Goal: Task Accomplishment & Management: Use online tool/utility

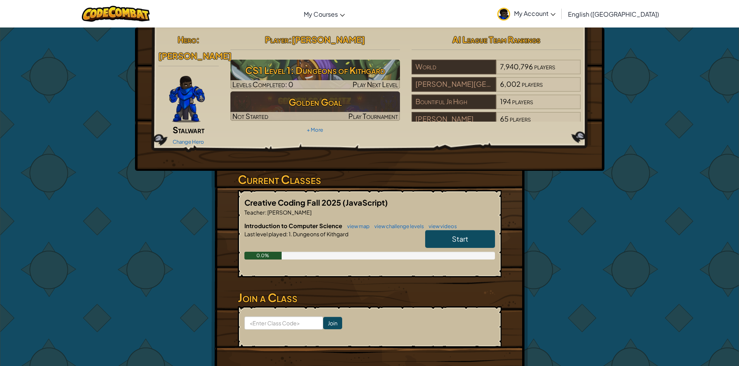
click at [456, 230] on link "Start" at bounding box center [460, 239] width 70 height 18
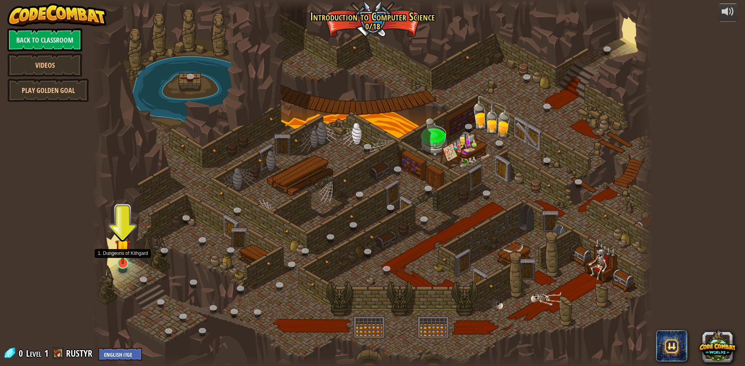
click at [123, 261] on img at bounding box center [122, 247] width 15 height 35
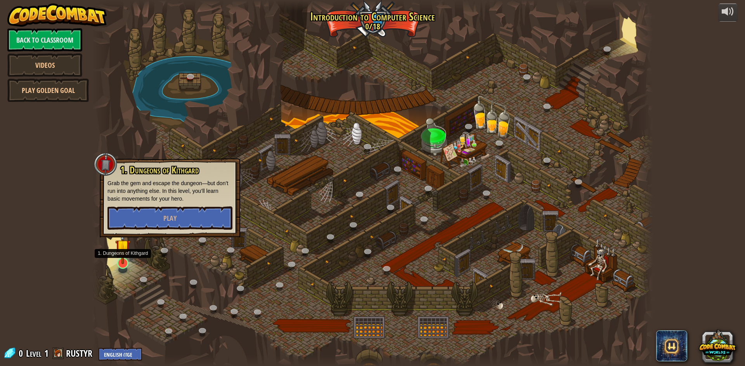
click at [123, 261] on img at bounding box center [122, 247] width 15 height 35
click at [128, 221] on button "Play" at bounding box center [169, 218] width 125 height 23
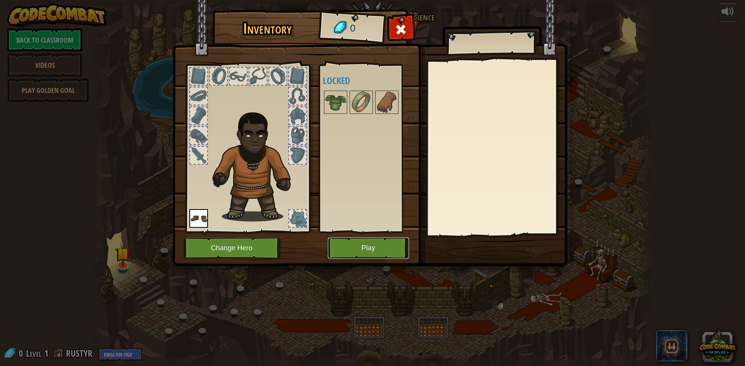
click at [383, 250] on button "Play" at bounding box center [368, 248] width 81 height 21
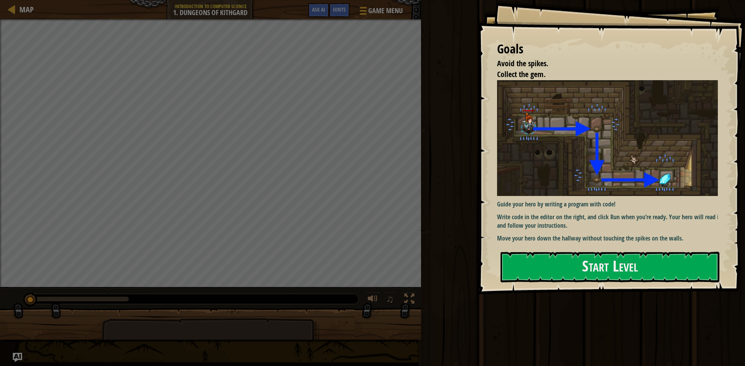
click at [481, 228] on div "Goals Avoid the spikes. Collect the gem. Guide your hero by writing a program w…" at bounding box center [610, 147] width 267 height 295
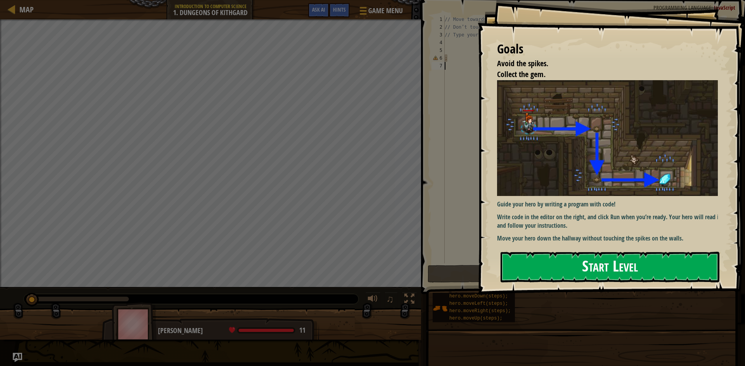
click at [586, 274] on button "Start Level" at bounding box center [609, 267] width 219 height 31
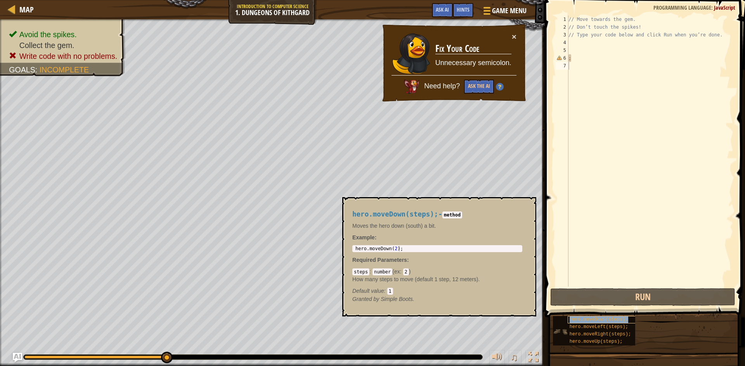
click at [573, 323] on div "hero.moveDown(steps);" at bounding box center [604, 319] width 74 height 7
type textarea ";hero.moveDown(steps);"
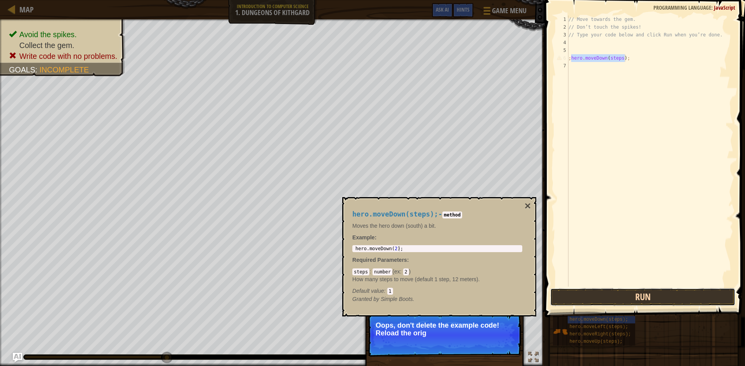
click at [688, 296] on button "Run" at bounding box center [642, 298] width 185 height 18
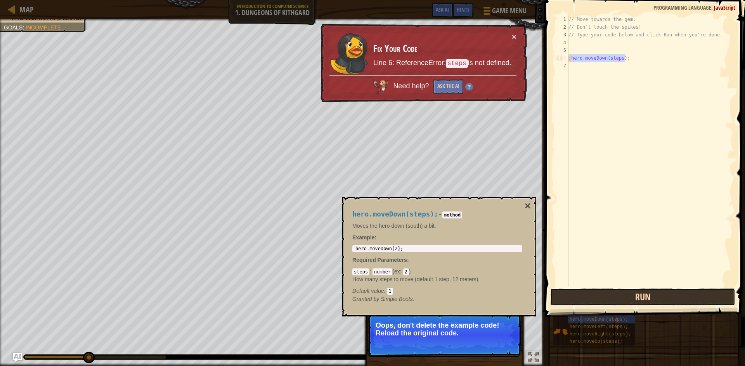
click at [688, 296] on button "Run" at bounding box center [642, 298] width 185 height 18
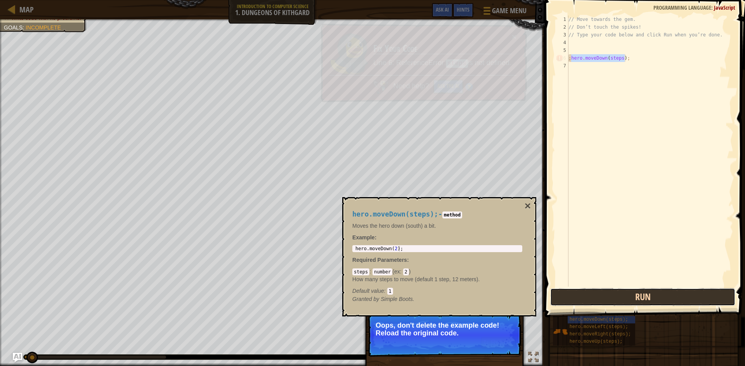
click at [688, 296] on button "Run" at bounding box center [642, 298] width 185 height 18
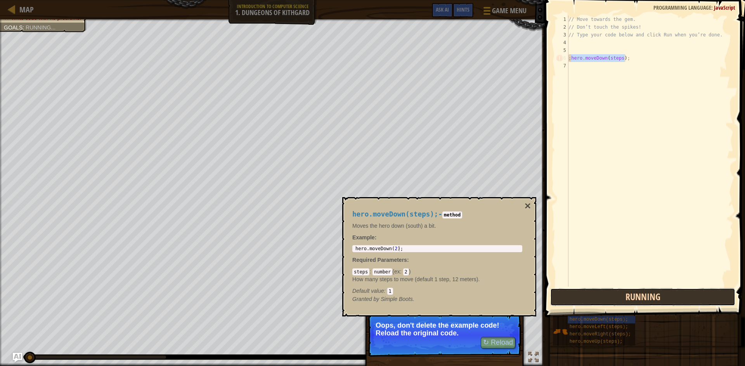
click at [688, 296] on button "Running" at bounding box center [642, 298] width 185 height 18
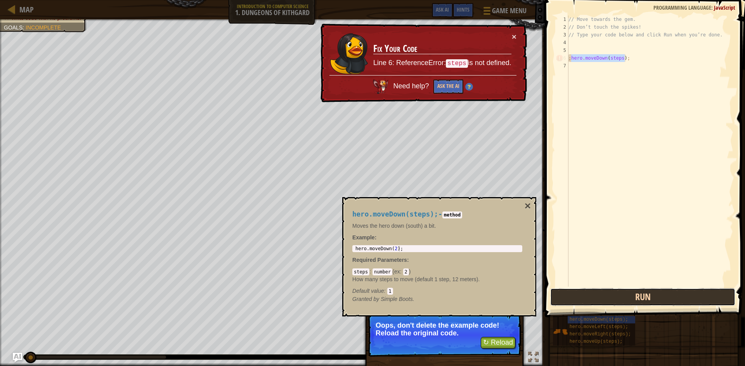
click at [688, 296] on button "Run" at bounding box center [642, 298] width 185 height 18
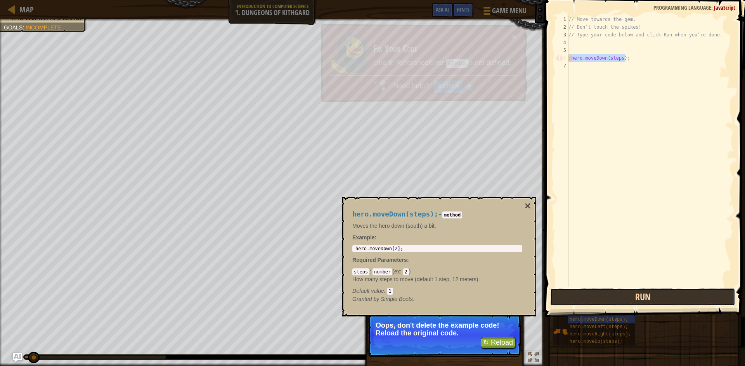
click at [688, 296] on button "Run" at bounding box center [642, 298] width 185 height 18
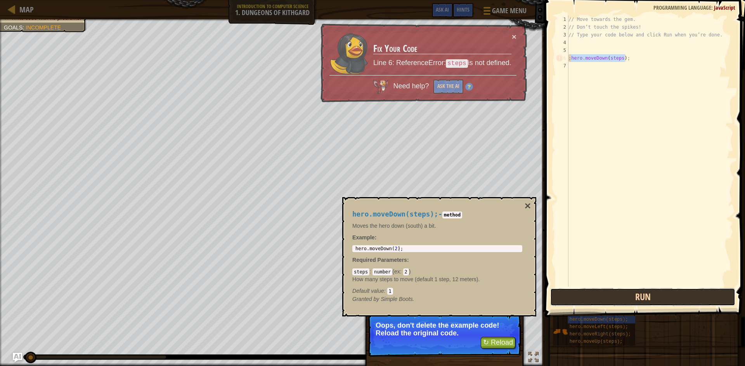
click at [688, 296] on button "Run" at bounding box center [642, 298] width 185 height 18
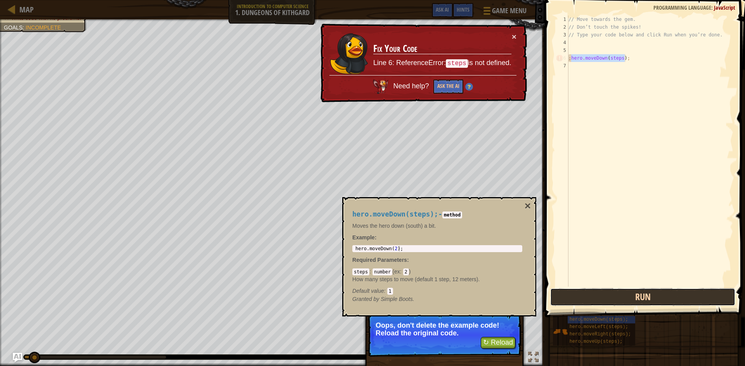
click at [688, 296] on button "Run" at bounding box center [642, 298] width 185 height 18
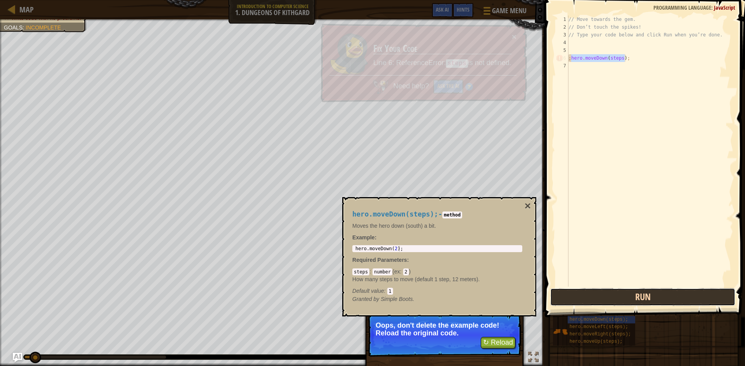
click at [688, 296] on button "Run" at bounding box center [642, 298] width 185 height 18
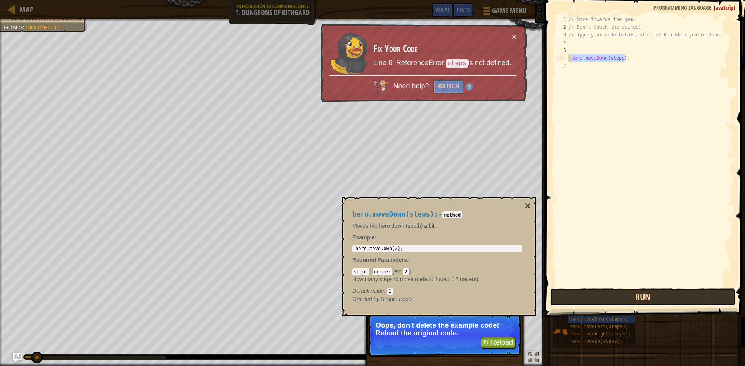
click at [688, 296] on button "Run" at bounding box center [642, 298] width 185 height 18
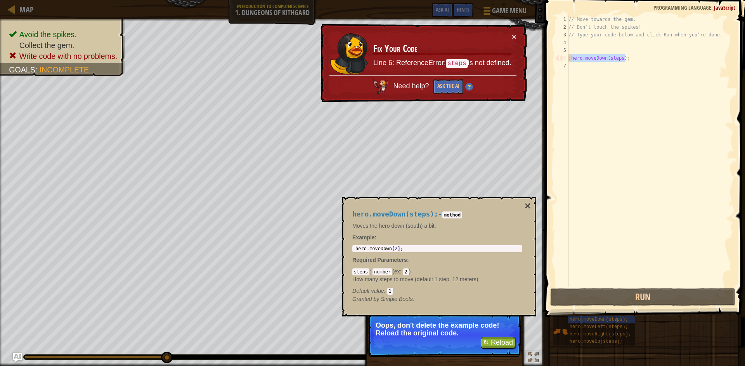
click at [534, 200] on div "hero.moveDown(steps); - method Moves the hero down (south) a bit. Example : 1 h…" at bounding box center [439, 256] width 194 height 119
click at [527, 206] on button "×" at bounding box center [527, 206] width 6 height 11
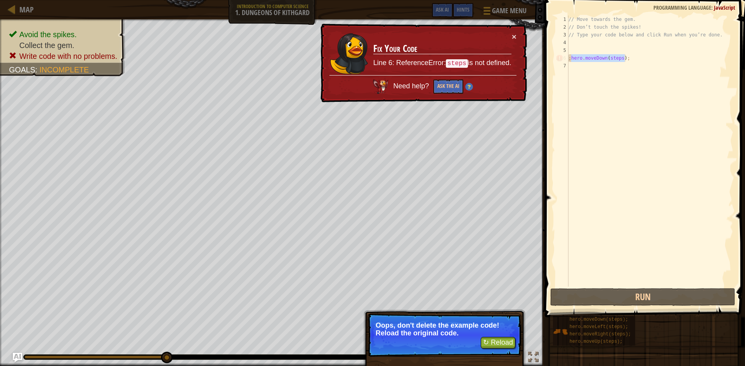
click at [630, 58] on div "// Move towards the gem. // Don’t touch the spikes! // Type your code below and…" at bounding box center [650, 151] width 166 height 271
drag, startPoint x: 630, startPoint y: 58, endPoint x: 570, endPoint y: 59, distance: 60.1
click at [570, 59] on div "// Move towards the gem. // Don’t touch the spikes! // Type your code below and…" at bounding box center [650, 159] width 166 height 287
click at [532, 67] on div "Map Introduction to Computer Science 1. Dungeons of Kithgard Game Menu Done Hin…" at bounding box center [372, 183] width 745 height 366
drag, startPoint x: 683, startPoint y: 58, endPoint x: 486, endPoint y: 55, distance: 197.4
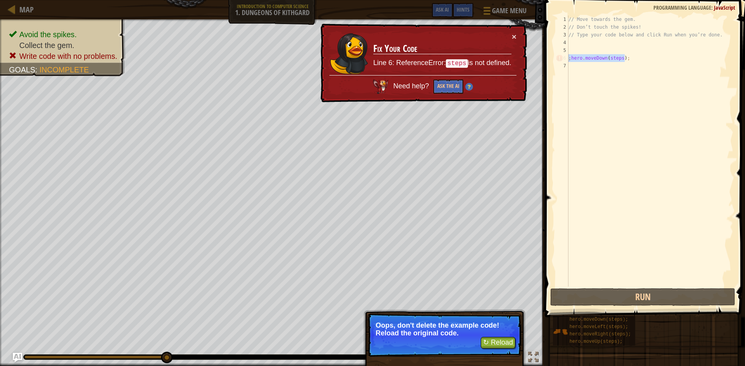
click at [487, 55] on div "Map Introduction to Computer Science 1. Dungeons of Kithgard Game Menu Done Hin…" at bounding box center [372, 183] width 745 height 366
type textarea ";hero.moveDown(steps);"
drag, startPoint x: 660, startPoint y: 171, endPoint x: 662, endPoint y: 7, distance: 164.4
click at [660, 168] on div "// Move towards the gem. // Don’t touch the spikes! // Type your code below and…" at bounding box center [650, 159] width 166 height 287
drag, startPoint x: 646, startPoint y: 56, endPoint x: 321, endPoint y: 97, distance: 327.6
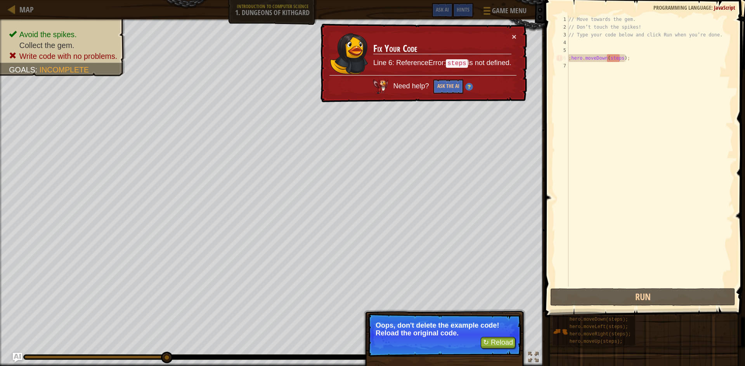
click at [321, 97] on div "Map Introduction to Computer Science 1. Dungeons of Kithgard Game Menu Done Hin…" at bounding box center [372, 183] width 745 height 366
type textarea ";hero.moveDown(steps);"
drag, startPoint x: 605, startPoint y: 66, endPoint x: 560, endPoint y: 204, distance: 145.8
click at [601, 75] on div "// Move towards the gem. // Don’t touch the spikes! // Type your code below and…" at bounding box center [650, 159] width 166 height 287
drag, startPoint x: 552, startPoint y: 231, endPoint x: 467, endPoint y: 378, distance: 170.4
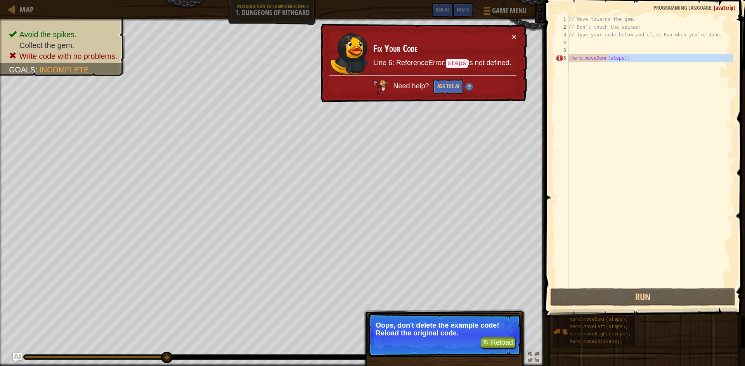
click at [467, 0] on html "Map Introduction to Computer Science 1. Dungeons of Kithgard Game Menu Done Hin…" at bounding box center [372, 0] width 745 height 0
click at [496, 344] on button "↻ Reload" at bounding box center [497, 343] width 35 height 12
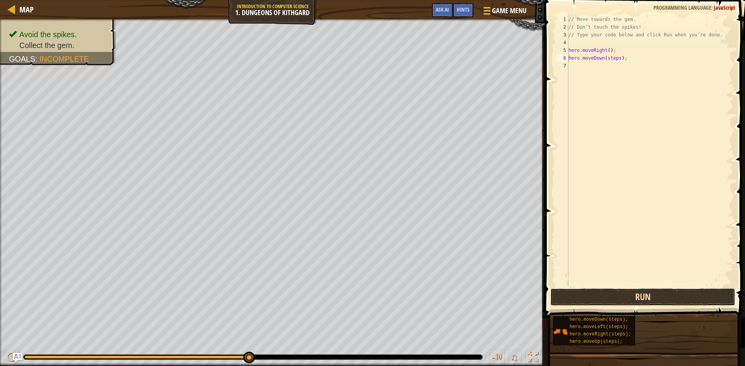
click at [670, 294] on button "Run" at bounding box center [642, 298] width 185 height 18
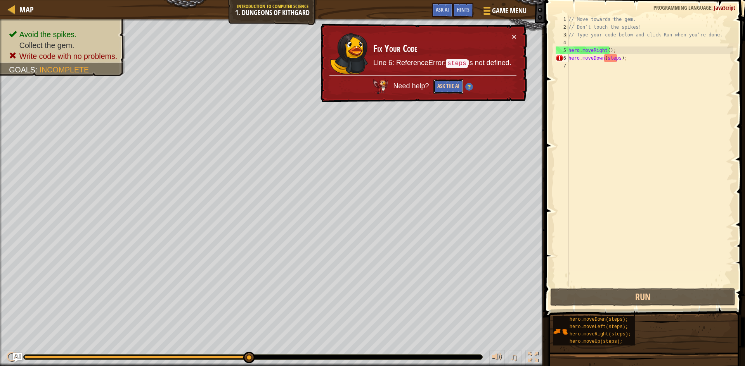
click at [460, 89] on button "Ask the AI" at bounding box center [447, 86] width 30 height 15
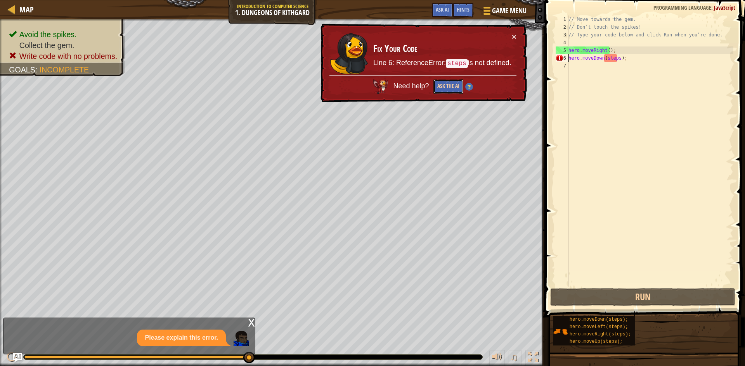
click at [439, 86] on button "Ask the AI" at bounding box center [447, 86] width 30 height 15
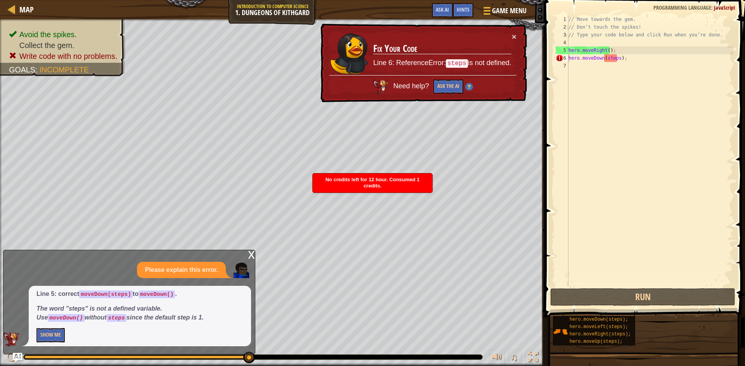
click at [254, 254] on div "x" at bounding box center [251, 254] width 7 height 8
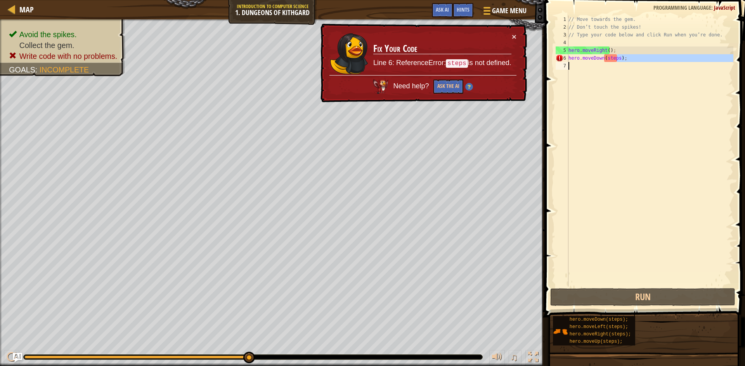
drag, startPoint x: 617, startPoint y: 57, endPoint x: 603, endPoint y: 63, distance: 15.8
click at [603, 63] on div "// Move towards the gem. // Don’t touch the spikes! // Type your code below and…" at bounding box center [650, 159] width 166 height 287
click at [647, 60] on div "// Move towards the gem. // Don’t touch the spikes! // Type your code below and…" at bounding box center [650, 151] width 166 height 271
click at [616, 60] on div "// Move towards the gem. // Don’t touch the spikes! // Type your code below and…" at bounding box center [650, 159] width 166 height 287
click at [614, 60] on div "// Move towards the gem. // Don’t touch the spikes! // Type your code below and…" at bounding box center [650, 159] width 166 height 287
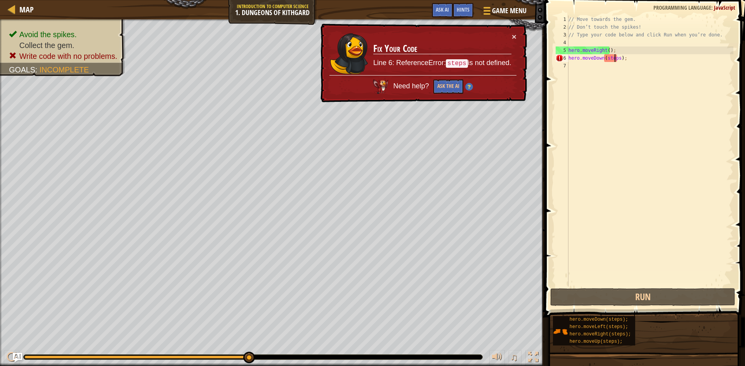
click at [615, 60] on div "// Move towards the gem. // Don’t touch the spikes! // Type your code below and…" at bounding box center [650, 159] width 166 height 287
click at [616, 59] on div "// Move towards the gem. // Don’t touch the spikes! // Type your code below and…" at bounding box center [650, 159] width 166 height 287
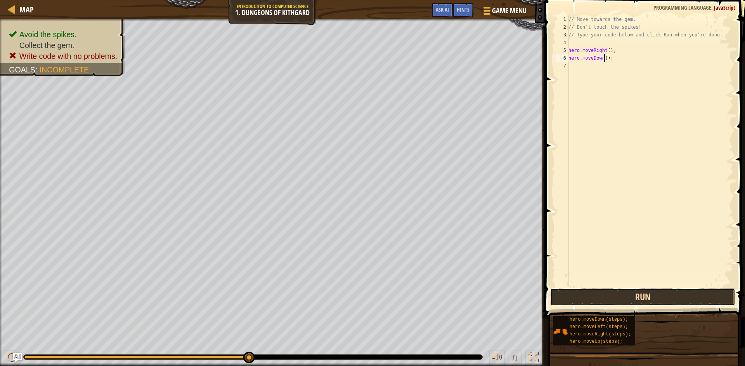
click at [602, 300] on button "Run" at bounding box center [642, 298] width 185 height 18
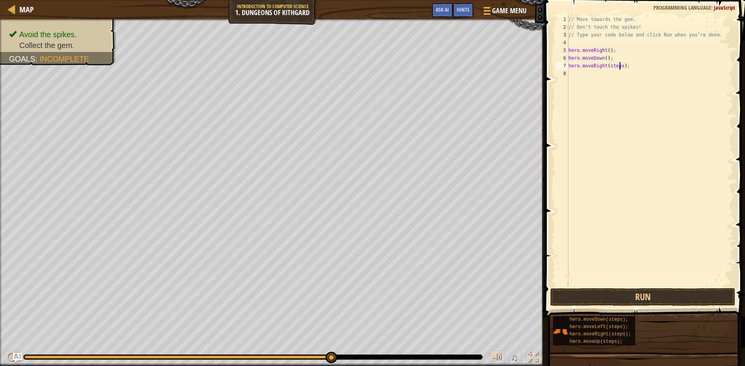
click at [618, 66] on div "// Move towards the gem. // Don’t touch the spikes! // Type your code below and…" at bounding box center [650, 159] width 166 height 287
type textarea "hero.moveRight();"
click at [579, 290] on button "Run" at bounding box center [642, 298] width 185 height 18
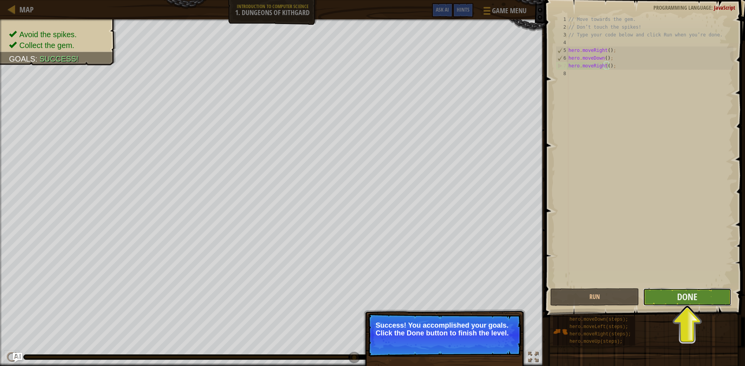
click at [661, 290] on button "Done" at bounding box center [687, 298] width 89 height 18
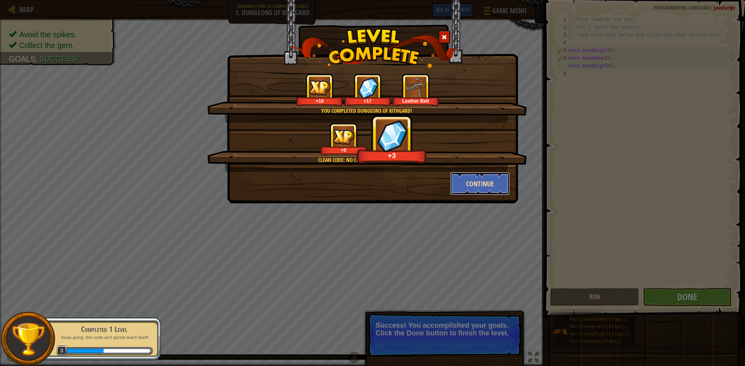
click at [484, 190] on button "Continue" at bounding box center [480, 183] width 60 height 23
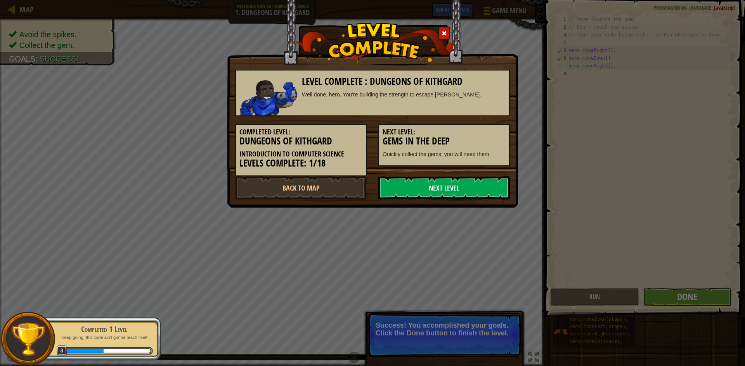
click at [484, 190] on link "Next Level" at bounding box center [443, 187] width 131 height 23
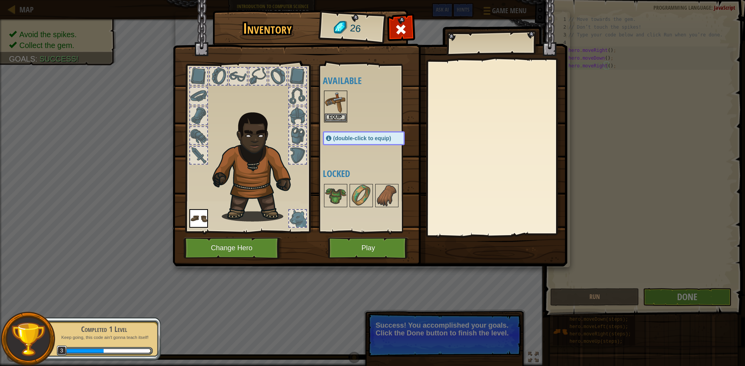
drag, startPoint x: 351, startPoint y: 106, endPoint x: 321, endPoint y: 102, distance: 30.2
click at [279, 114] on div "Inventory 26 Available Equip Equip (double-click to equip) Locked Equip Unequip…" at bounding box center [372, 140] width 394 height 256
click at [324, 100] on div "Equip" at bounding box center [335, 107] width 23 height 32
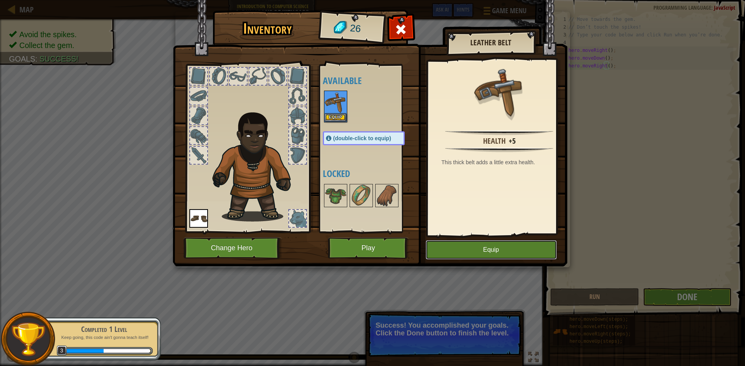
click at [491, 253] on button "Equip" at bounding box center [490, 249] width 131 height 19
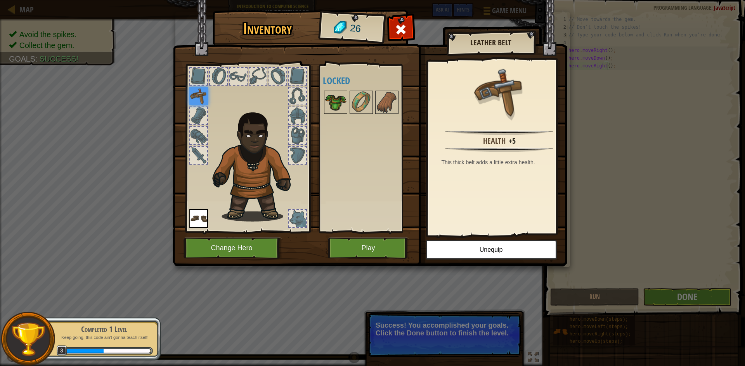
click at [335, 97] on img at bounding box center [336, 103] width 22 height 22
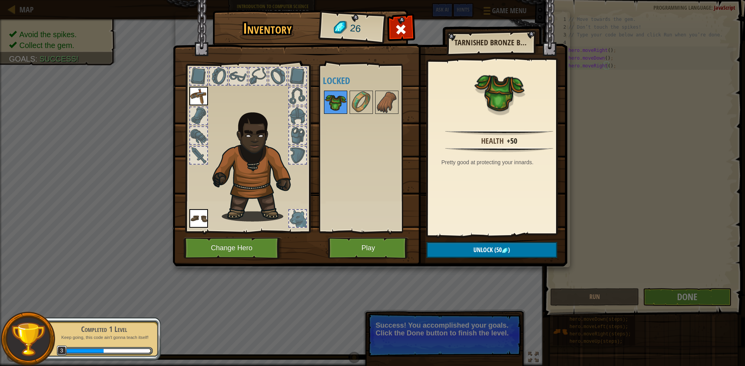
click at [335, 97] on img at bounding box center [336, 103] width 22 height 22
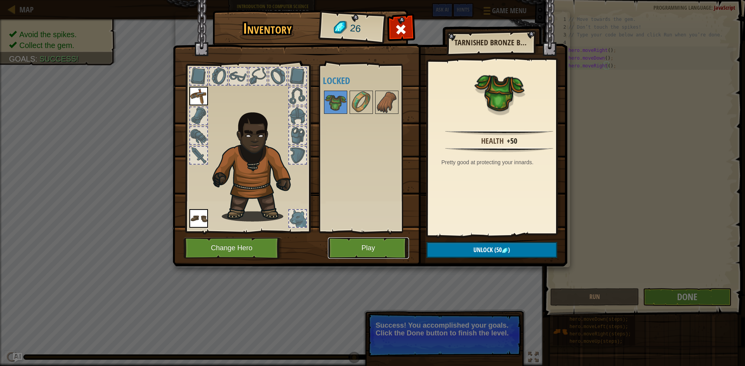
click at [361, 243] on button "Play" at bounding box center [368, 248] width 81 height 21
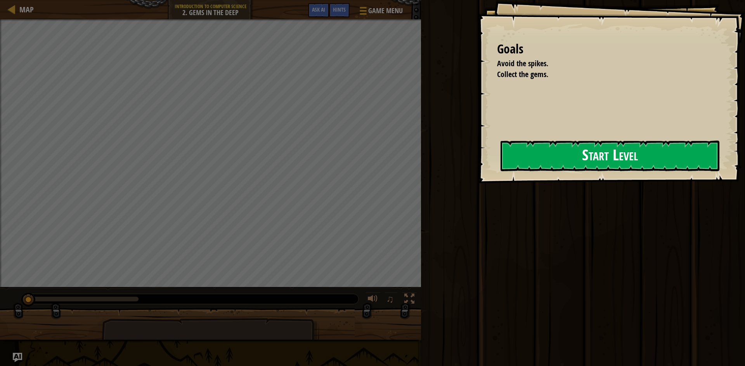
click at [532, 168] on button "Start Level" at bounding box center [609, 156] width 219 height 31
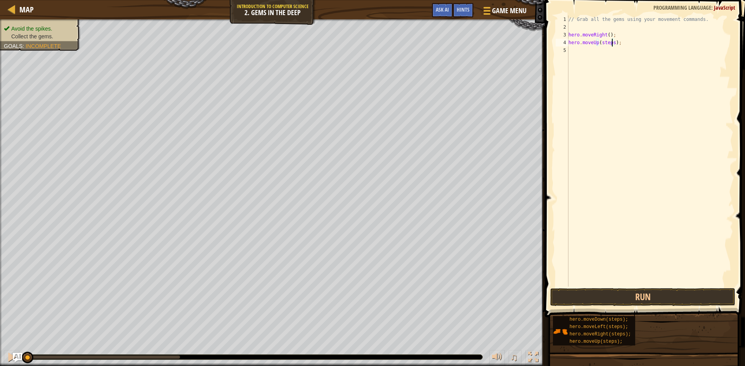
click at [611, 44] on div "// Grab all the gems using your movement commands. hero . moveRight ( ) ; hero …" at bounding box center [650, 159] width 166 height 287
click at [657, 290] on button "Run" at bounding box center [642, 298] width 185 height 18
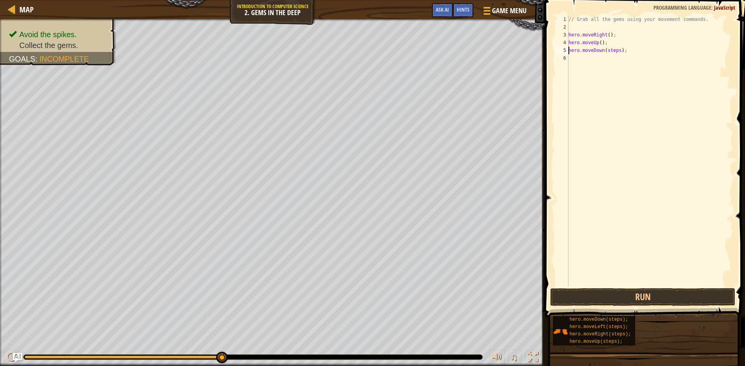
click at [614, 50] on div "// Grab all the gems using your movement commands. hero . moveRight ( ) ; hero …" at bounding box center [650, 159] width 166 height 287
click at [616, 50] on div "// Grab all the gems using your movement commands. hero . moveRight ( ) ; hero …" at bounding box center [650, 159] width 166 height 287
click at [621, 293] on button "Run" at bounding box center [642, 298] width 185 height 18
click at [617, 60] on div "// Grab all the gems using your movement commands. hero . moveRight ( ) ; hero …" at bounding box center [650, 159] width 166 height 287
click at [669, 289] on button "Run" at bounding box center [642, 298] width 185 height 18
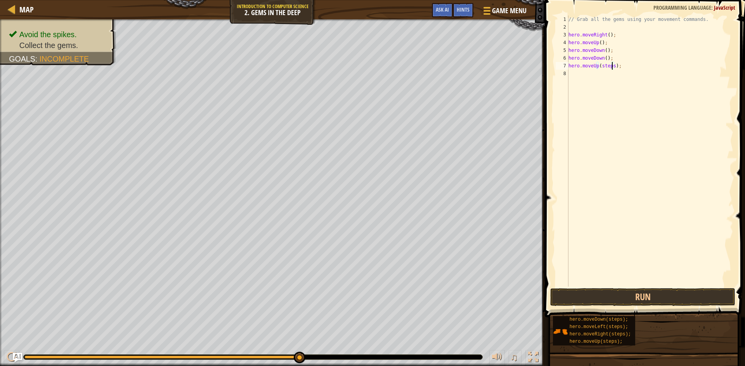
click at [612, 67] on div "// Grab all the gems using your movement commands. hero . moveRight ( ) ; hero …" at bounding box center [650, 159] width 166 height 287
drag, startPoint x: 618, startPoint y: 309, endPoint x: 618, endPoint y: 299, distance: 10.5
click at [618, 307] on div "Hints Videos hero.moveUp(steps); 1 2 3 4 5 6 7 8 // Grab all the gems using you…" at bounding box center [643, 181] width 202 height 363
click at [618, 296] on button "Run" at bounding box center [642, 298] width 185 height 18
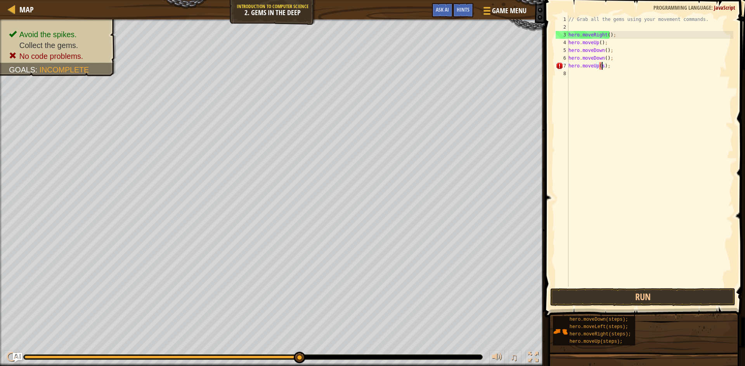
scroll to position [3, 3]
click at [600, 67] on div "// Grab all the gems using your movement commands. hero . moveRight ( ) ; hero …" at bounding box center [650, 159] width 166 height 287
click at [624, 302] on button "Run" at bounding box center [642, 298] width 185 height 18
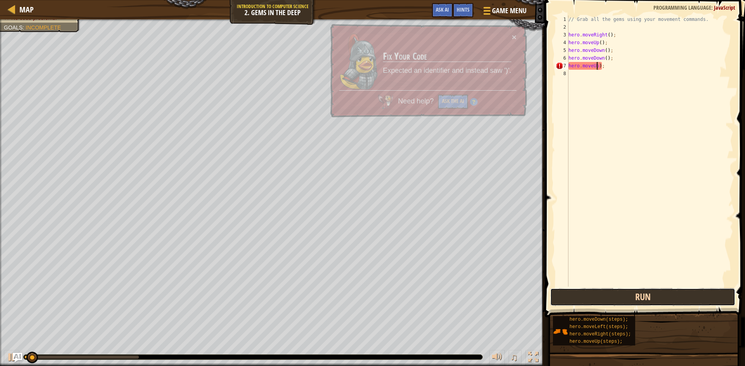
click at [624, 301] on button "Run" at bounding box center [642, 298] width 185 height 18
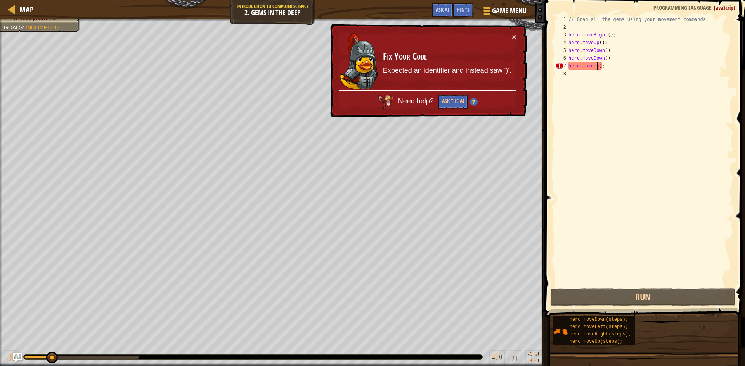
click at [612, 66] on div "// Grab all the gems using your movement commands. hero . moveRight ( ) ; hero …" at bounding box center [650, 159] width 166 height 287
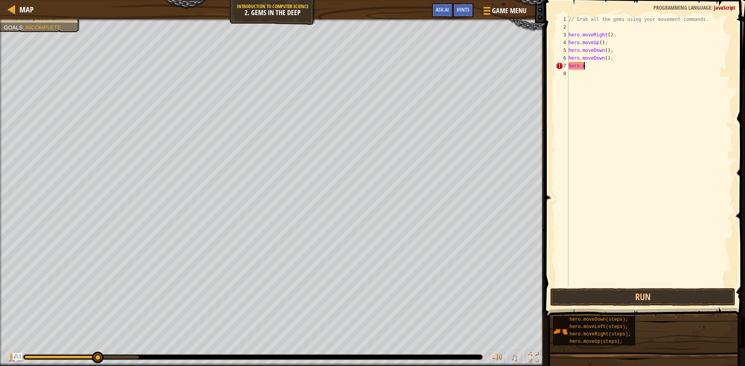
scroll to position [3, 0]
type textarea "h"
click at [612, 64] on div "// Grab all the gems using your movement commands. hero . moveRight ( ) ; hero …" at bounding box center [650, 151] width 166 height 271
click at [659, 291] on button "Run" at bounding box center [642, 298] width 185 height 18
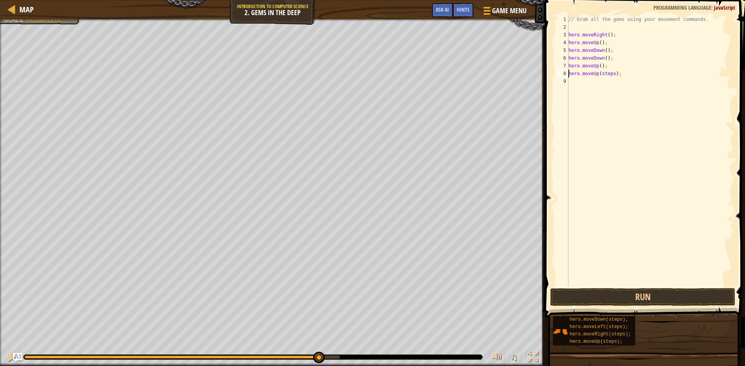
click at [610, 74] on div "// Grab all the gems using your movement commands. hero . moveRight ( ) ; hero …" at bounding box center [650, 159] width 166 height 287
click at [611, 75] on div "// Grab all the gems using your movement commands. hero . moveRight ( ) ; hero …" at bounding box center [650, 159] width 166 height 287
click at [622, 83] on div "// Grab all the gems using your movement commands. hero . moveRight ( ) ; hero …" at bounding box center [651, 159] width 164 height 287
click at [618, 89] on div "// Grab all the gems using your movement commands. hero . moveRight ( ) ; hero …" at bounding box center [651, 159] width 164 height 287
type textarea "hero.moveDown();"
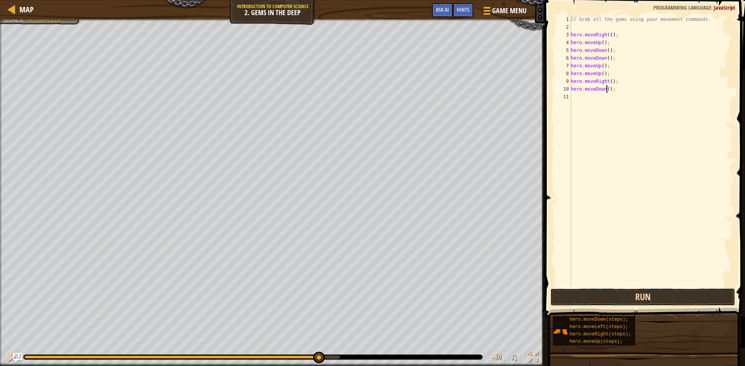
click at [634, 304] on button "Run" at bounding box center [642, 298] width 185 height 18
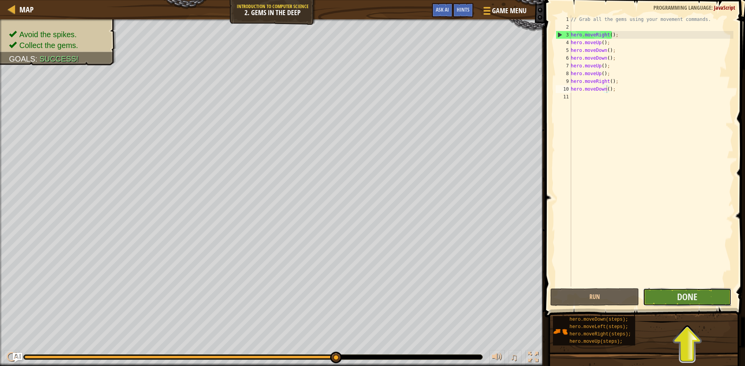
click at [700, 290] on button "Done" at bounding box center [687, 298] width 89 height 18
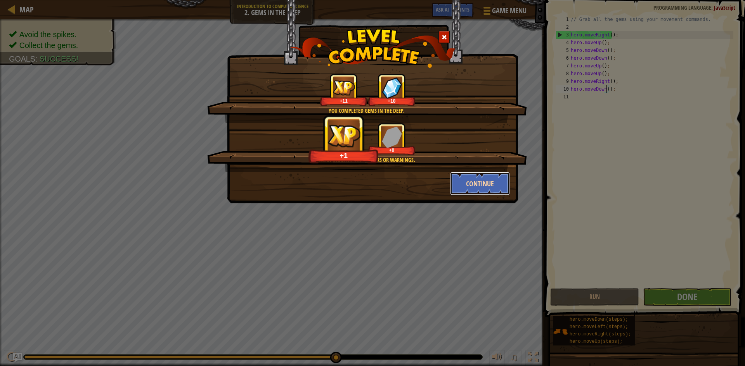
click at [480, 179] on button "Continue" at bounding box center [480, 183] width 60 height 23
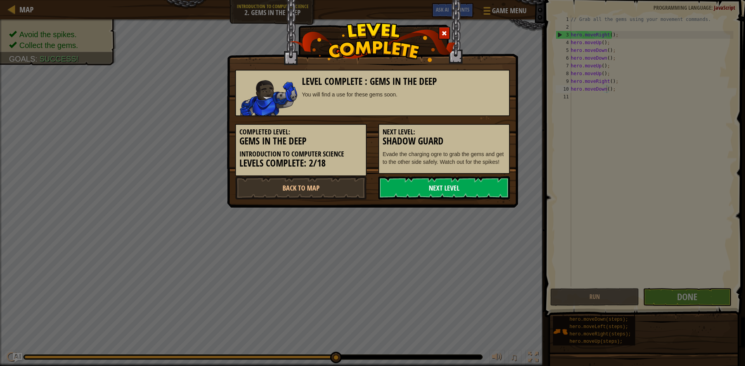
drag, startPoint x: 467, startPoint y: 175, endPoint x: 470, endPoint y: 178, distance: 4.1
click at [469, 176] on div "Completed Level: Gems in the Deep Introduction to Computer Science Levels Compl…" at bounding box center [372, 146] width 286 height 60
click at [472, 195] on link "Next Level" at bounding box center [443, 187] width 131 height 23
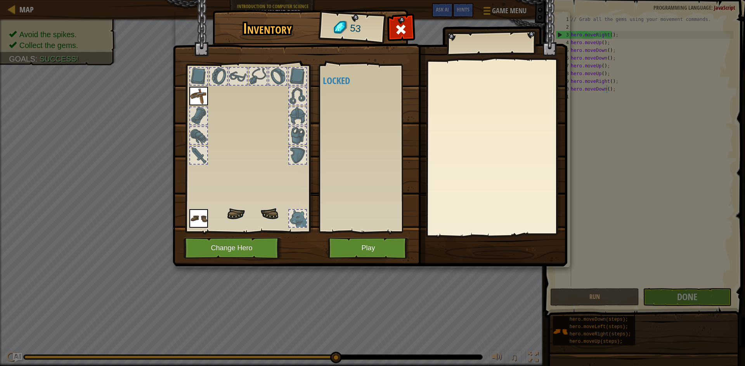
click at [464, 1] on body "Map Introduction to Computer Science 2. Gems in the Deep Game Menu Done Hints A…" at bounding box center [372, 0] width 745 height 1
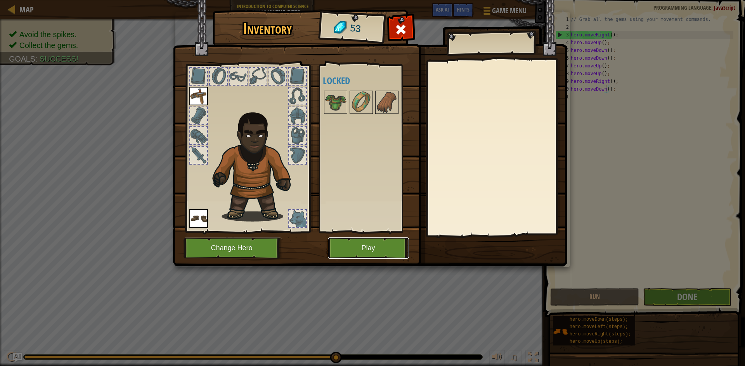
click at [376, 250] on button "Play" at bounding box center [368, 248] width 81 height 21
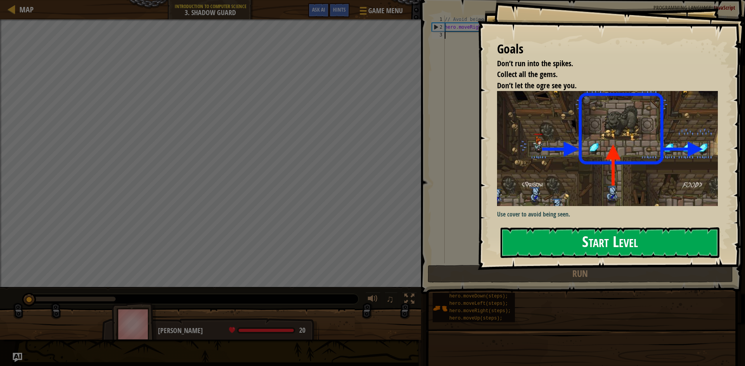
click at [583, 256] on button "Start Level" at bounding box center [609, 243] width 219 height 31
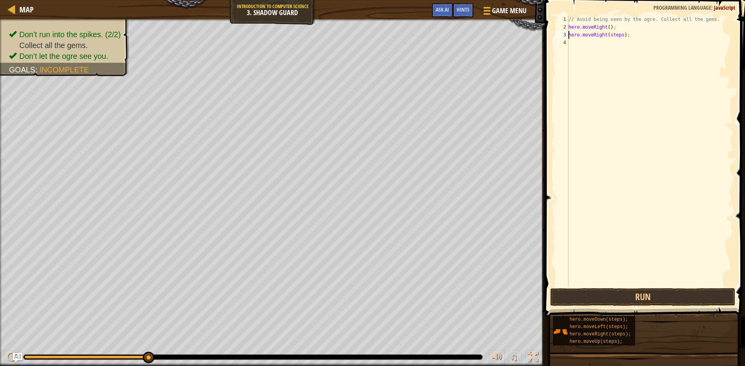
click at [619, 38] on div "// Avoid being seen by the ogre. Collect all the gems. hero . moveRight ( ) ; h…" at bounding box center [650, 159] width 166 height 287
click at [636, 293] on button "Run" at bounding box center [642, 298] width 185 height 18
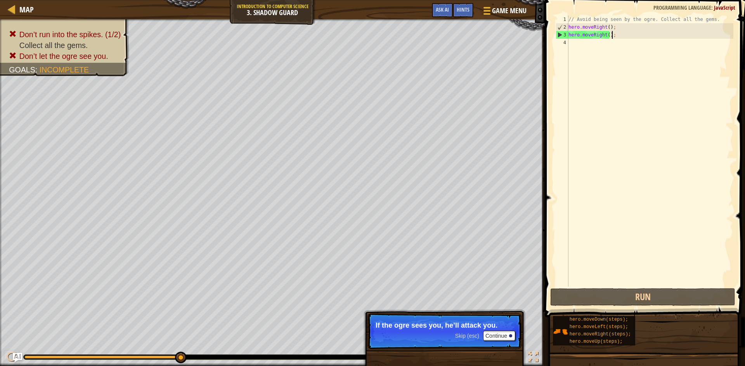
click at [614, 35] on div "// Avoid being seen by the ogre. Collect all the gems. hero . moveRight ( ) ; h…" at bounding box center [650, 159] width 166 height 287
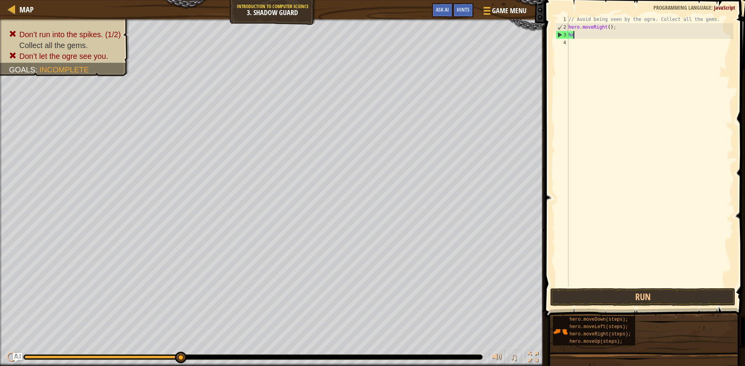
type textarea "h"
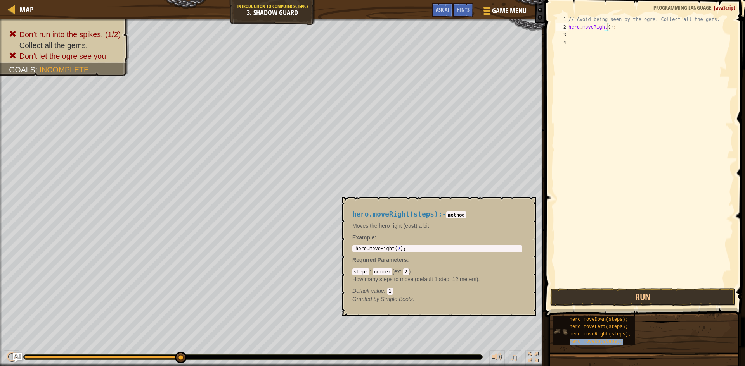
type textarea "hero.moveRight(hero.moveUp(steps););"
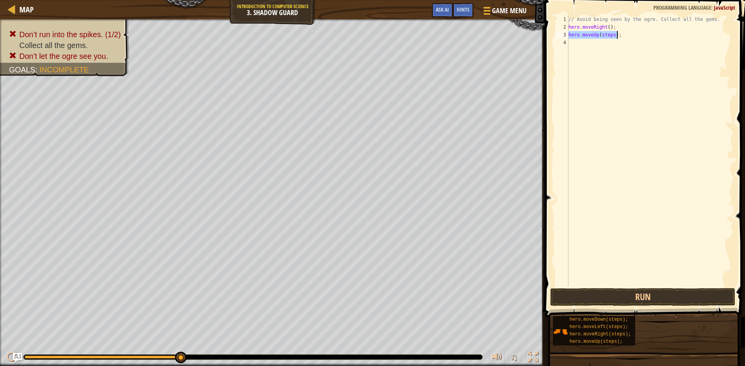
click at [613, 33] on div "// Avoid being seen by the ogre. Collect all the gems. hero . moveRight ( ) ; h…" at bounding box center [650, 151] width 166 height 271
click at [613, 35] on div "// Avoid being seen by the ogre. Collect all the gems. hero . moveRight ( ) ; h…" at bounding box center [650, 159] width 166 height 287
click at [619, 44] on div "// Avoid being seen by the ogre. Collect all the gems. hero . moveRight ( ) ; h…" at bounding box center [650, 159] width 166 height 287
click at [617, 51] on div "// Avoid being seen by the ogre. Collect all the gems. hero . moveRight ( ) ; h…" at bounding box center [650, 159] width 166 height 287
click at [622, 58] on div "// Avoid being seen by the ogre. Collect all the gems. hero . moveRight ( ) ; h…" at bounding box center [650, 159] width 166 height 287
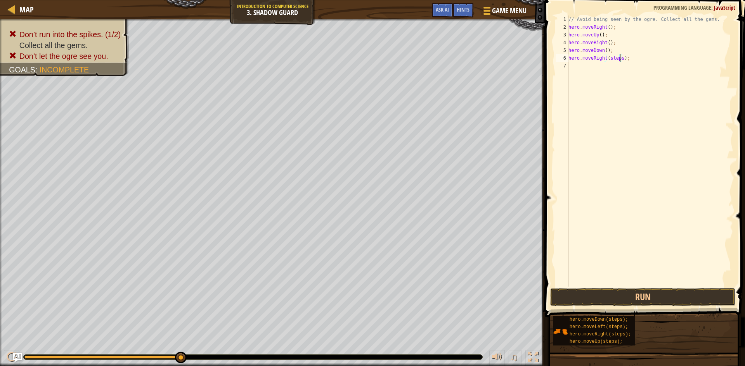
click at [620, 60] on div "// Avoid being seen by the ogre. Collect all the gems. hero . moveRight ( ) ; h…" at bounding box center [650, 159] width 166 height 287
type textarea "hero.moveRight();"
click at [682, 296] on button "Run" at bounding box center [642, 298] width 185 height 18
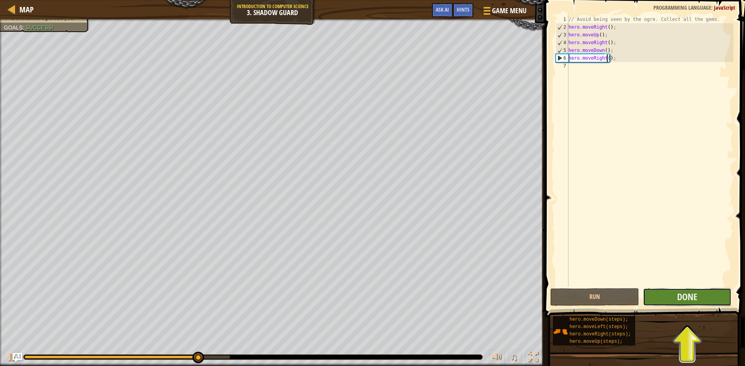
click at [671, 300] on button "Done" at bounding box center [687, 298] width 89 height 18
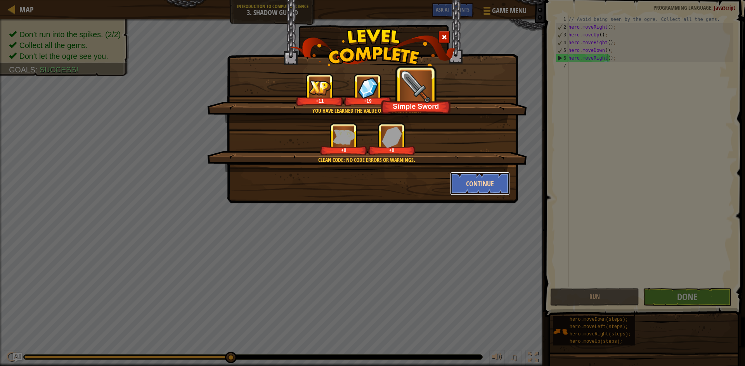
click at [477, 189] on button "Continue" at bounding box center [480, 183] width 60 height 23
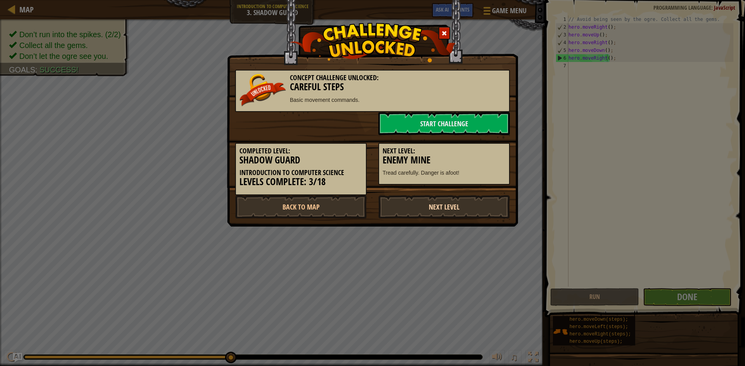
click at [422, 209] on link "Next Level" at bounding box center [443, 206] width 131 height 23
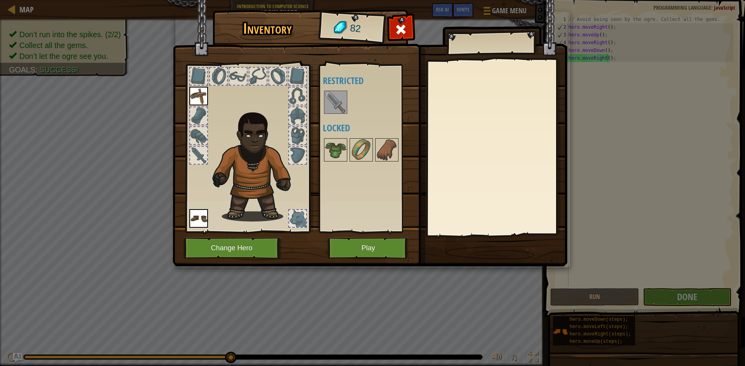
click at [324, 102] on div at bounding box center [335, 102] width 23 height 23
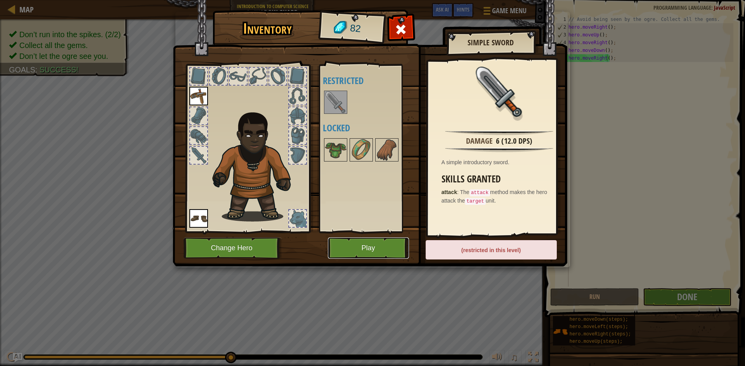
click at [383, 247] on button "Play" at bounding box center [368, 248] width 81 height 21
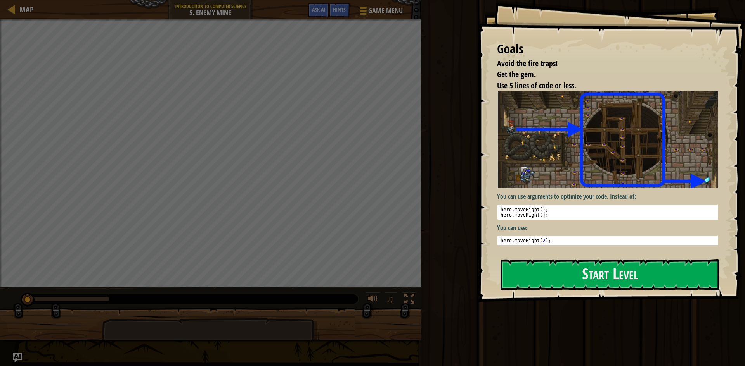
click at [541, 302] on div at bounding box center [609, 306] width 219 height 17
click at [561, 283] on button "Start Level" at bounding box center [609, 275] width 219 height 31
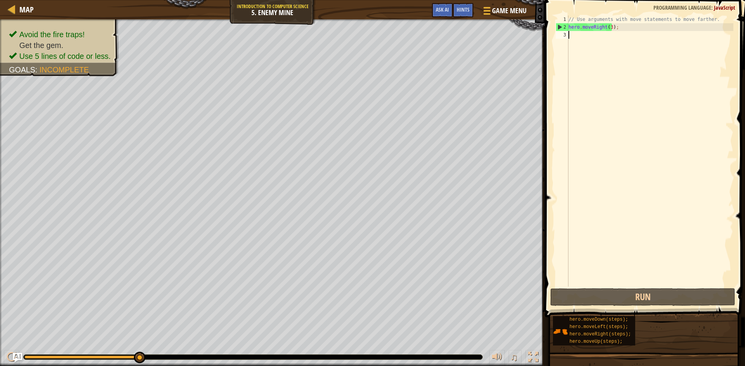
click at [610, 29] on div "// Use arguments with move statements to move farther. hero . moveRight ( 3 ) ;" at bounding box center [650, 159] width 166 height 287
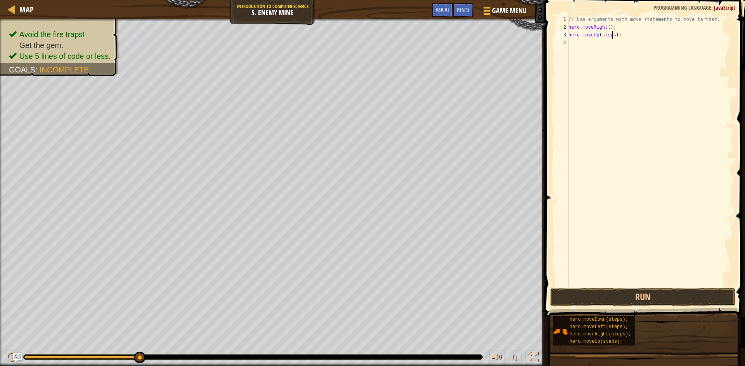
click at [610, 36] on div "// Use arguments with move statements to move farther. hero . moveRight ( ) ; h…" at bounding box center [650, 159] width 166 height 287
click at [619, 43] on div "// Use arguments with move statements to move farther. hero . moveRight ( ) ; h…" at bounding box center [650, 159] width 166 height 287
click at [615, 50] on div "// Use arguments with move statements to move farther. hero . moveRight ( ) ; h…" at bounding box center [650, 159] width 166 height 287
click at [617, 50] on div "// Use arguments with move statements to move farther. hero . moveRight ( ) ; h…" at bounding box center [650, 159] width 166 height 287
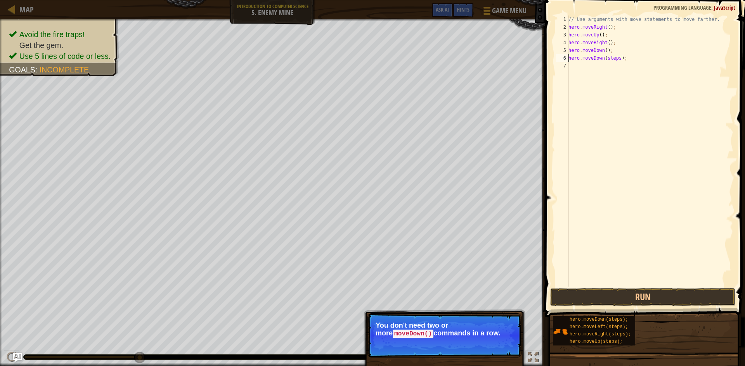
click at [615, 59] on div "// Use arguments with move statements to move farther. hero . moveRight ( ) ; h…" at bounding box center [650, 159] width 166 height 287
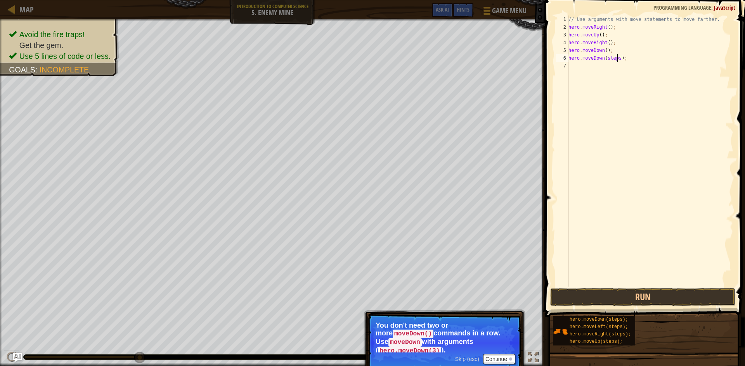
click at [617, 60] on div "// Use arguments with move statements to move farther. hero . moveRight ( ) ; h…" at bounding box center [650, 159] width 166 height 287
click at [613, 65] on div "// Use arguments with move statements to move farther. hero . moveRight ( ) ; h…" at bounding box center [650, 159] width 166 height 287
click at [617, 68] on div "// Use arguments with move statements to move farther. hero . moveRight ( ) ; h…" at bounding box center [650, 159] width 166 height 287
click at [490, 354] on button "Continue" at bounding box center [499, 359] width 32 height 10
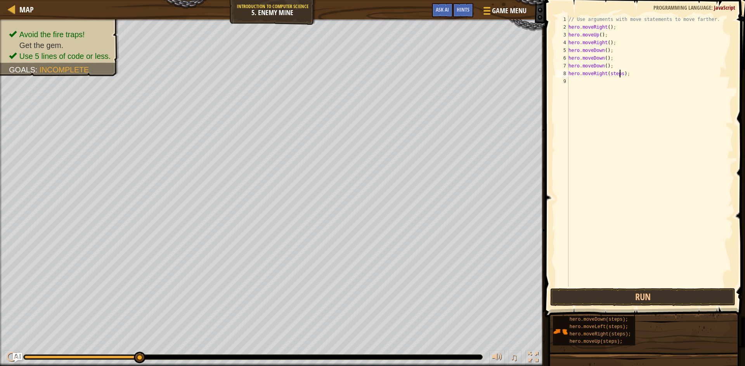
click at [619, 74] on div "// Use arguments with move statements to move farther. hero . moveRight ( ) ; h…" at bounding box center [650, 159] width 166 height 287
click at [622, 287] on span at bounding box center [645, 148] width 206 height 340
click at [644, 301] on button "Run" at bounding box center [642, 298] width 185 height 18
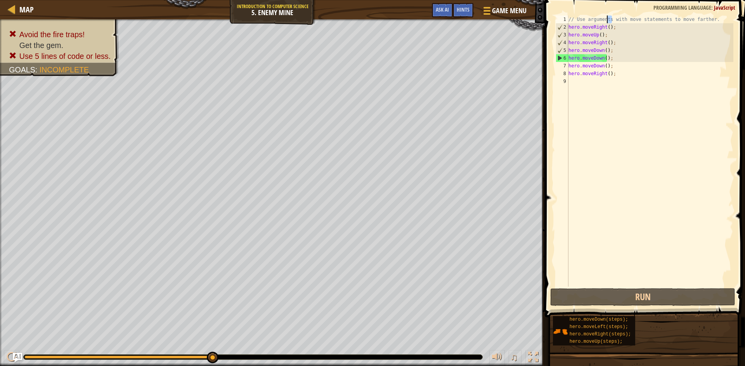
drag, startPoint x: 611, startPoint y: 21, endPoint x: 606, endPoint y: 22, distance: 4.9
click at [606, 22] on div "// Use arguments with move statements to move farther. hero . moveRight ( ) ; h…" at bounding box center [650, 159] width 166 height 287
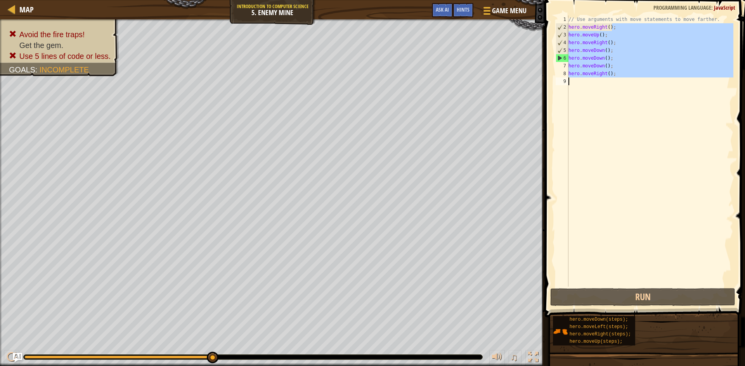
drag, startPoint x: 618, startPoint y: 23, endPoint x: 556, endPoint y: 95, distance: 95.1
click at [556, 95] on div "// Use arguments with move statements to move farther. 1 2 3 4 5 6 7 8 9 // Use…" at bounding box center [643, 151] width 179 height 271
type textarea "hero.moveRight();"
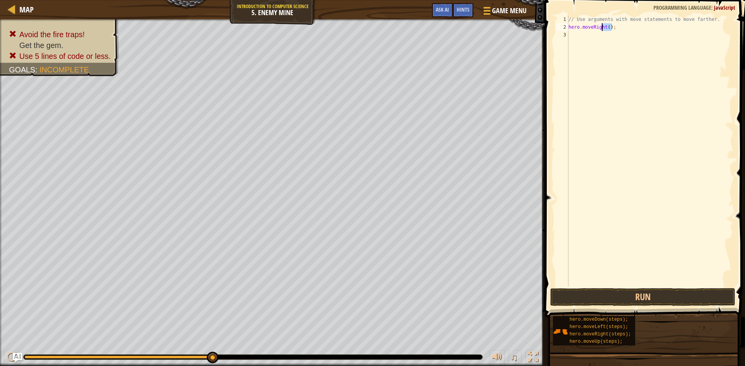
click at [530, 28] on div "Map Introduction to Computer Science 5. Enemy Mine Game Menu Done Hints Ask AI …" at bounding box center [372, 183] width 745 height 366
click at [659, 296] on button "Run" at bounding box center [642, 298] width 185 height 18
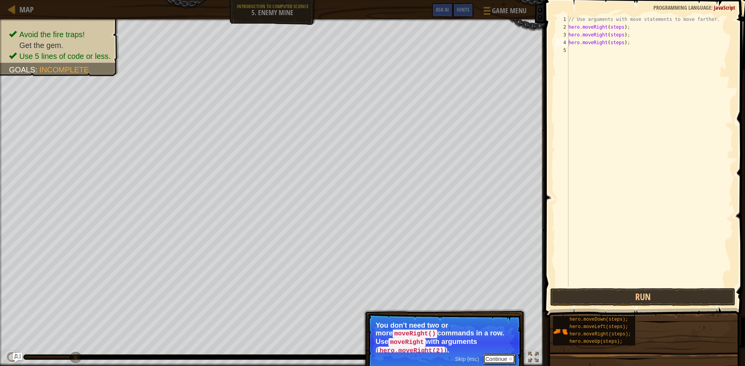
click at [490, 354] on button "Continue" at bounding box center [499, 359] width 32 height 10
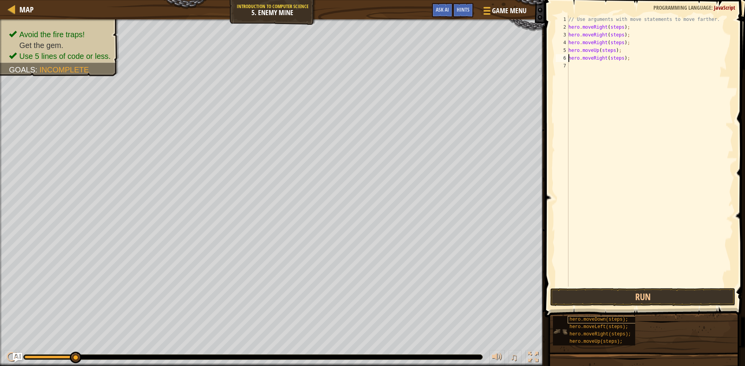
click at [622, 28] on div "// Use arguments with move statements to move farther. hero . moveRight ( steps…" at bounding box center [651, 159] width 164 height 287
click at [622, 36] on div "// Use arguments with move statements to move farther. hero . moveRight ( ) ; h…" at bounding box center [651, 159] width 164 height 287
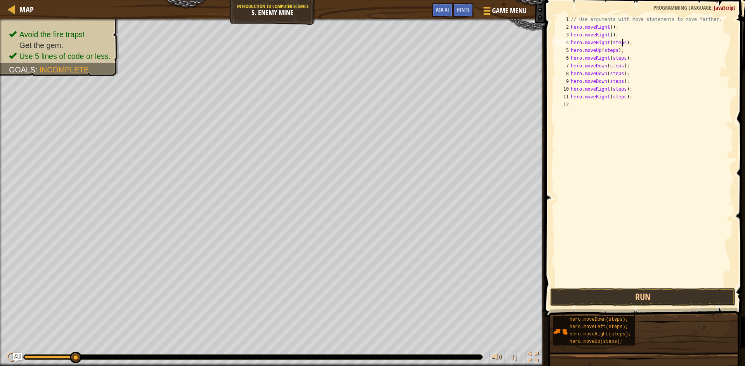
click at [620, 43] on div "// Use arguments with move statements to move farther. hero . moveRight ( ) ; h…" at bounding box center [651, 159] width 164 height 287
click at [614, 51] on div "// Use arguments with move statements to move farther. hero . moveRight ( ) ; h…" at bounding box center [651, 159] width 164 height 287
click at [622, 59] on div "// Use arguments with move statements to move farther. hero . moveRight ( ) ; h…" at bounding box center [651, 159] width 164 height 287
click at [618, 66] on div "// Use arguments with move statements to move farther. hero . moveRight ( ) ; h…" at bounding box center [651, 159] width 164 height 287
click at [618, 74] on div "// Use arguments with move statements to move farther. hero . moveRight ( ) ; h…" at bounding box center [651, 159] width 164 height 287
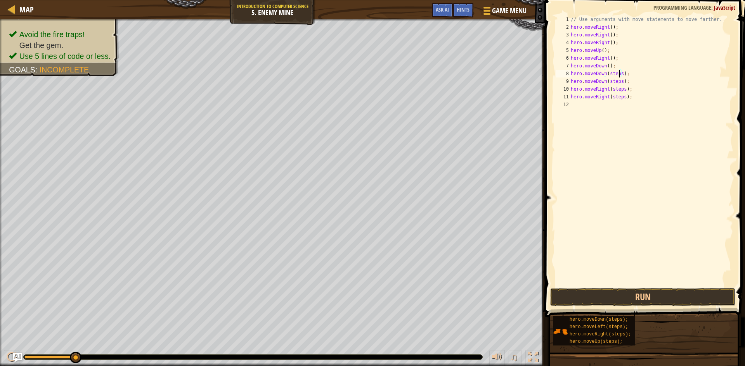
click at [619, 75] on div "// Use arguments with move statements to move farther. hero . moveRight ( ) ; h…" at bounding box center [651, 159] width 164 height 287
click at [618, 83] on div "// Use arguments with move statements to move farther. hero . moveRight ( ) ; h…" at bounding box center [651, 159] width 164 height 287
click at [622, 90] on div "// Use arguments with move statements to move farther. hero . moveRight ( ) ; h…" at bounding box center [651, 159] width 164 height 287
click at [621, 97] on div "// Use arguments with move statements to move farther. hero . moveRight ( ) ; h…" at bounding box center [651, 159] width 164 height 287
click at [646, 297] on button "Run" at bounding box center [642, 298] width 185 height 18
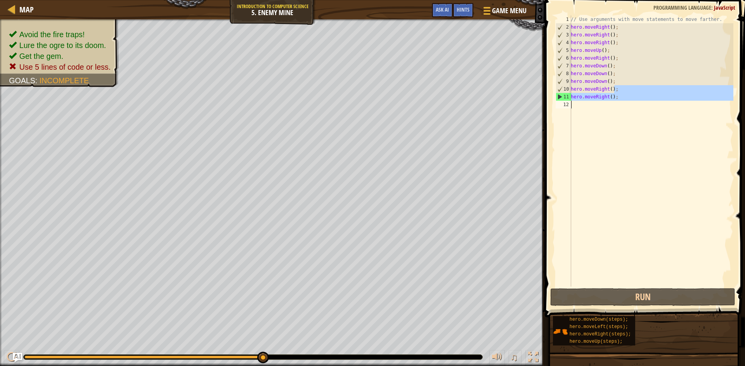
drag, startPoint x: 639, startPoint y: 84, endPoint x: 584, endPoint y: 107, distance: 59.1
click at [584, 107] on div "// Use arguments with move statements to move farther. hero . moveRight ( ) ; h…" at bounding box center [651, 159] width 164 height 287
type textarea "hero.moveRight();"
drag, startPoint x: 653, startPoint y: 161, endPoint x: 655, endPoint y: 90, distance: 71.4
click at [652, 155] on div "// Use arguments with move statements to move farther. hero . moveRight ( ) ; h…" at bounding box center [651, 159] width 164 height 287
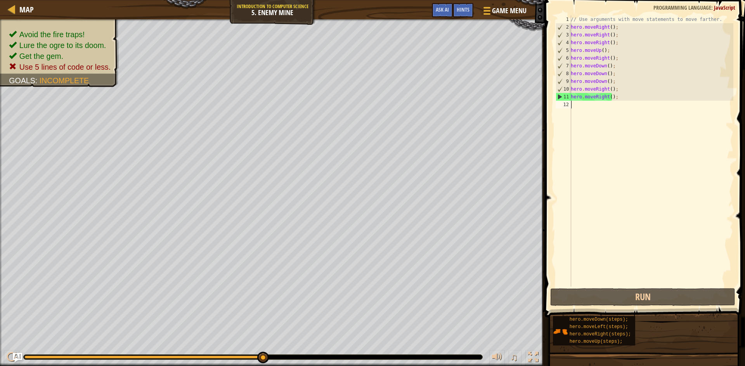
scroll to position [3, 0]
drag, startPoint x: 661, startPoint y: 93, endPoint x: 744, endPoint y: 114, distance: 85.6
click at [590, 102] on div "// Use arguments with move statements to move farther. hero . moveRight ( ) ; h…" at bounding box center [651, 159] width 164 height 287
type textarea "hero.moveRight();"
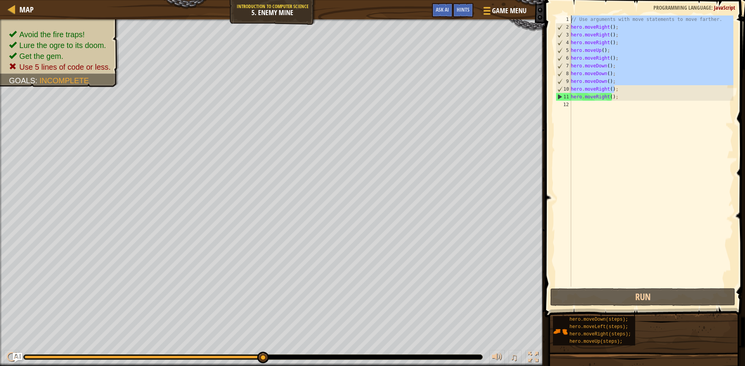
drag, startPoint x: 706, startPoint y: 91, endPoint x: 608, endPoint y: -34, distance: 158.6
click at [608, 0] on html "Map Introduction to Computer Science 5. Enemy Mine Game Menu Done Hints Ask AI …" at bounding box center [372, 0] width 745 height 0
type textarea "// Use arguments with move statements to move farther. hero.moveRight();"
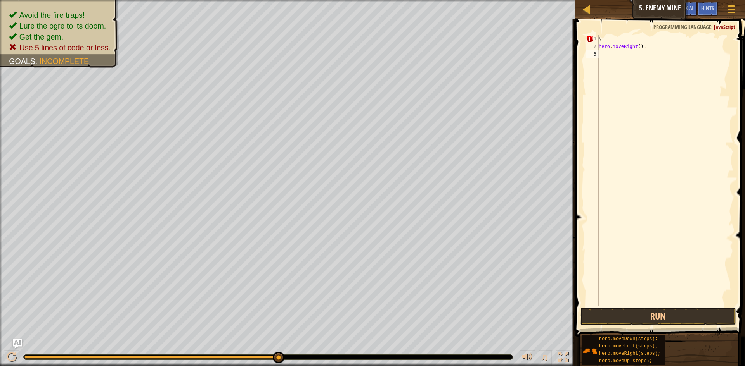
drag, startPoint x: 647, startPoint y: 51, endPoint x: 643, endPoint y: 42, distance: 9.9
click at [620, 47] on div "\ hero . moveRight ( ) ;" at bounding box center [665, 178] width 136 height 287
type textarea "hero.moveRight();"
type textarea "hero.mov"
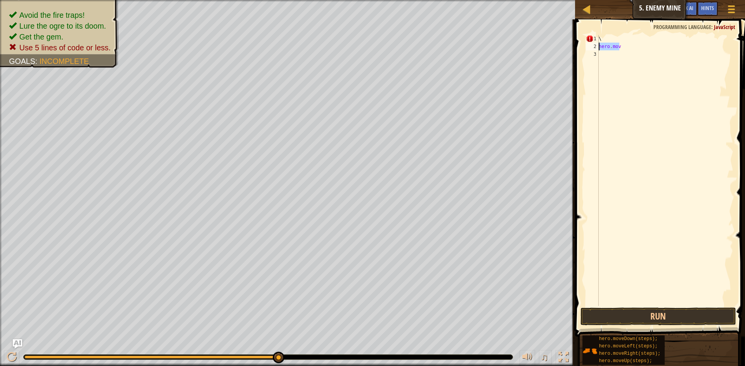
drag, startPoint x: 627, startPoint y: 43, endPoint x: 588, endPoint y: 49, distance: 39.7
click at [588, 49] on div "hero.mov 1 2 3 \ hero . mov ההההההההההההההההההההההההההההההההההההההההההההההההההה…" at bounding box center [658, 170] width 149 height 271
drag, startPoint x: 615, startPoint y: 40, endPoint x: 584, endPoint y: 47, distance: 31.7
click at [584, 47] on div "1 2 3 \ ההההההההההההההההההההההההההההההההההההההההההההההההההההההההההההההההההההההה…" at bounding box center [658, 170] width 149 height 271
type textarea "\"
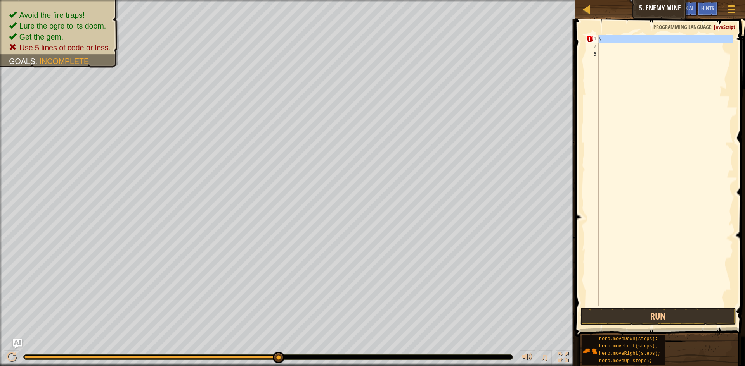
drag, startPoint x: 589, startPoint y: 36, endPoint x: 604, endPoint y: 34, distance: 14.9
click at [605, 34] on div "\ 1 2 3 \ ההההההההההההההההההההההההההההההההההההההההההההההההההההההההההההההההההההה…" at bounding box center [658, 193] width 172 height 340
click at [647, 314] on button "Run" at bounding box center [657, 317] width 155 height 18
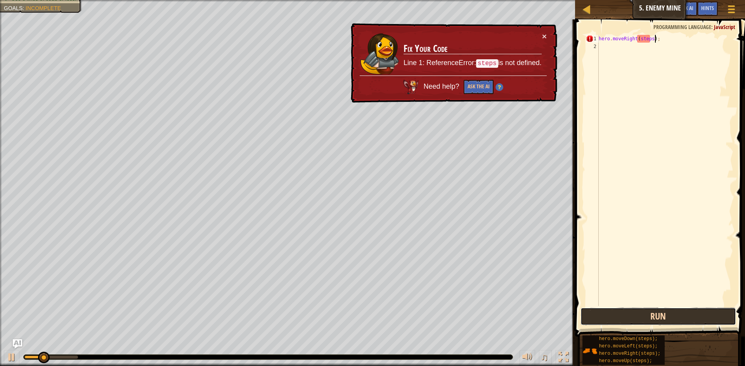
click at [647, 314] on button "Run" at bounding box center [657, 317] width 155 height 18
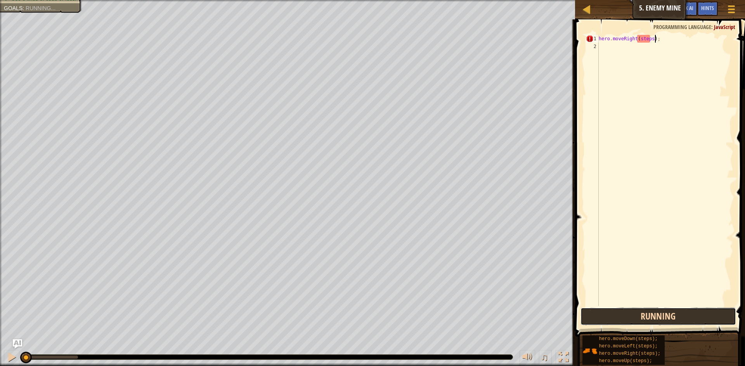
click at [647, 314] on button "Running" at bounding box center [657, 317] width 155 height 18
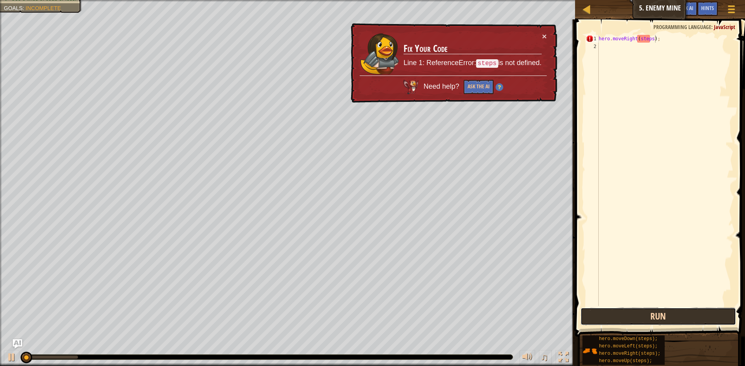
click at [647, 314] on button "Run" at bounding box center [657, 317] width 155 height 18
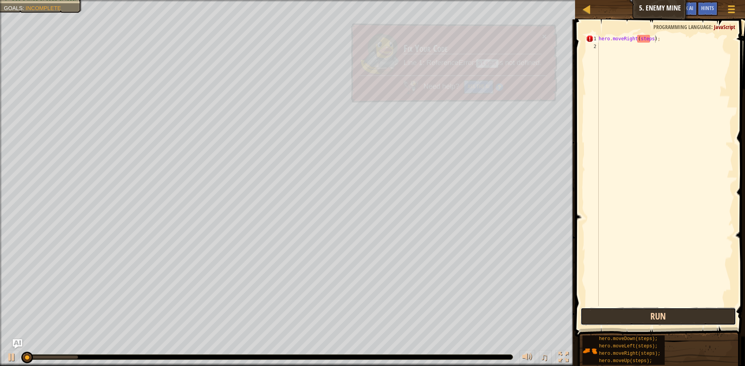
click at [647, 314] on button "Run" at bounding box center [657, 317] width 155 height 18
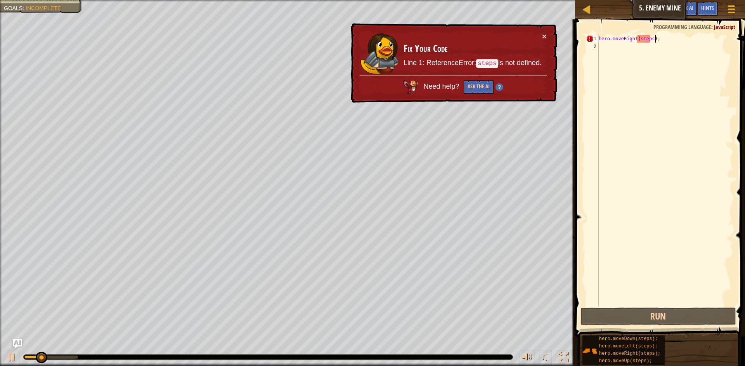
click at [650, 39] on div "hero . moveRight ( steps ) ;" at bounding box center [665, 178] width 136 height 287
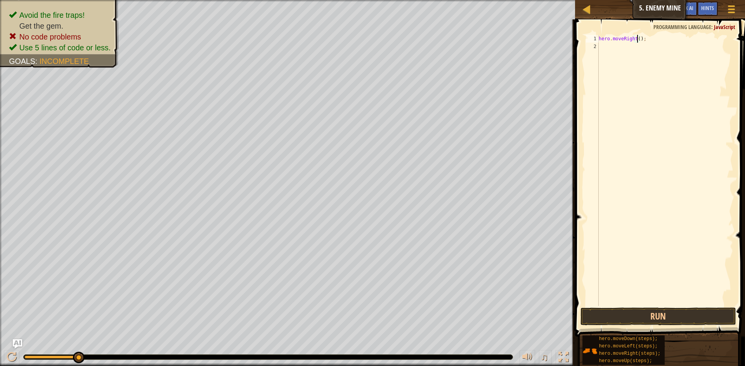
scroll to position [3, 3]
click at [661, 319] on button "Run" at bounding box center [657, 317] width 155 height 18
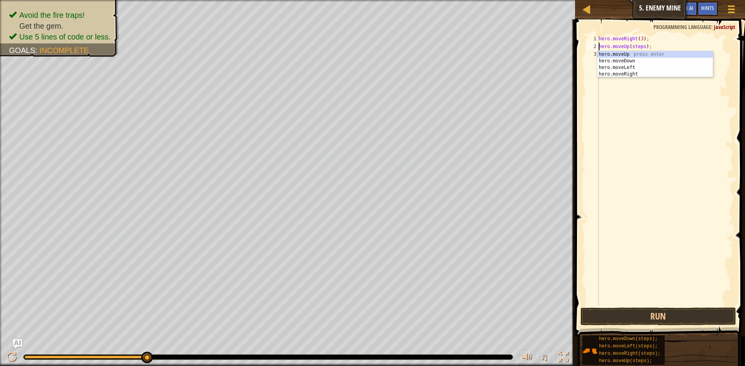
click at [643, 47] on div "hero . moveRight ( 3 ) ; hero . moveUp ( steps ) ;" at bounding box center [665, 178] width 136 height 287
click at [641, 48] on div "hero . moveRight ( 3 ) ; hero . moveUp ( steps ) ;" at bounding box center [665, 178] width 136 height 287
click at [641, 47] on div "hero . moveRight ( 3 ) ; hero . moveUp ( steps ) ;" at bounding box center [665, 178] width 136 height 287
click at [643, 47] on div "hero . moveRight ( 3 ) ; hero . moveUp ( steps ) ;" at bounding box center [665, 178] width 136 height 287
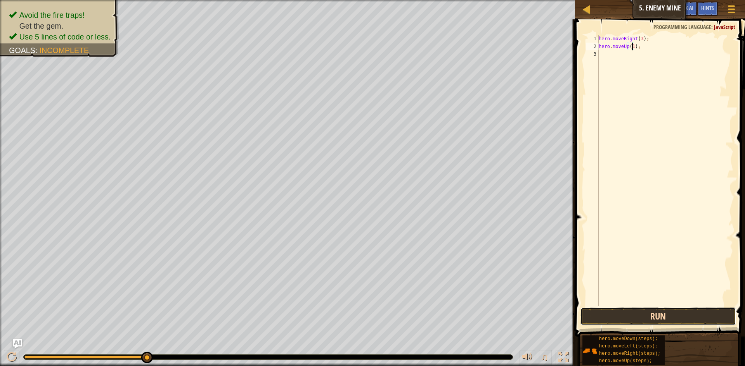
click at [636, 317] on button "Run" at bounding box center [657, 317] width 155 height 18
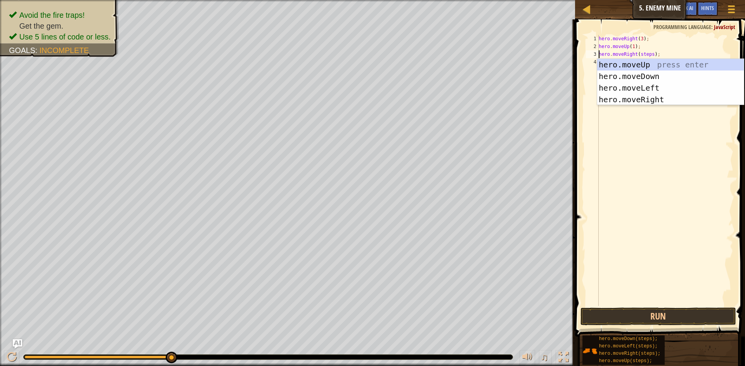
click at [650, 54] on div "hero . moveRight ( 3 ) ; hero . moveUp ( 1 ) ; hero . moveRight ( steps ) ;" at bounding box center [665, 178] width 136 height 287
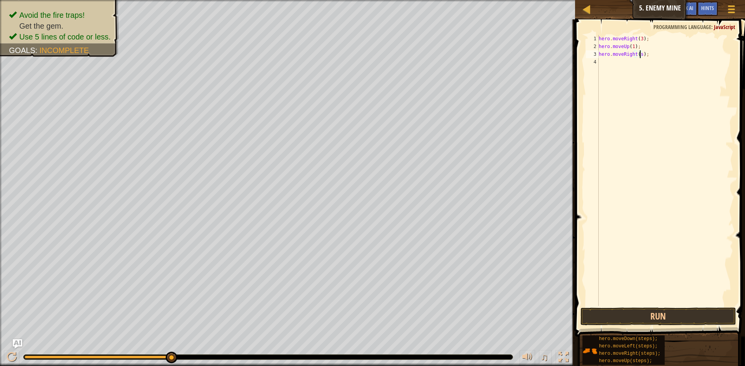
type textarea "hero.moveRight();"
click at [645, 313] on button "Run" at bounding box center [657, 317] width 155 height 18
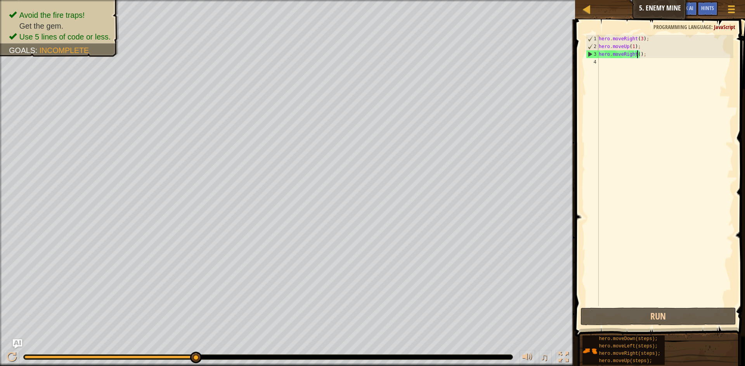
click at [604, 60] on div "hero . moveRight ( 3 ) ; hero . moveUp ( 1 ) ; hero . moveRight ( ) ;" at bounding box center [665, 178] width 136 height 287
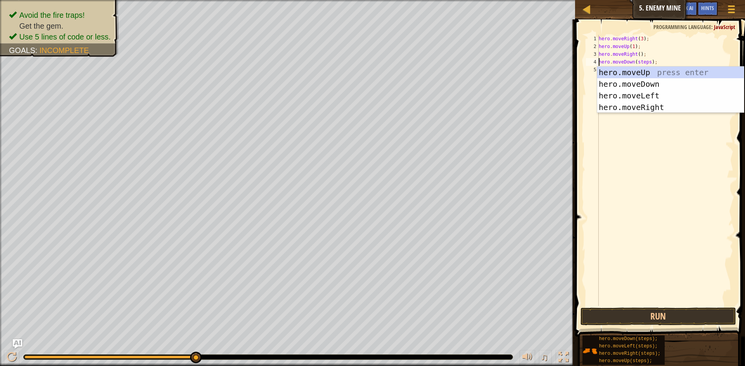
click at [646, 62] on div "hero . moveRight ( 3 ) ; hero . moveUp ( 1 ) ; hero . moveRight ( ) ; hero . mo…" at bounding box center [665, 178] width 136 height 287
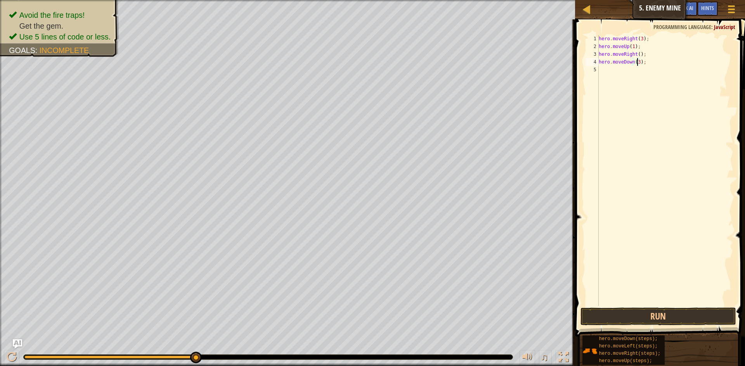
scroll to position [3, 3]
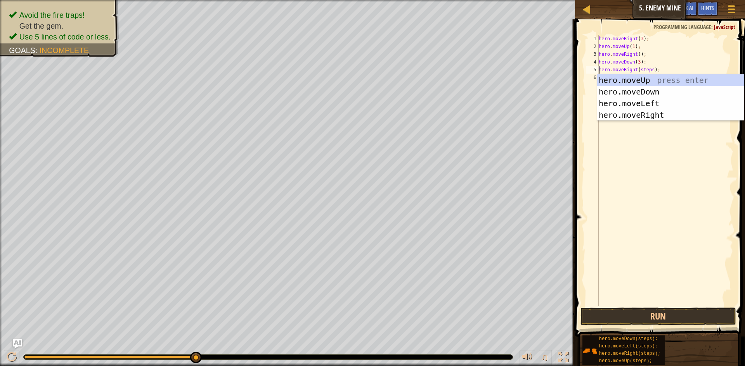
click at [650, 71] on div "hero . moveRight ( 3 ) ; hero . moveUp ( 1 ) ; hero . moveRight ( ) ; hero . mo…" at bounding box center [665, 178] width 136 height 287
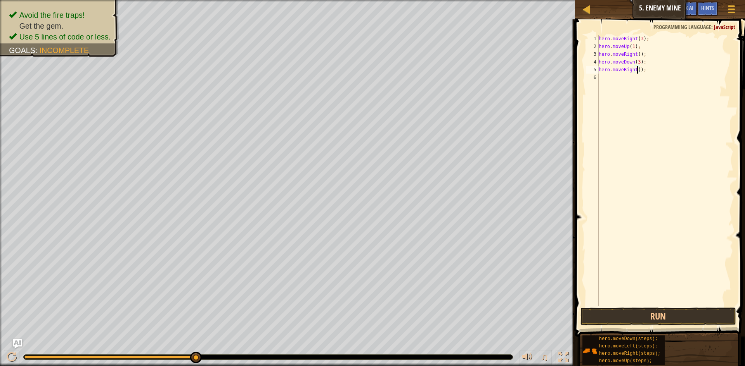
scroll to position [3, 3]
type textarea "hero.moveRight(2);"
click at [641, 322] on button "Run" at bounding box center [657, 317] width 155 height 18
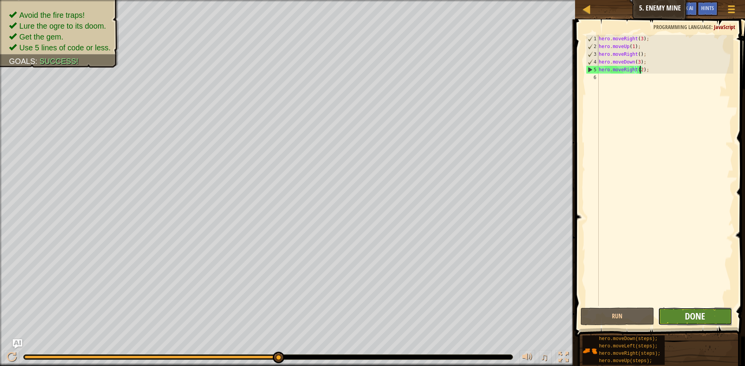
click at [688, 313] on span "Done" at bounding box center [694, 316] width 20 height 12
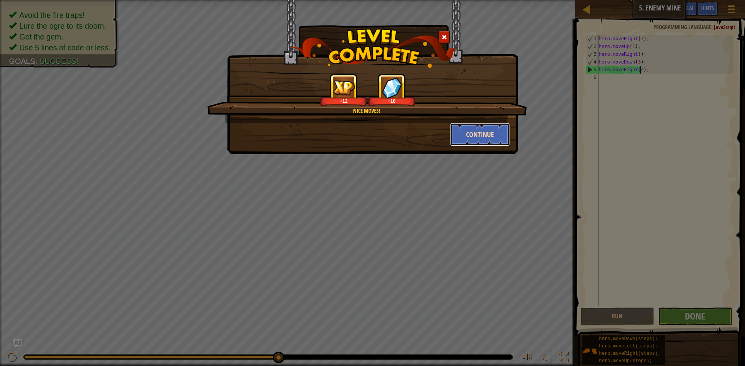
click at [468, 133] on button "Continue" at bounding box center [480, 134] width 60 height 23
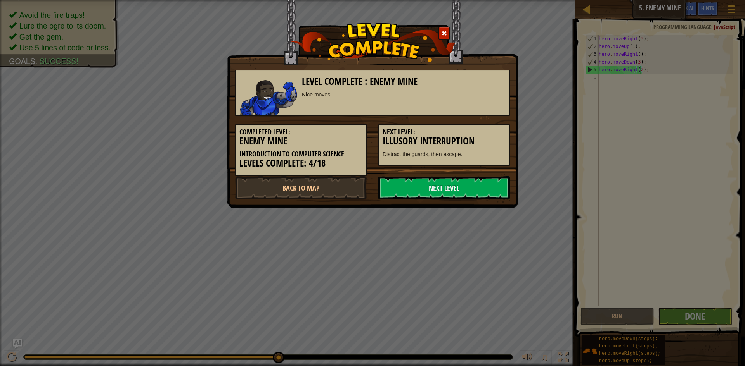
drag, startPoint x: 435, startPoint y: 192, endPoint x: 428, endPoint y: 206, distance: 16.0
click at [435, 192] on link "Next Level" at bounding box center [443, 187] width 131 height 23
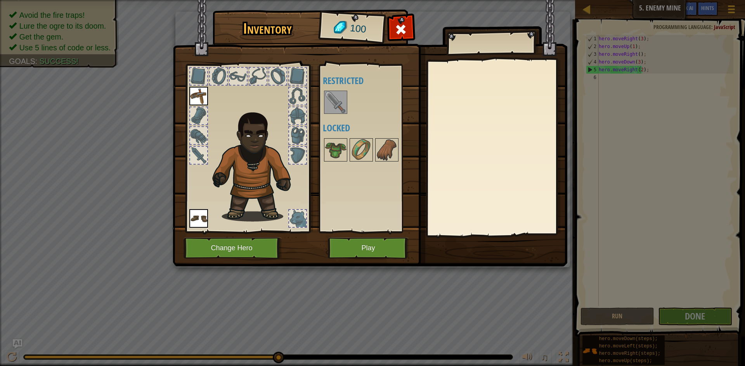
click at [328, 100] on img at bounding box center [336, 103] width 22 height 22
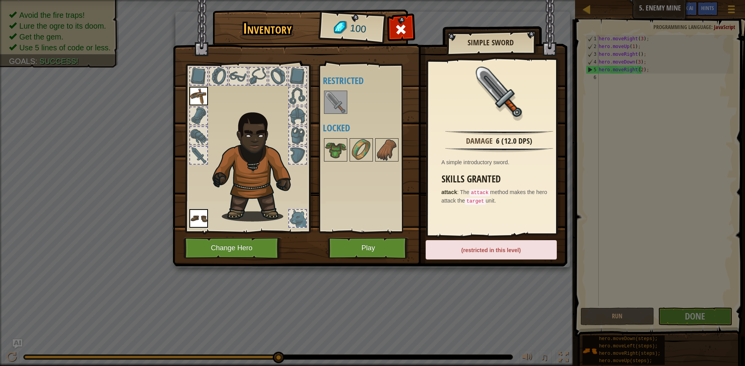
click at [485, 251] on div "(restricted in this level)" at bounding box center [490, 249] width 131 height 19
click at [512, 287] on div "Inventory 100 Available Equip Equip (double-click to equip) Restricted Locked S…" at bounding box center [372, 183] width 745 height 366
click at [377, 248] on button "Play" at bounding box center [368, 248] width 81 height 21
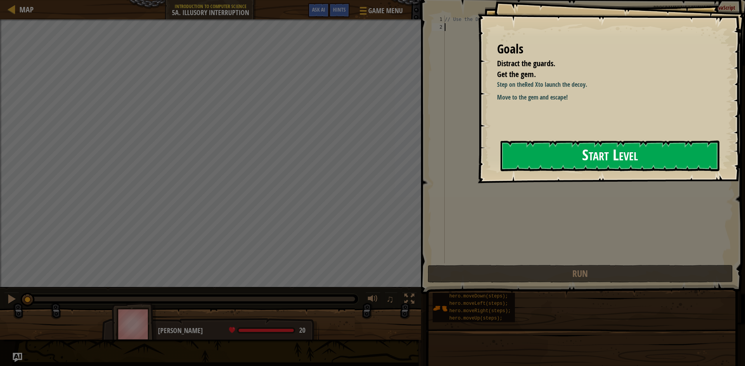
click at [622, 161] on button "Start Level" at bounding box center [609, 156] width 219 height 31
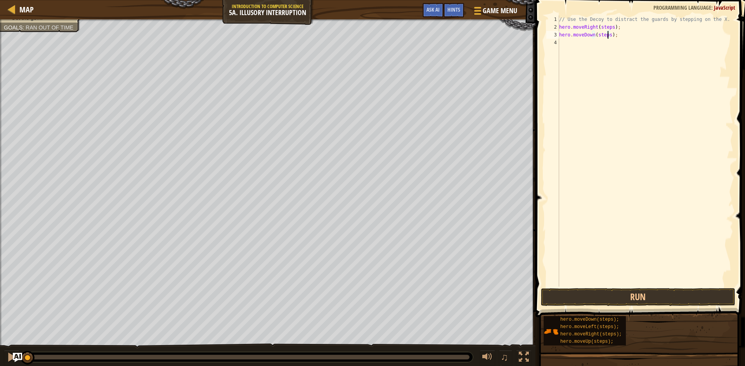
click at [606, 36] on div "// Use the Decoy to distract the guards by stepping on the X. hero . moveRight …" at bounding box center [645, 159] width 176 height 287
click at [624, 296] on button "Run" at bounding box center [638, 298] width 194 height 18
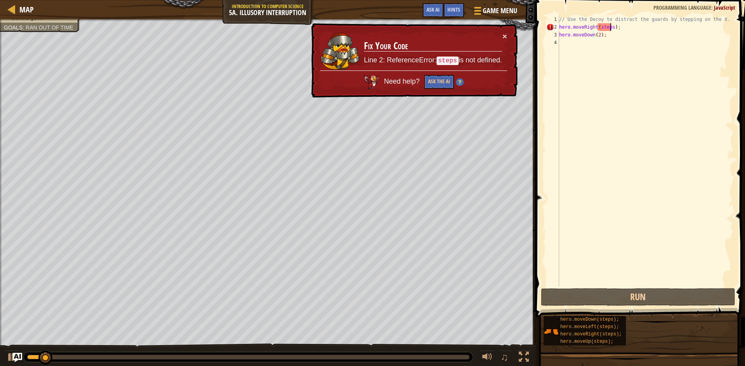
click at [610, 27] on div "// Use the Decoy to distract the guards by stepping on the X. hero . moveRight …" at bounding box center [645, 159] width 176 height 287
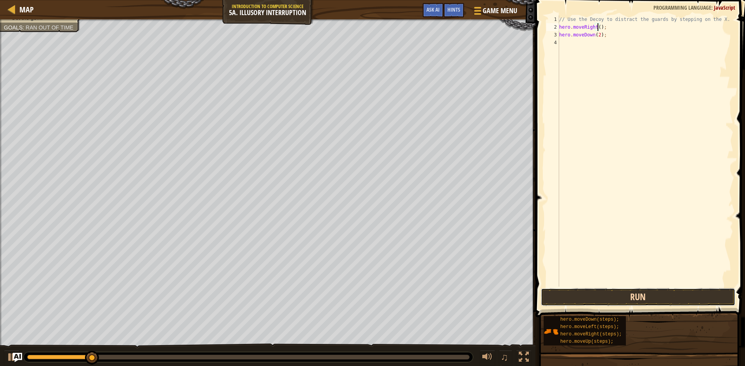
click at [636, 294] on button "Run" at bounding box center [638, 298] width 194 height 18
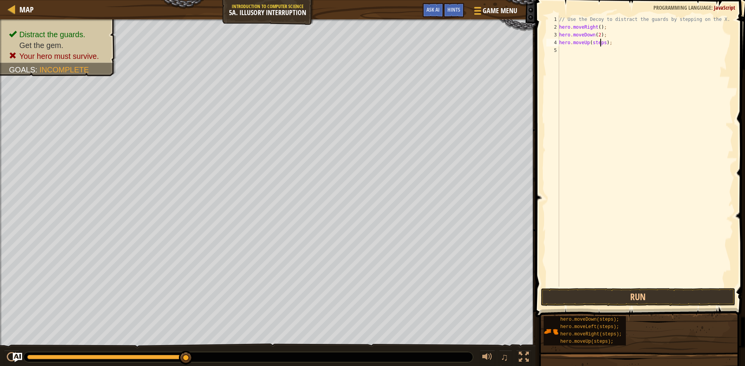
click at [601, 41] on div "// Use the Decoy to distract the guards by stepping on the X. hero . moveRight …" at bounding box center [645, 159] width 176 height 287
click at [601, 45] on div "// Use the Decoy to distract the guards by stepping on the X. hero . moveRight …" at bounding box center [645, 159] width 176 height 287
click at [658, 289] on button "Run" at bounding box center [638, 298] width 194 height 18
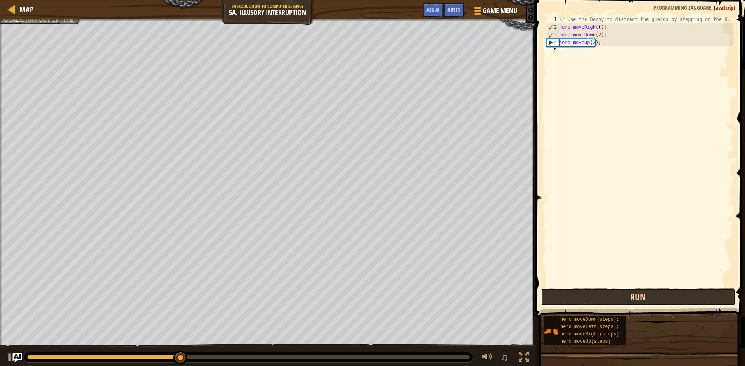
click at [634, 292] on button "Run" at bounding box center [638, 298] width 194 height 18
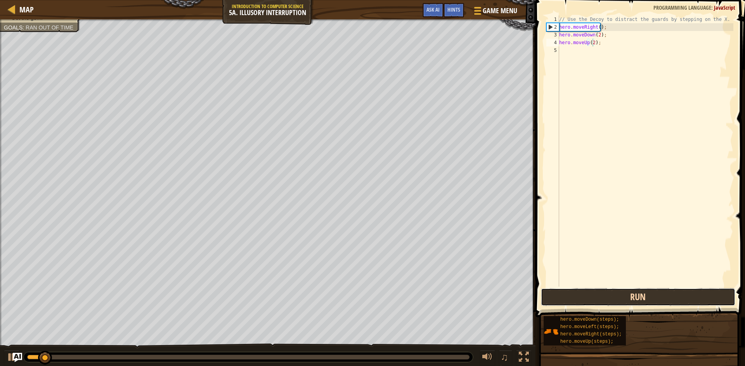
click at [634, 292] on button "Run" at bounding box center [638, 298] width 194 height 18
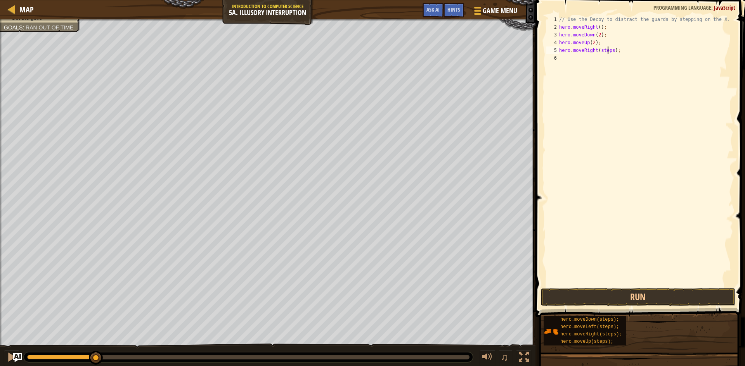
click at [606, 52] on div "// Use the Decoy to distract the guards by stepping on the X. hero . moveRight …" at bounding box center [645, 159] width 176 height 287
click at [608, 53] on div "// Use the Decoy to distract the guards by stepping on the X. hero . moveRight …" at bounding box center [645, 159] width 176 height 287
click at [611, 51] on div "// Use the Decoy to distract the guards by stepping on the X. hero . moveRight …" at bounding box center [645, 159] width 176 height 287
type textarea "hero.moveRight(3);"
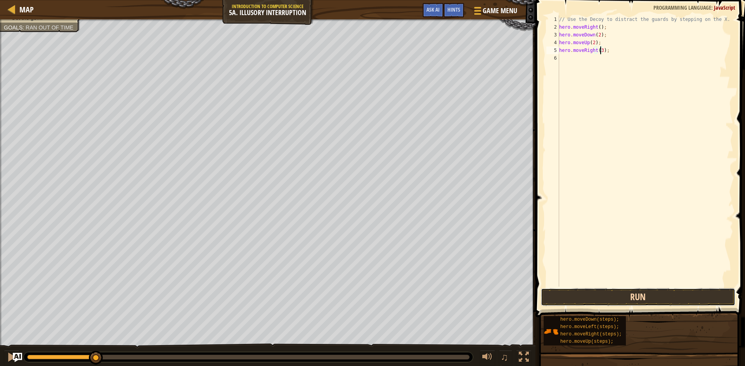
click at [657, 299] on button "Run" at bounding box center [638, 298] width 194 height 18
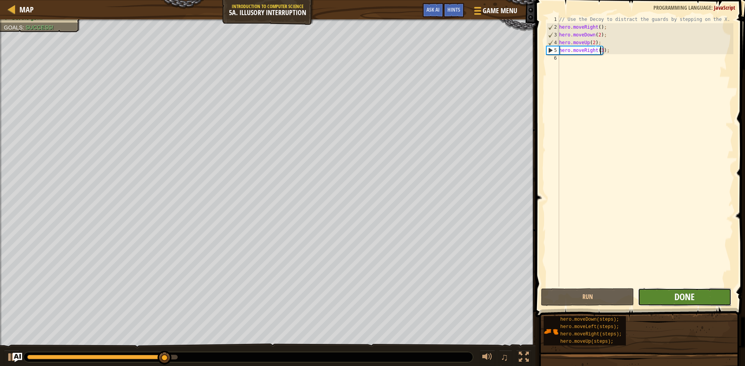
click at [681, 296] on span "Done" at bounding box center [684, 297] width 20 height 12
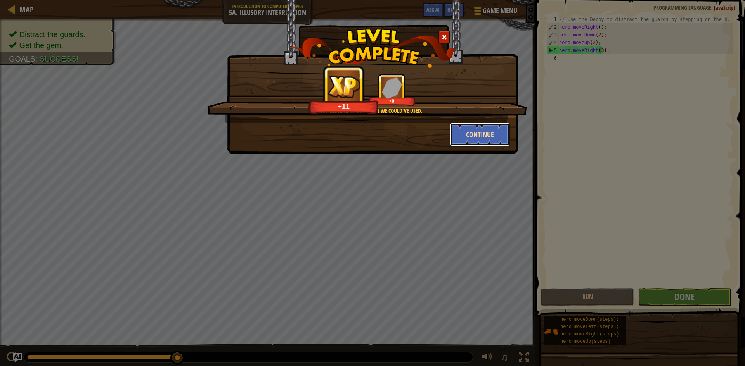
click at [486, 137] on button "Continue" at bounding box center [480, 134] width 60 height 23
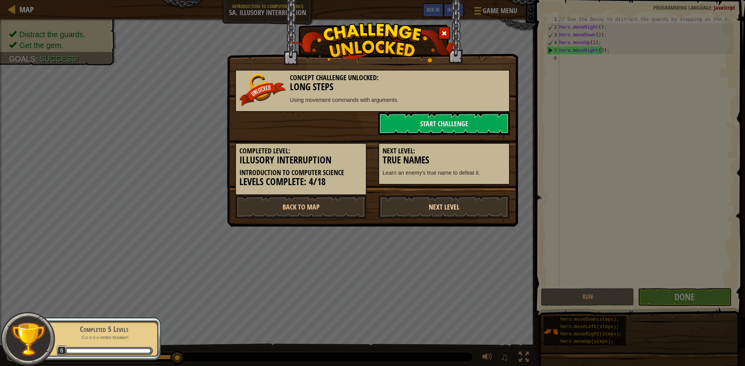
click at [482, 213] on link "Next Level" at bounding box center [443, 206] width 131 height 23
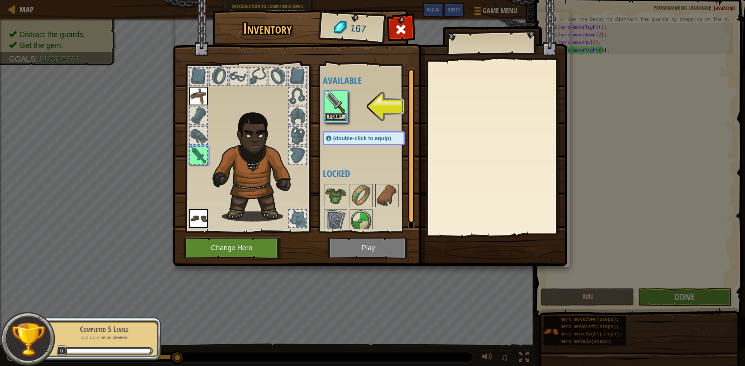
click at [340, 113] on img at bounding box center [336, 103] width 22 height 22
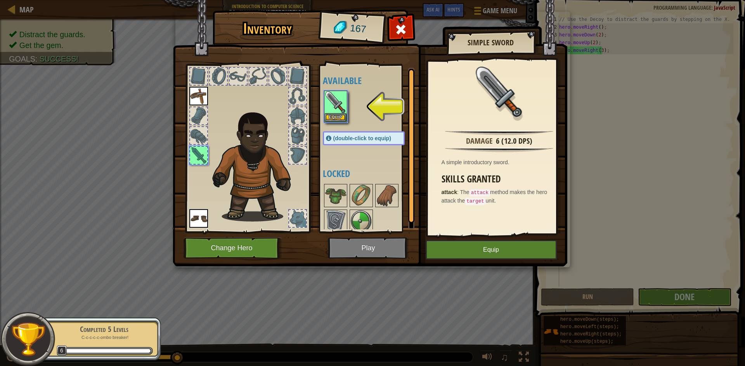
click at [487, 240] on img at bounding box center [370, 126] width 394 height 282
click at [480, 254] on button "Equip" at bounding box center [490, 249] width 131 height 19
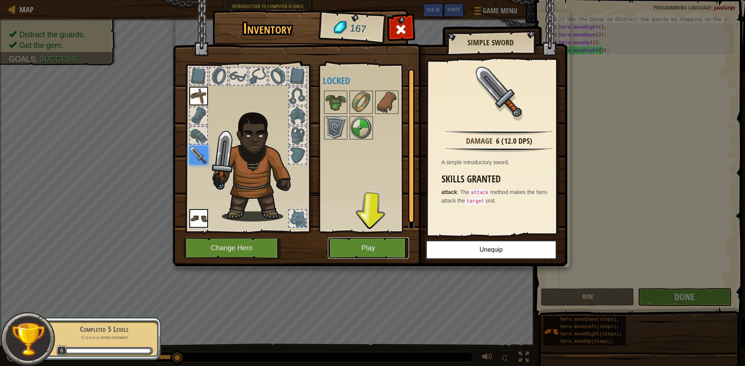
click at [390, 247] on button "Play" at bounding box center [368, 248] width 81 height 21
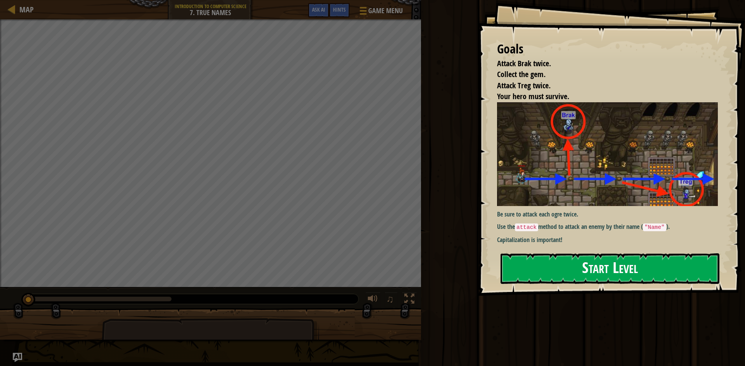
click at [582, 266] on button "Start Level" at bounding box center [609, 269] width 219 height 31
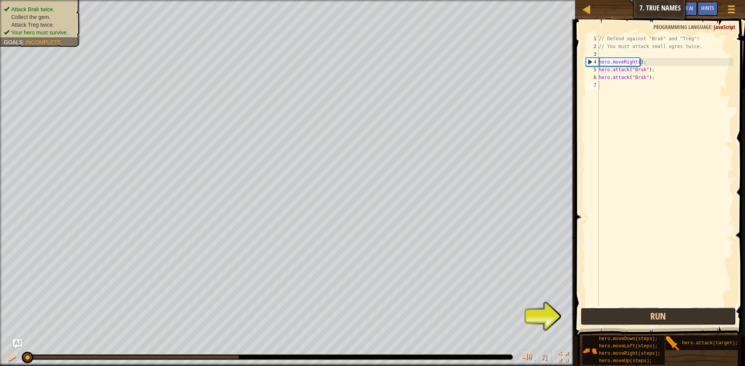
click at [658, 318] on button "Run" at bounding box center [657, 317] width 155 height 18
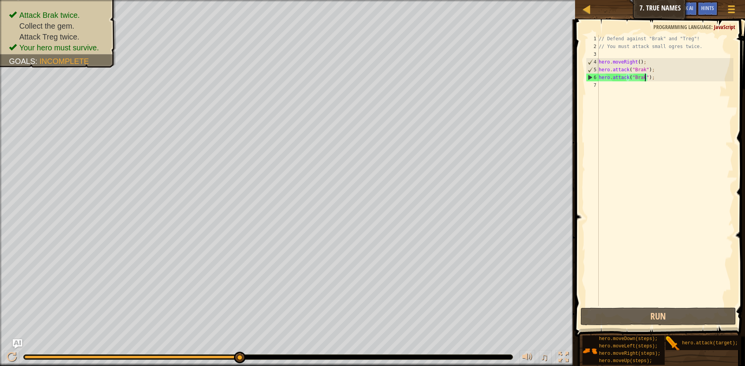
click at [645, 78] on div "// Defend against "Brak" and "Treg"! // You must attack small ogres twice. hero…" at bounding box center [665, 178] width 136 height 287
type textarea "hero.attack("Brak");"
click at [608, 97] on div "// Defend against "Brak" and "Treg"! // You must attack small ogres twice. hero…" at bounding box center [665, 178] width 136 height 287
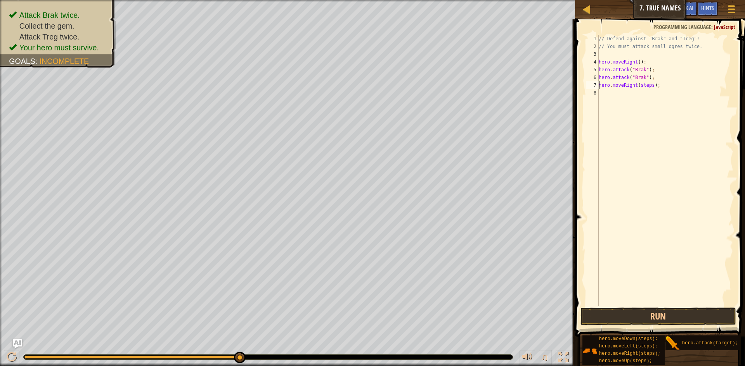
scroll to position [6, 0]
click at [650, 83] on div "// Defend against "Brak" and "Treg"! // You must attack small ogres twice. hero…" at bounding box center [665, 178] width 136 height 287
click at [691, 309] on button "Run" at bounding box center [657, 317] width 155 height 18
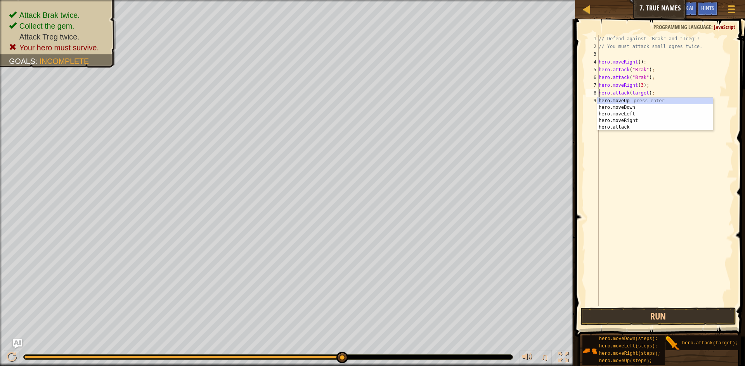
click at [644, 91] on div "// Defend against "Brak" and "Treg"! // You must attack small ogres twice. hero…" at bounding box center [665, 178] width 136 height 287
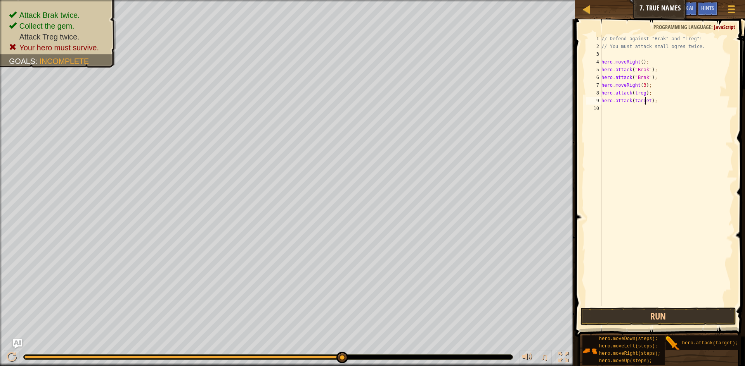
click at [646, 102] on div "// Defend against "Brak" and "Treg"! // You must attack small ogres twice. hero…" at bounding box center [666, 178] width 134 height 287
click at [649, 101] on div "// Defend against "Brak" and "Treg"! // You must attack small ogres twice. hero…" at bounding box center [666, 178] width 134 height 287
click at [648, 101] on div "// Defend against "Brak" and "Treg"! // You must attack small ogres twice. hero…" at bounding box center [665, 170] width 133 height 271
click at [646, 101] on div "// Defend against "Brak" and "Treg"! // You must attack small ogres twice. hero…" at bounding box center [666, 178] width 134 height 287
click at [684, 318] on button "Run" at bounding box center [657, 317] width 155 height 18
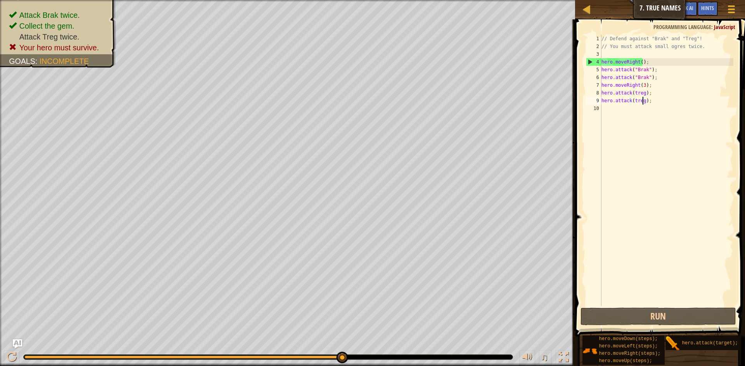
click at [640, 84] on div "// Defend against "Brak" and "Treg"! // You must attack small ogres twice. hero…" at bounding box center [666, 178] width 134 height 287
click at [643, 85] on div "// Defend against "Brak" and "Treg"! // You must attack small ogres twice. hero…" at bounding box center [666, 178] width 134 height 287
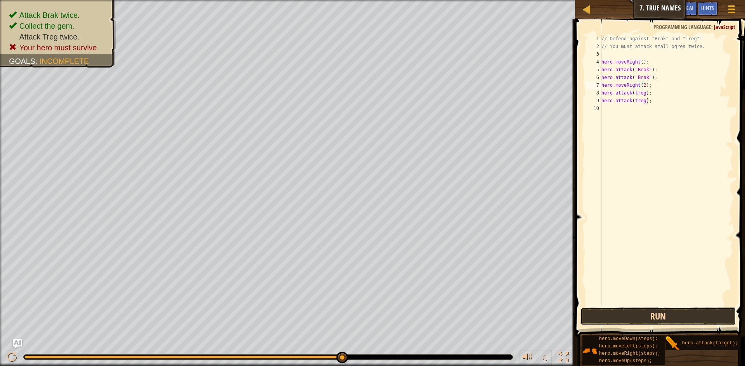
click at [676, 316] on button "Run" at bounding box center [657, 317] width 155 height 18
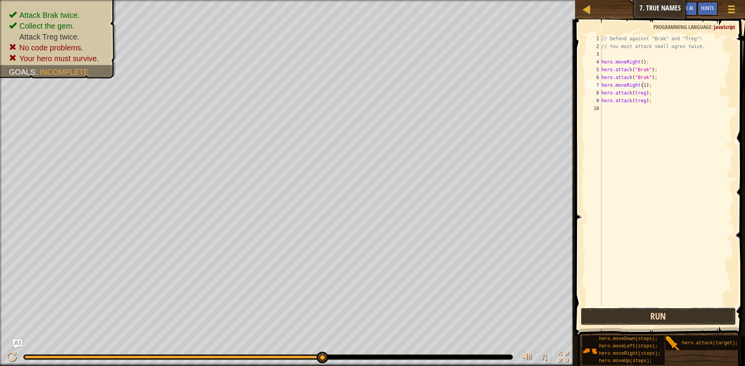
click at [677, 314] on button "Run" at bounding box center [657, 317] width 155 height 18
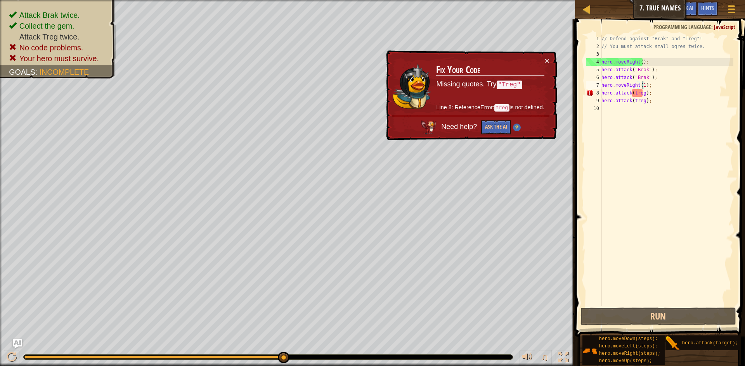
click at [632, 94] on div "// Defend against "Brak" and "Treg"! // You must attack small ogres twice. hero…" at bounding box center [666, 178] width 134 height 287
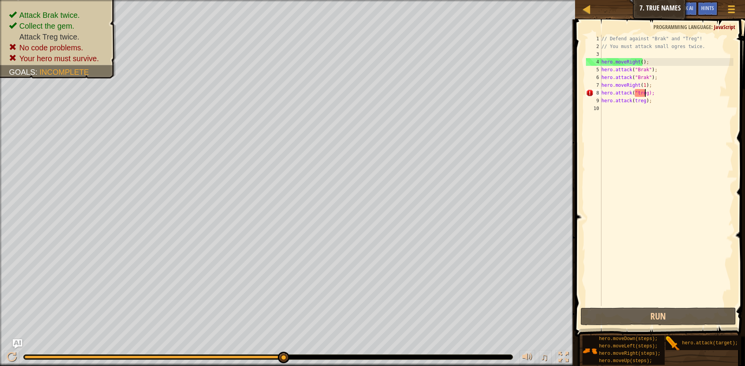
click at [644, 92] on div "// Defend against "Brak" and "Treg"! // You must attack small ogres twice. hero…" at bounding box center [666, 178] width 134 height 287
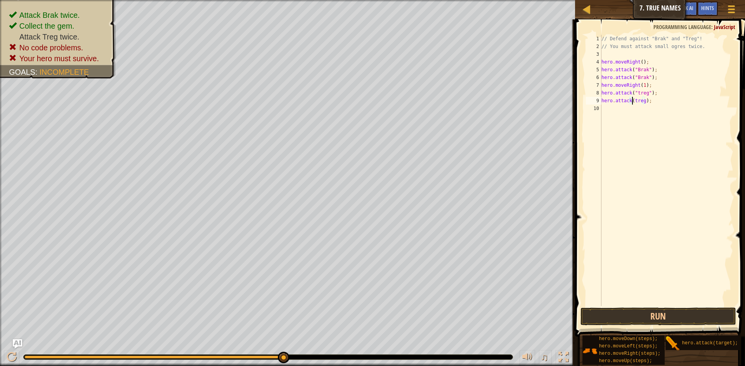
click at [632, 101] on div "// Defend against "Brak" and "Treg"! // You must attack small ogres twice. hero…" at bounding box center [666, 178] width 134 height 287
click at [647, 101] on div "// Defend against "Brak" and "Treg"! // You must attack small ogres twice. hero…" at bounding box center [666, 178] width 134 height 287
click at [647, 102] on div "// Defend against "Brak" and "Treg"! // You must attack small ogres twice. hero…" at bounding box center [666, 178] width 134 height 287
click at [644, 102] on div "// Defend against "Brak" and "Treg"! // You must attack small ogres twice. hero…" at bounding box center [666, 178] width 134 height 287
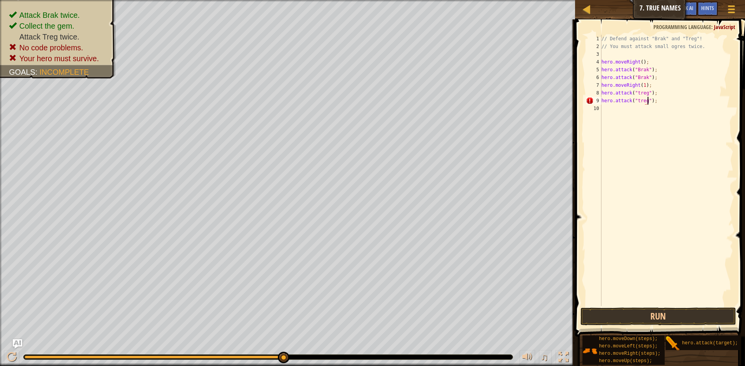
scroll to position [3, 4]
click at [674, 317] on button "Run" at bounding box center [657, 317] width 155 height 18
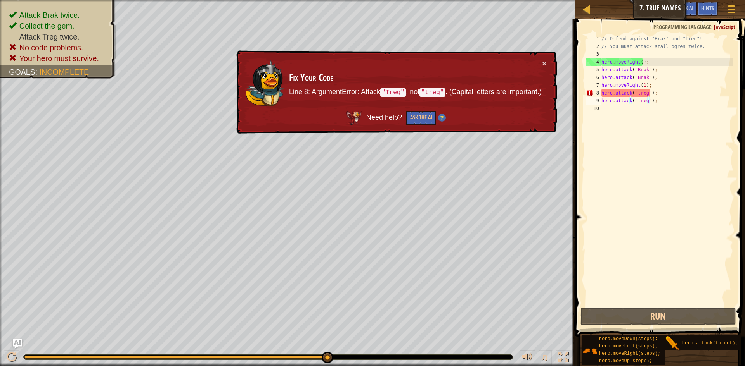
click at [636, 93] on div "// Defend against "Brak" and "Treg"! // You must attack small ogres twice. hero…" at bounding box center [666, 178] width 134 height 287
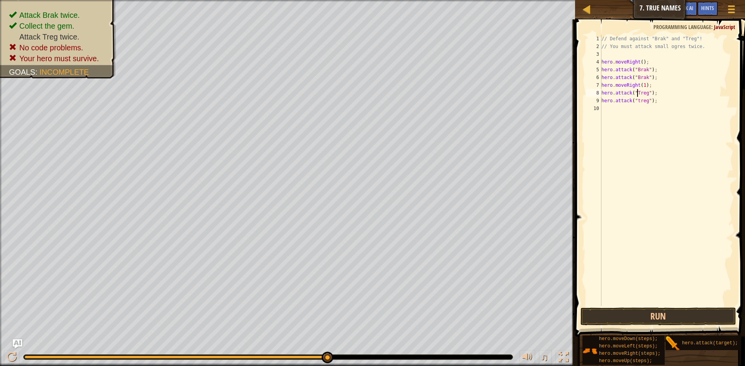
scroll to position [3, 3]
click at [637, 102] on div "// Defend against "Brak" and "Treg"! // You must attack small ogres twice. hero…" at bounding box center [666, 178] width 134 height 287
click at [641, 316] on button "Run" at bounding box center [657, 317] width 155 height 18
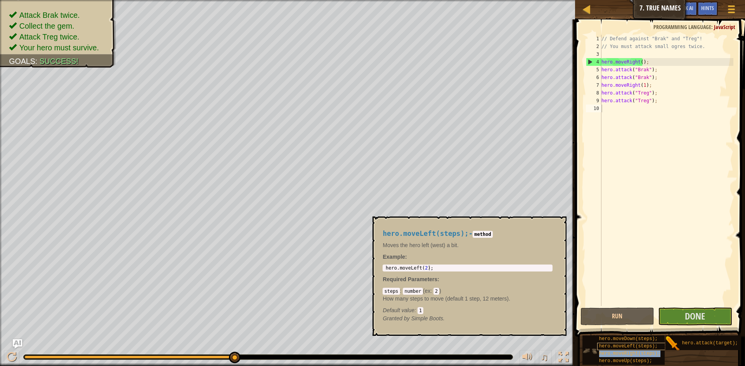
type textarea "hero.moveRight(steps);"
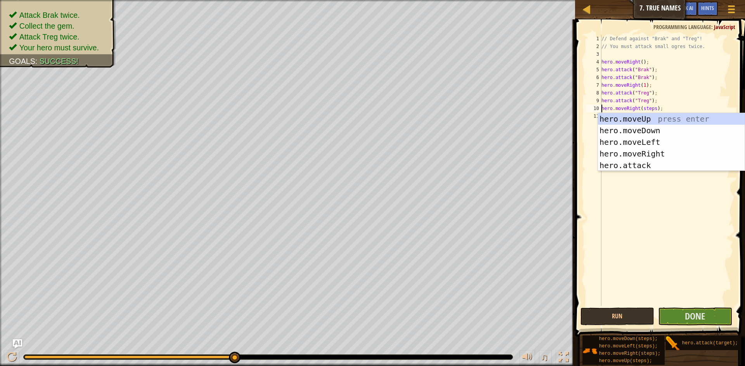
click at [651, 110] on div "// Defend against "Brak" and "Treg"! // You must attack small ogres twice. hero…" at bounding box center [666, 178] width 134 height 287
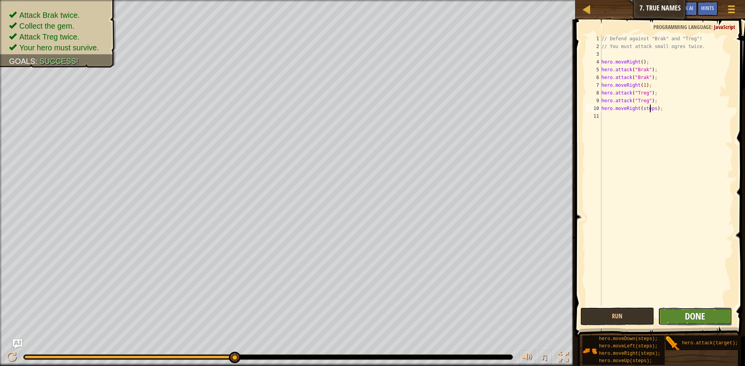
click at [701, 314] on span "Done" at bounding box center [694, 316] width 20 height 12
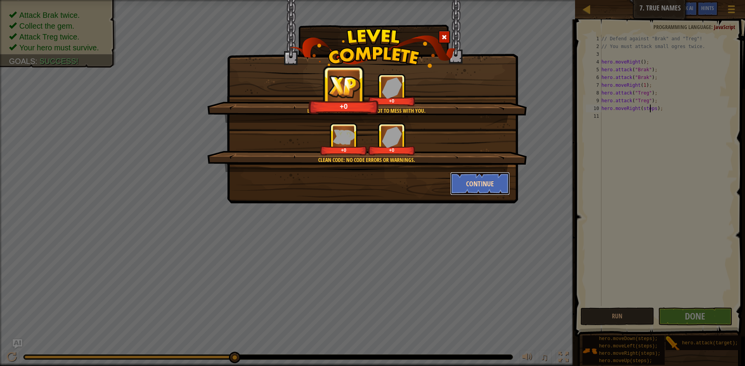
click at [491, 185] on button "Continue" at bounding box center [480, 183] width 60 height 23
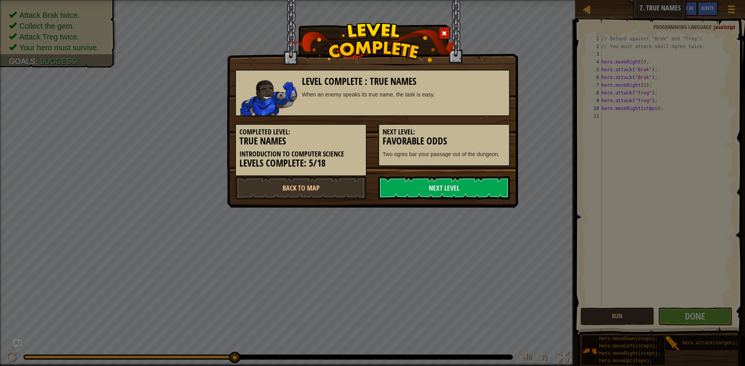
click at [491, 185] on link "Next Level" at bounding box center [443, 187] width 131 height 23
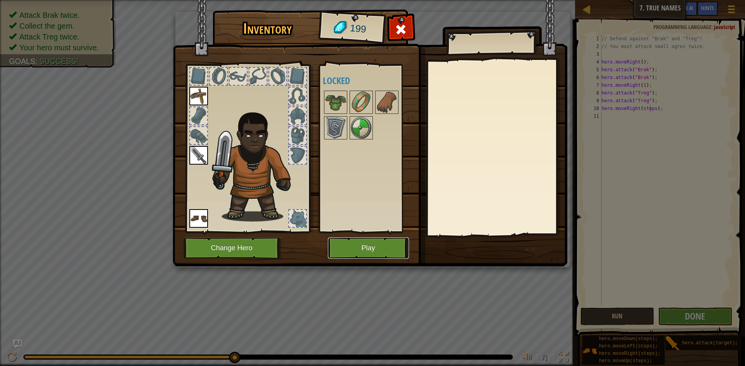
click at [385, 245] on button "Play" at bounding box center [368, 248] width 81 height 21
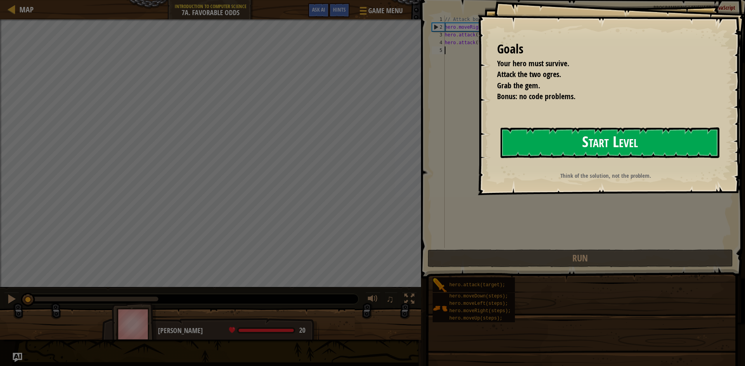
click at [683, 150] on button "Start Level" at bounding box center [609, 143] width 219 height 31
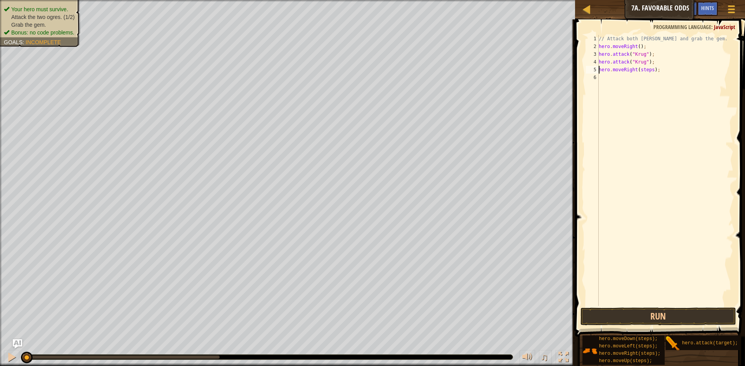
click at [648, 72] on div "// Attack both [PERSON_NAME] and grab the gem. hero . moveRight ( ) ; hero . at…" at bounding box center [665, 178] width 136 height 287
click at [650, 70] on div "// Attack both [PERSON_NAME] and grab the gem. hero . moveRight ( ) ; hero . at…" at bounding box center [665, 178] width 136 height 287
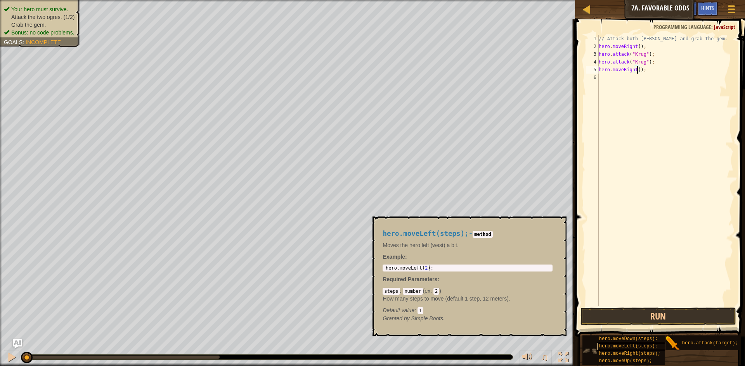
scroll to position [6, 0]
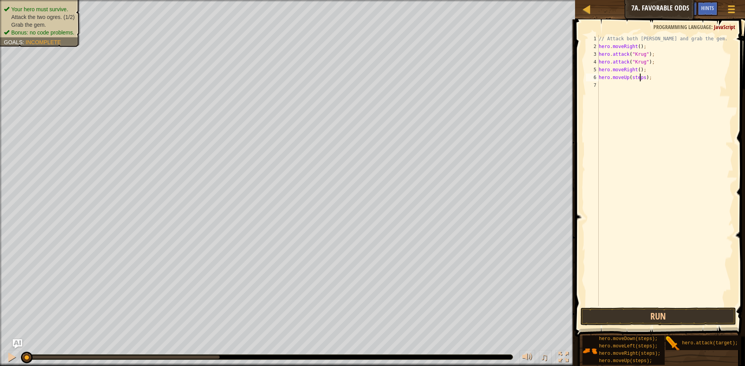
click at [639, 78] on div "// Attack both [PERSON_NAME] and grab the gem. hero . moveRight ( ) ; hero . at…" at bounding box center [665, 178] width 136 height 287
click at [642, 78] on div "// Attack both [PERSON_NAME] and grab the gem. hero . moveRight ( ) ; hero . at…" at bounding box center [665, 178] width 136 height 287
click at [647, 103] on div "// Attack both [PERSON_NAME] and grab the gem. hero . moveRight ( ) ; hero . at…" at bounding box center [666, 178] width 134 height 287
click at [649, 316] on button "Run" at bounding box center [657, 317] width 155 height 18
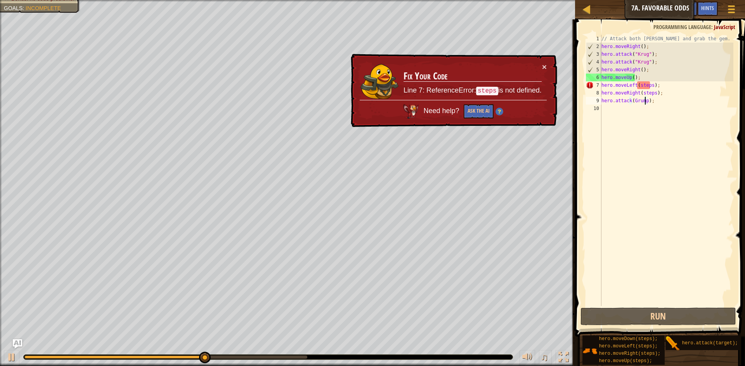
click at [649, 85] on div "// Attack both [PERSON_NAME] and grab the gem. hero . moveRight ( ) ; hero . at…" at bounding box center [666, 178] width 134 height 287
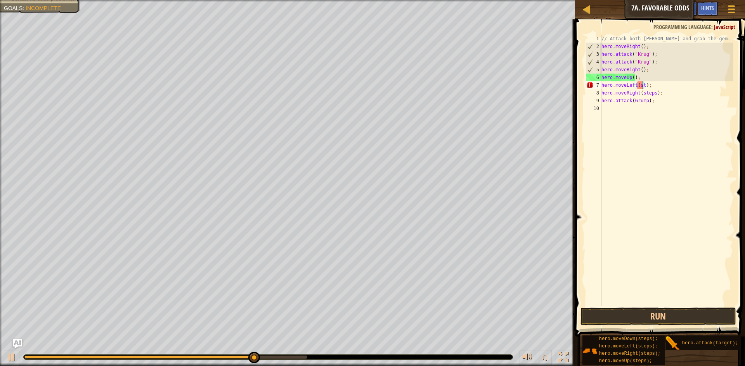
scroll to position [3, 3]
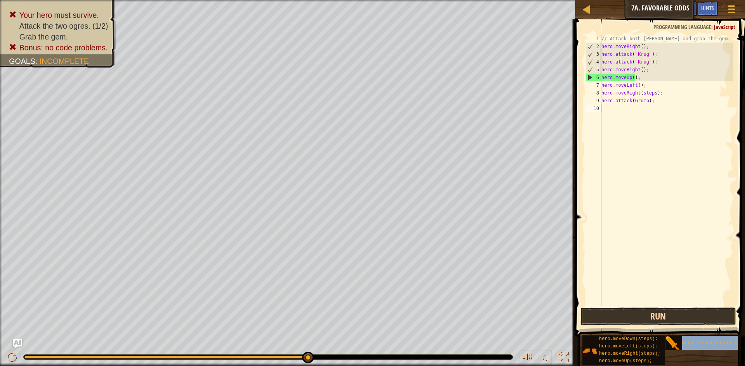
type textarea "hero.attack(target);"
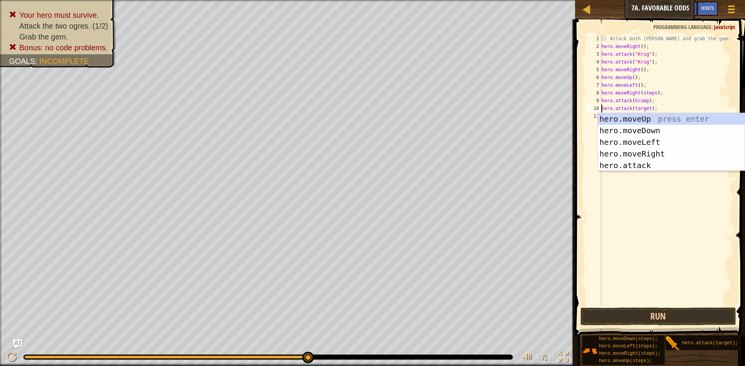
drag, startPoint x: 692, startPoint y: 223, endPoint x: 605, endPoint y: 111, distance: 141.5
click at [674, 193] on div "// Attack both [PERSON_NAME] and grab the gem. hero . moveRight ( ) ; hero . at…" at bounding box center [666, 178] width 134 height 287
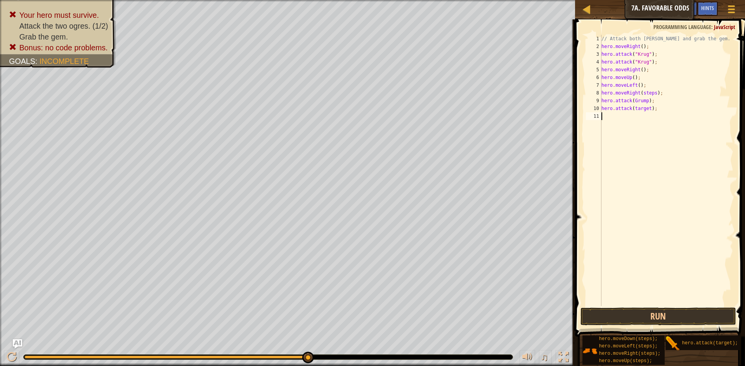
scroll to position [3, 0]
click at [646, 116] on div "// Attack both [PERSON_NAME] and grab the gem. hero . moveRight ( ) ; hero . at…" at bounding box center [666, 178] width 134 height 287
click at [648, 119] on div "// Attack both [PERSON_NAME] and grab the gem. hero . moveRight ( ) ; hero . at…" at bounding box center [666, 178] width 134 height 287
click at [646, 111] on div "// Attack both [PERSON_NAME] and grab the gem. hero . moveRight ( ) ; hero . at…" at bounding box center [666, 178] width 134 height 287
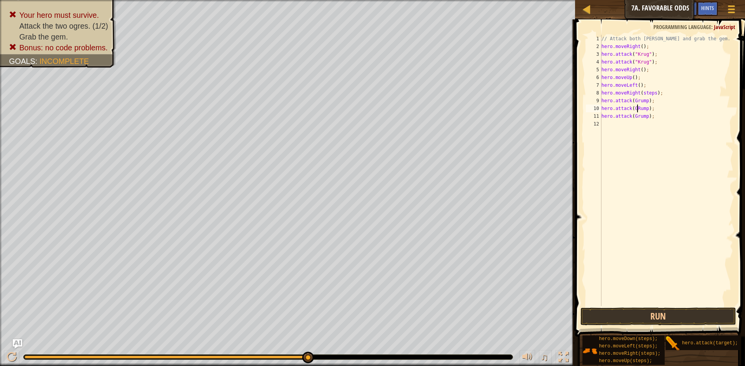
click at [636, 107] on div "// Attack both [PERSON_NAME] and grab the gem. hero . moveRight ( ) ; hero . at…" at bounding box center [666, 178] width 134 height 287
click at [661, 313] on button "Run" at bounding box center [657, 317] width 155 height 18
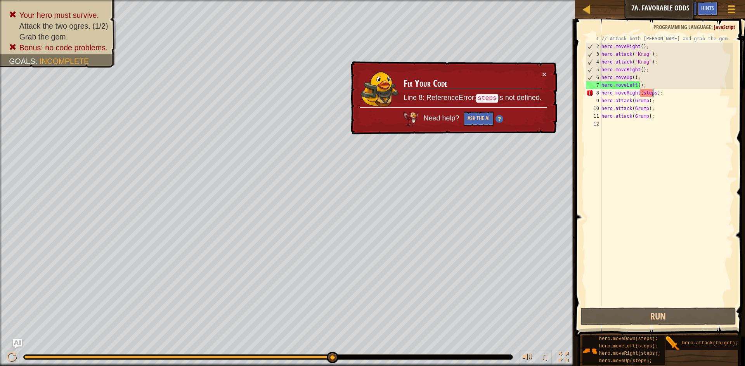
click at [653, 97] on div "// Attack both [PERSON_NAME] and grab the gem. hero . moveRight ( ) ; hero . at…" at bounding box center [666, 178] width 134 height 287
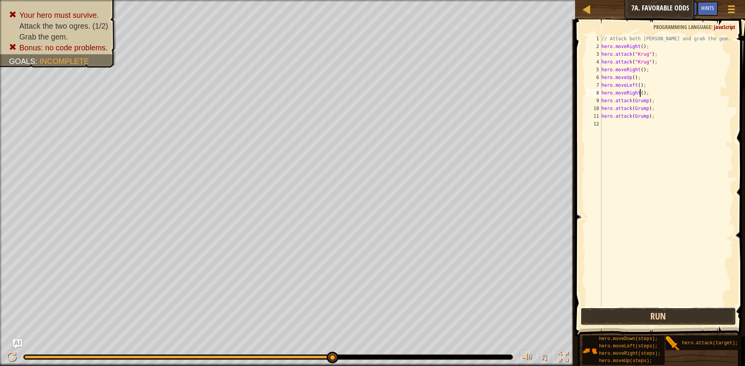
click at [663, 316] on button "Run" at bounding box center [657, 317] width 155 height 18
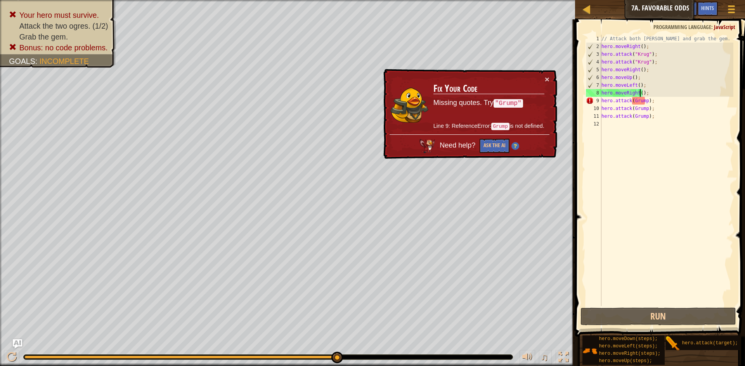
click at [648, 92] on div "// Attack both [PERSON_NAME] and grab the gem. hero . moveRight ( ) ; hero . at…" at bounding box center [666, 178] width 134 height 287
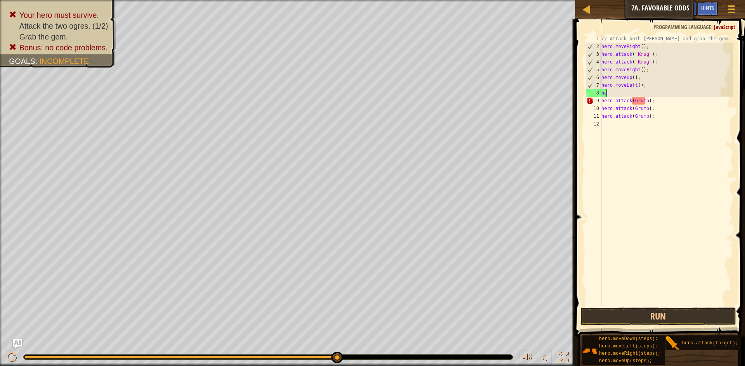
scroll to position [3, 0]
type textarea "h"
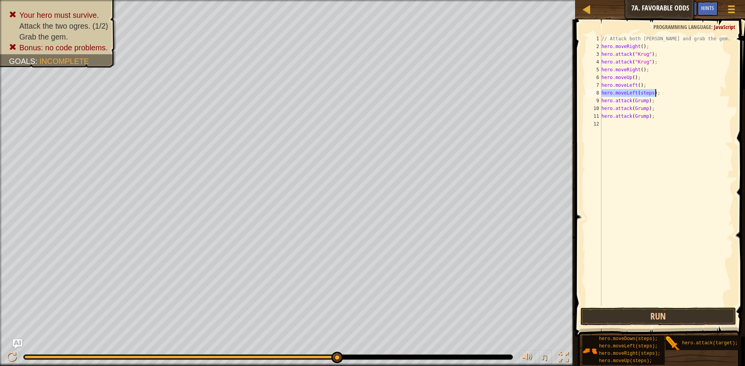
click at [649, 93] on div "// Attack both [PERSON_NAME] and grab the gem. hero . moveRight ( ) ; hero . at…" at bounding box center [665, 170] width 133 height 271
click at [624, 311] on button "Run" at bounding box center [657, 317] width 155 height 18
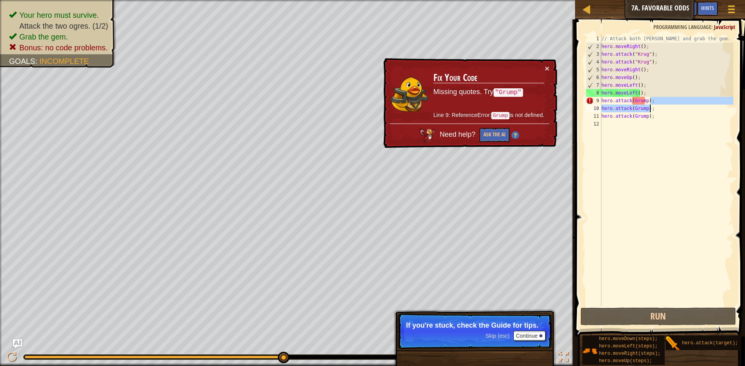
drag, startPoint x: 662, startPoint y: 104, endPoint x: 703, endPoint y: 108, distance: 40.9
click at [703, 108] on div "// Attack both [PERSON_NAME] and grab the gem. hero . moveRight ( ) ; hero . at…" at bounding box center [666, 178] width 134 height 287
click at [672, 100] on div "// Attack both [PERSON_NAME] and grab the gem. hero . moveRight ( ) ; hero . at…" at bounding box center [665, 170] width 133 height 271
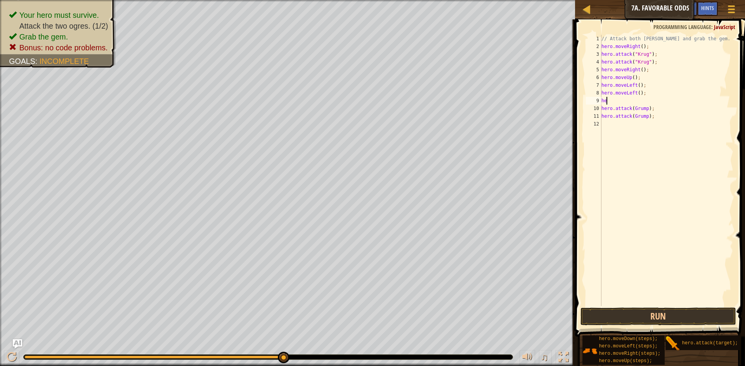
type textarea "h"
click at [626, 318] on button "Run" at bounding box center [657, 317] width 155 height 18
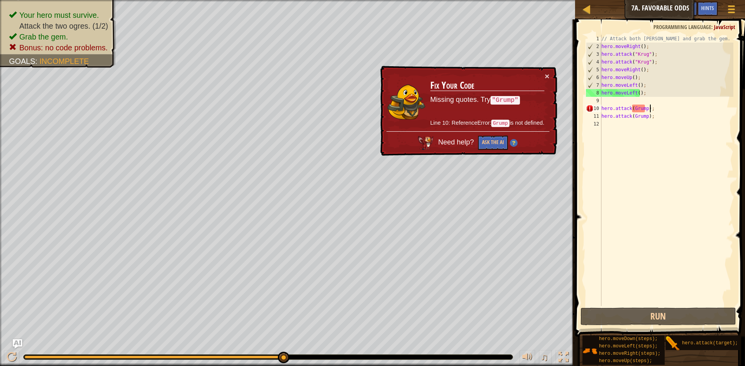
click at [650, 108] on div "// Attack both [PERSON_NAME] and grab the gem. hero . moveRight ( ) ; hero . at…" at bounding box center [666, 178] width 134 height 287
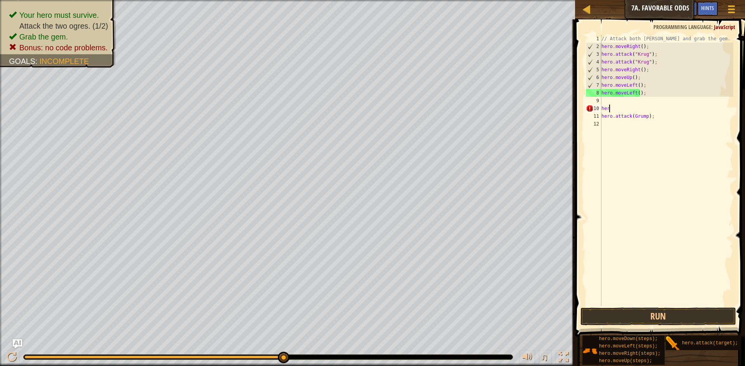
type textarea "h"
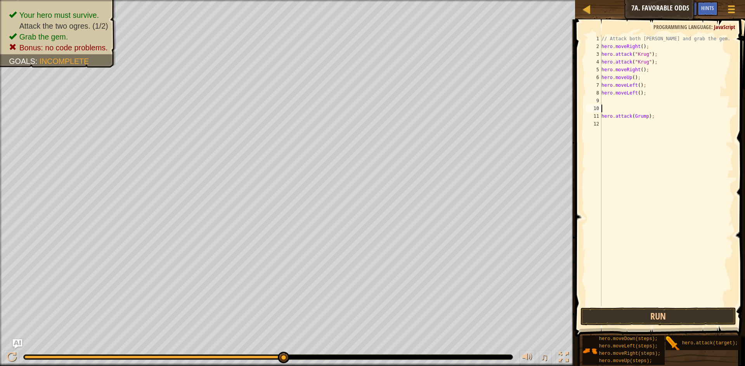
click at [653, 119] on div "// Attack both [PERSON_NAME] and grab the gem. hero . moveRight ( ) ; hero . at…" at bounding box center [666, 178] width 134 height 287
type textarea "h"
type textarea "4"
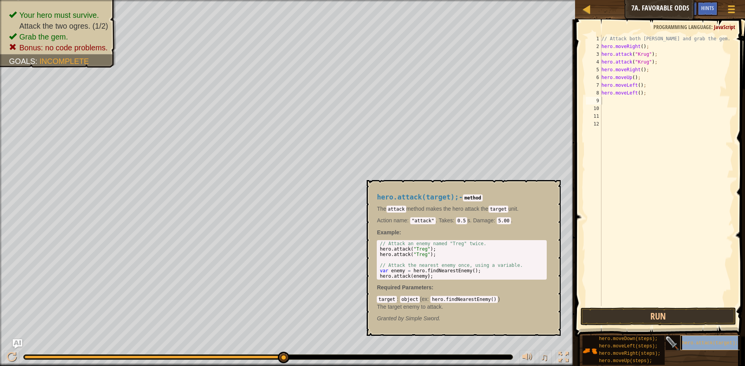
type textarea "hero.attack(target);"
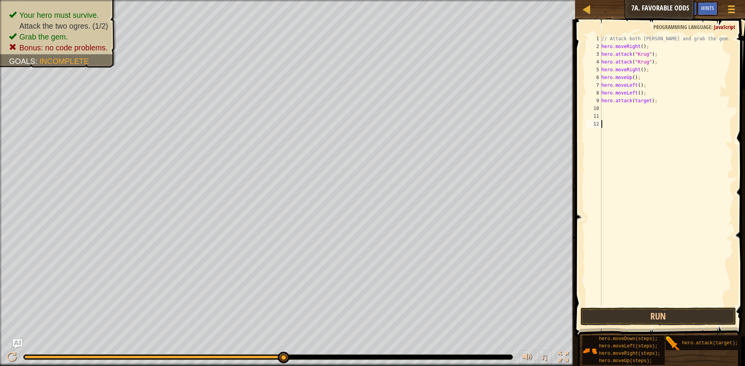
click at [691, 146] on div "// Attack both [PERSON_NAME] and grab the gem. hero . moveRight ( ) ; hero . at…" at bounding box center [666, 178] width 134 height 287
click at [645, 101] on div "// Attack both [PERSON_NAME] and grab the gem. hero . moveRight ( ) ; hero . at…" at bounding box center [666, 178] width 134 height 287
click at [647, 103] on div "// Attack both [PERSON_NAME] and grab the gem. hero . moveRight ( ) ; hero . at…" at bounding box center [666, 178] width 134 height 287
click at [655, 316] on button "Run" at bounding box center [657, 317] width 155 height 18
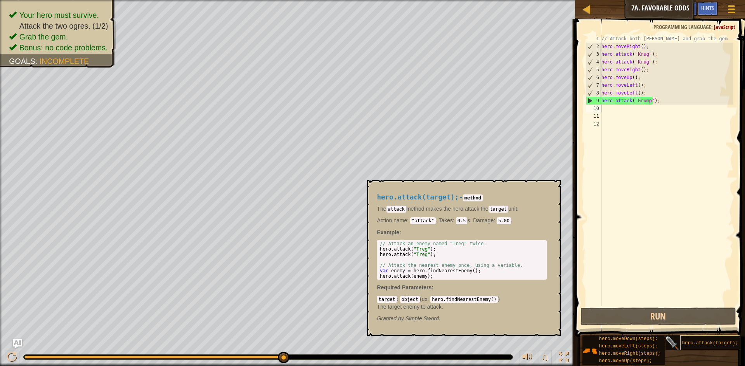
scroll to position [3, 4]
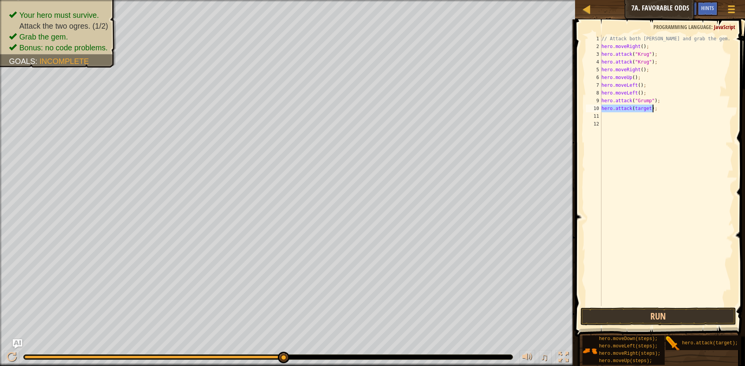
click at [647, 108] on div "// Attack both [PERSON_NAME] and grab the gem. hero . moveRight ( ) ; hero . at…" at bounding box center [665, 170] width 133 height 271
drag, startPoint x: 647, startPoint y: 109, endPoint x: 644, endPoint y: 124, distance: 15.7
click at [646, 114] on div "// Attack both [PERSON_NAME] and grab the gem. hero . moveRight ( ) ; hero . at…" at bounding box center [666, 178] width 134 height 287
type textarea "hero.attack(target);"
drag, startPoint x: 661, startPoint y: 168, endPoint x: 655, endPoint y: 138, distance: 31.3
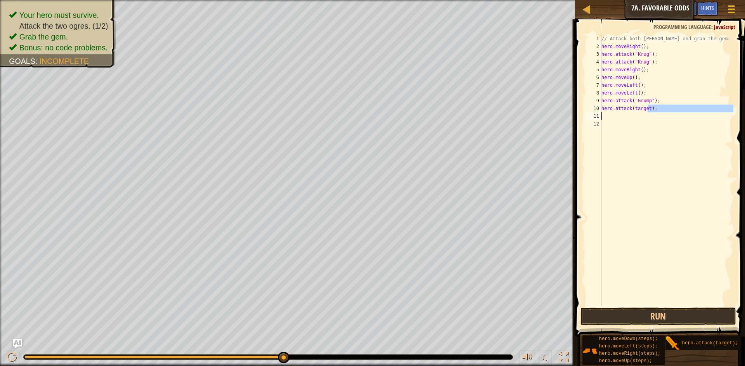
click at [657, 152] on div "// Attack both [PERSON_NAME] and grab the gem. hero . moveRight ( ) ; hero . at…" at bounding box center [666, 178] width 134 height 287
click at [648, 111] on div "// Attack both [PERSON_NAME] and grab the gem. hero . moveRight ( ) ; hero . at…" at bounding box center [666, 178] width 134 height 287
type textarea "hero.attack("Grump");"
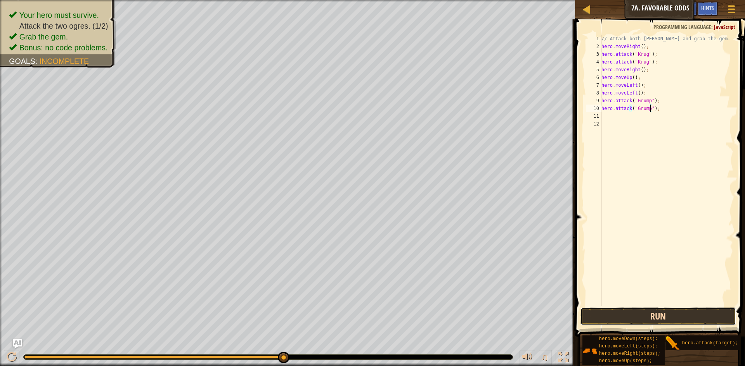
click at [641, 316] on button "Run" at bounding box center [657, 317] width 155 height 18
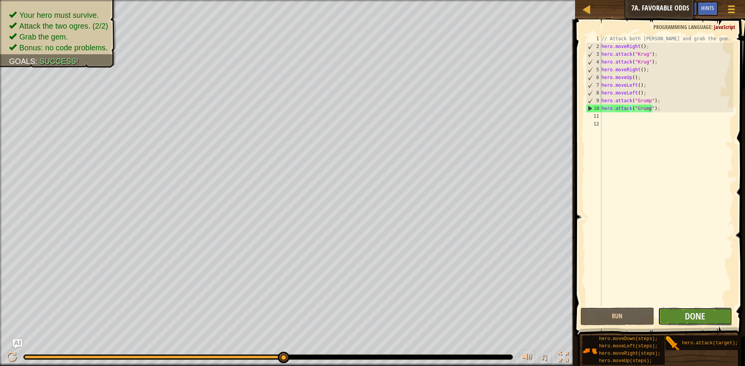
click at [678, 314] on button "Done" at bounding box center [695, 317] width 74 height 18
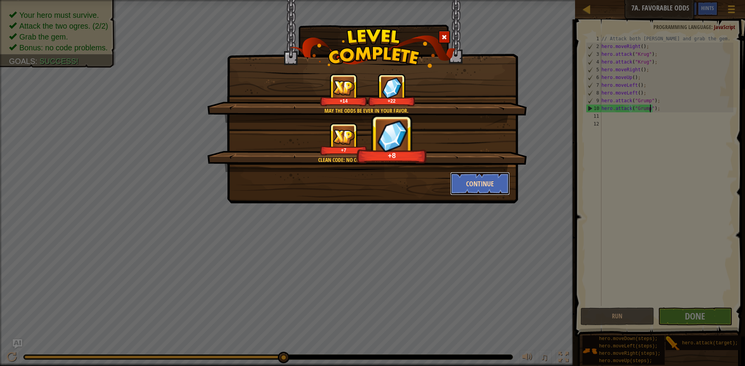
click at [486, 179] on button "Continue" at bounding box center [480, 183] width 60 height 23
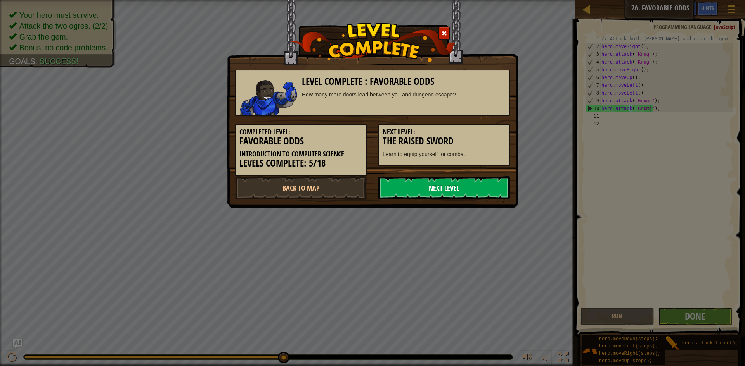
click at [485, 183] on link "Next Level" at bounding box center [443, 187] width 131 height 23
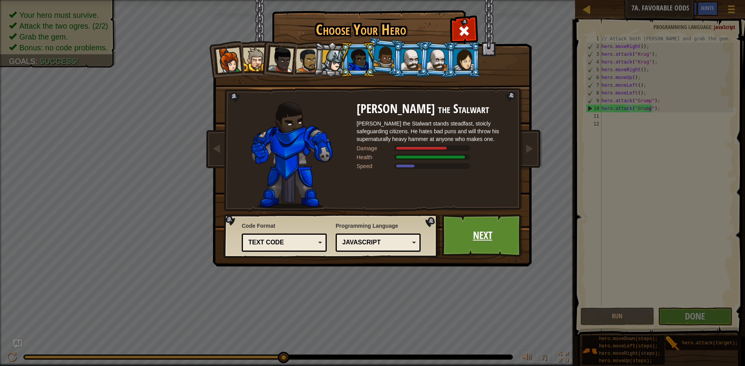
click at [474, 230] on link "Next" at bounding box center [482, 235] width 81 height 43
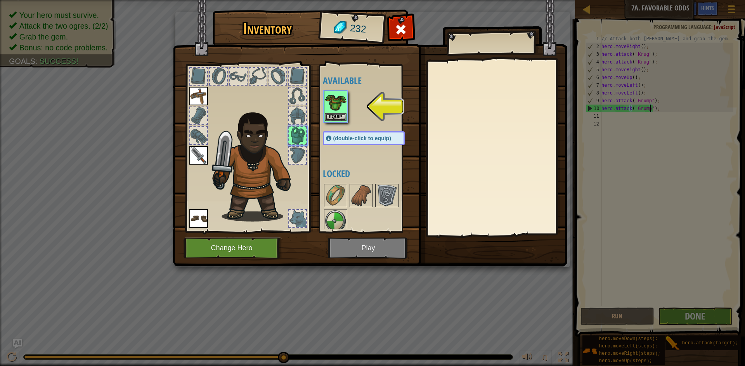
click at [331, 100] on img at bounding box center [336, 103] width 22 height 22
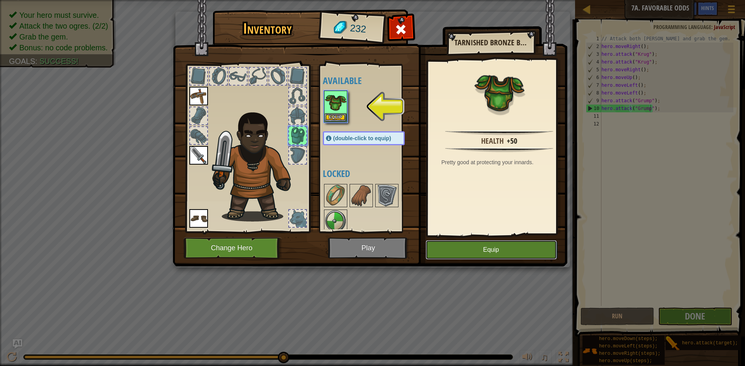
click at [479, 252] on button "Equip" at bounding box center [490, 249] width 131 height 19
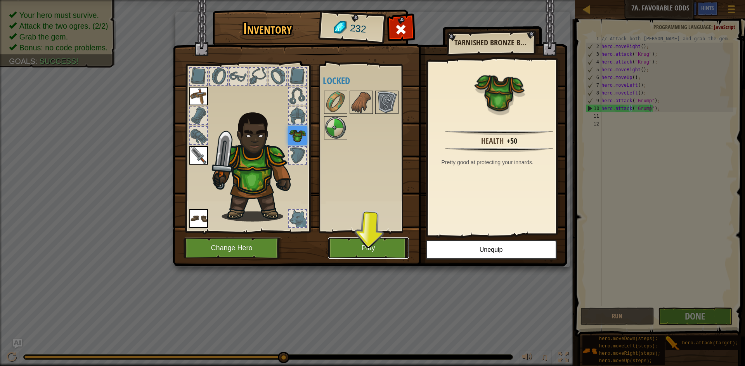
click at [351, 254] on button "Play" at bounding box center [368, 248] width 81 height 21
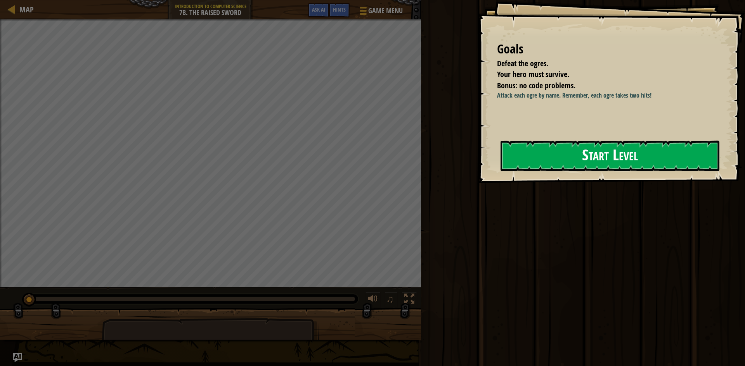
click at [556, 153] on button "Start Level" at bounding box center [609, 156] width 219 height 31
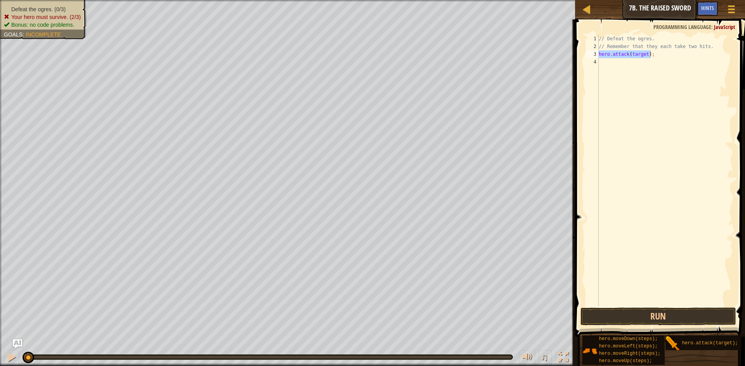
drag, startPoint x: 675, startPoint y: 340, endPoint x: 674, endPoint y: 157, distance: 183.0
click at [667, 125] on div "Hints Videos hero.attack(target); 1 2 3 4 // Defeat the ogres. // Remember that…" at bounding box center [658, 190] width 172 height 343
drag, startPoint x: 713, startPoint y: 73, endPoint x: 664, endPoint y: 71, distance: 48.9
click at [664, 71] on div "// Defeat the ogres. // Remember that they each take two hits. hero . attack ( …" at bounding box center [665, 178] width 136 height 287
type textarea "hero.attack(target);"
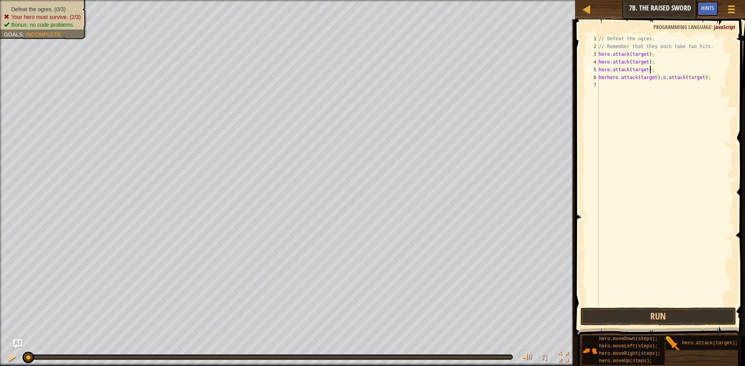
click at [727, 104] on div "hero.attack(target); 1 2 3 4 5 6 7 // Defeat the ogres. // Remember that they e…" at bounding box center [658, 193] width 172 height 340
click at [668, 113] on div "// Defeat the ogres. // Remember that they each take two hits. hero . attack ( …" at bounding box center [665, 178] width 136 height 287
drag, startPoint x: 637, startPoint y: 76, endPoint x: 689, endPoint y: 81, distance: 52.2
click at [689, 81] on div "// Defeat the ogres. // Remember that they each take two hits. hero . attack ( …" at bounding box center [665, 178] width 136 height 287
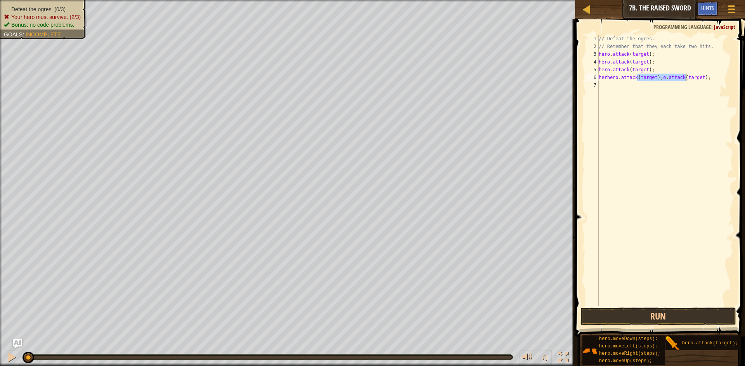
type textarea "herhero.attack(target);o.attack(target);"
type textarea "target);o.attack(tar"
click at [629, 128] on div "// Defeat the ogres. // Remember that they each take two hits. hero . attack ( …" at bounding box center [665, 178] width 136 height 287
click at [659, 83] on div "// Defeat the ogres. // Remember that they each take two hits. hero . attack ( …" at bounding box center [665, 178] width 136 height 287
drag, startPoint x: 655, startPoint y: 79, endPoint x: 592, endPoint y: 96, distance: 65.5
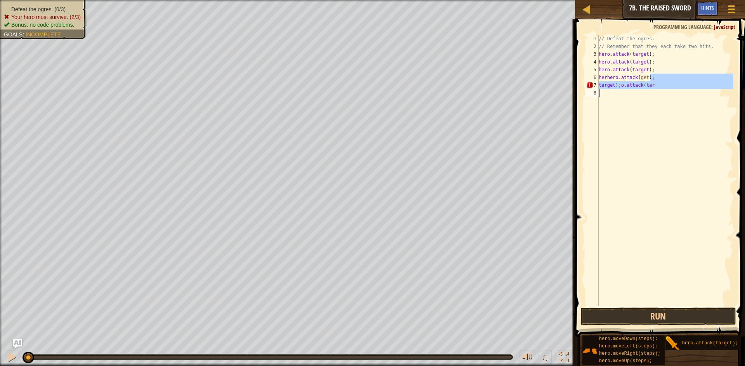
click at [592, 96] on div "target);o.attack(tar 1 2 3 4 5 6 7 8 // Defeat the ogres. // Remember that they…" at bounding box center [658, 170] width 149 height 271
type textarea "h"
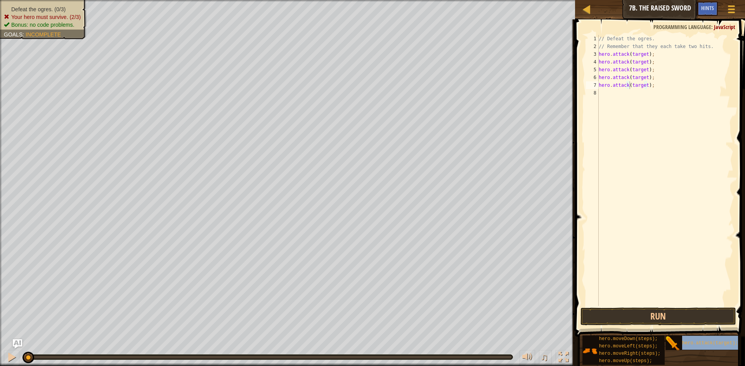
type textarea "hero.attack(hero.attack(target);target);"
click at [643, 54] on div "// Defeat the ogres. // Remember that they each take two hits. hero . attack ( …" at bounding box center [665, 178] width 136 height 287
click at [648, 55] on div "// Defeat the ogres. // Remember that they each take two hits. hero . attack ( …" at bounding box center [665, 178] width 136 height 287
click at [646, 54] on div "// Defeat the ogres. // Remember that they each take two hits. hero . attack ( …" at bounding box center [665, 178] width 136 height 287
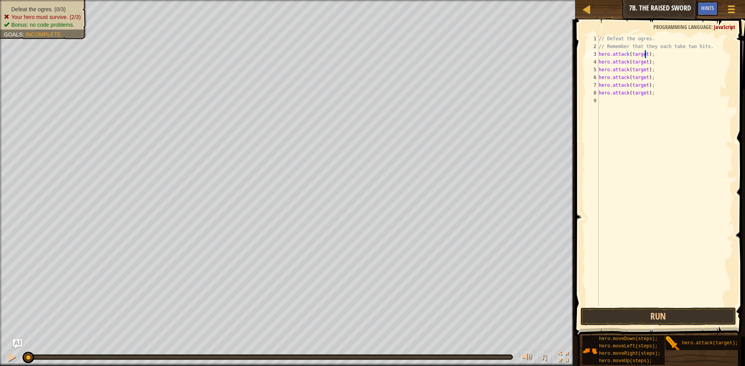
click at [643, 55] on div "// Defeat the ogres. // Remember that they each take two hits. hero . attack ( …" at bounding box center [665, 170] width 136 height 271
click at [645, 61] on div "// Defeat the ogres. // Remember that they each take two hits. hero . attack ( …" at bounding box center [665, 178] width 136 height 287
click at [644, 71] on div "// Defeat the ogres. // Remember that they each take two hits. hero . attack ( …" at bounding box center [665, 178] width 136 height 287
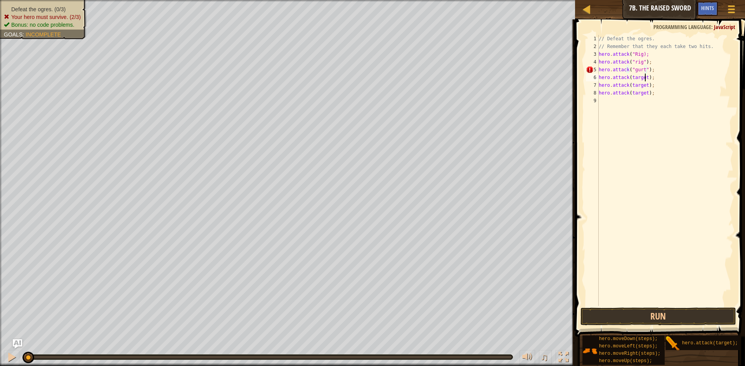
click at [644, 77] on div "// Defeat the ogres. // Remember that they each take two hits. hero . attack ( …" at bounding box center [665, 178] width 136 height 287
click at [643, 85] on div "// Defeat the ogres. // Remember that they each take two hits. hero . attack ( …" at bounding box center [665, 178] width 136 height 287
click at [644, 86] on div "// Defeat the ogres. // Remember that they each take two hits. hero . attack ( …" at bounding box center [665, 178] width 136 height 287
click at [628, 85] on div "// Defeat the ogres. // Remember that they each take two hits. hero . attack ( …" at bounding box center [665, 178] width 136 height 287
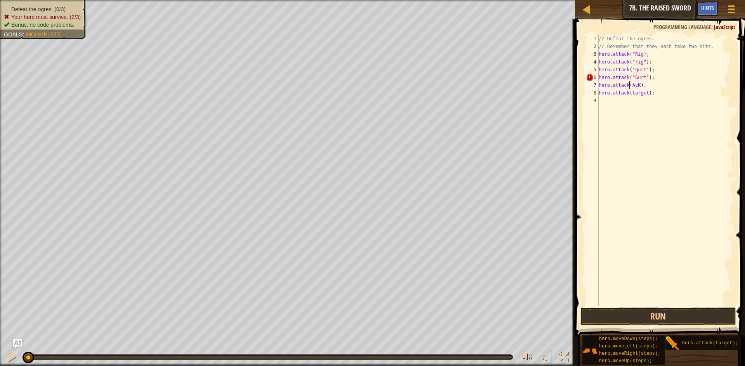
click at [629, 85] on div "// Defeat the ogres. // Remember that they each take two hits. hero . attack ( …" at bounding box center [665, 178] width 136 height 287
click at [640, 84] on div "// Defeat the ogres. // Remember that they each take two hits. hero . attack ( …" at bounding box center [665, 178] width 136 height 287
click at [644, 93] on div "// Defeat the ogres. // Remember that they each take two hits. hero . attack ( …" at bounding box center [665, 178] width 136 height 287
type textarea "hero.attack("AcK");"
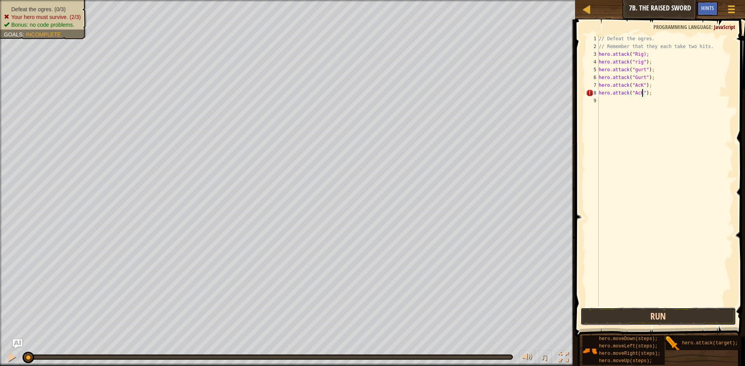
click at [658, 316] on button "Run" at bounding box center [657, 317] width 155 height 18
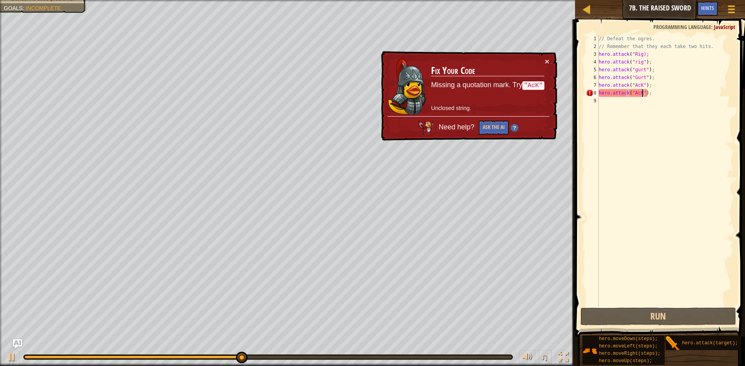
click at [653, 116] on div "// Defeat the ogres. // Remember that they each take two hits. hero . attack ( …" at bounding box center [665, 178] width 136 height 287
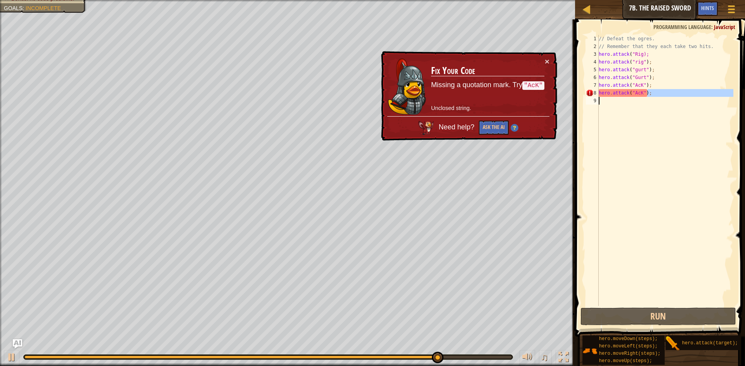
drag, startPoint x: 663, startPoint y: 90, endPoint x: 582, endPoint y: 106, distance: 82.7
click at [582, 106] on div "1 2 3 4 5 6 7 8 9 // Defeat the ogres. // Remember that they each take two hits…" at bounding box center [658, 193] width 172 height 340
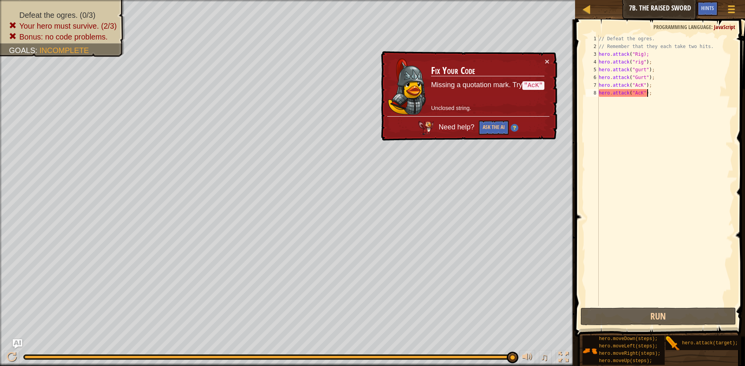
click at [641, 93] on div "// Defeat the ogres. // Remember that they each take two hits. hero . attack ( …" at bounding box center [665, 178] width 136 height 287
click at [647, 294] on div "// Defeat the ogres. // Remember that they each take two hits. hero . attack ( …" at bounding box center [665, 178] width 136 height 287
type textarea "hero.attack("Ack");"
click at [653, 325] on button "Run" at bounding box center [657, 317] width 155 height 18
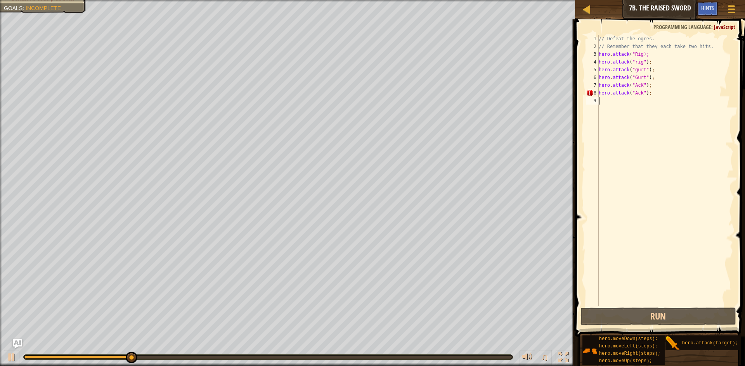
click at [669, 279] on div "// Defeat the ogres. // Remember that they each take two hits. hero . attack ( …" at bounding box center [665, 178] width 136 height 287
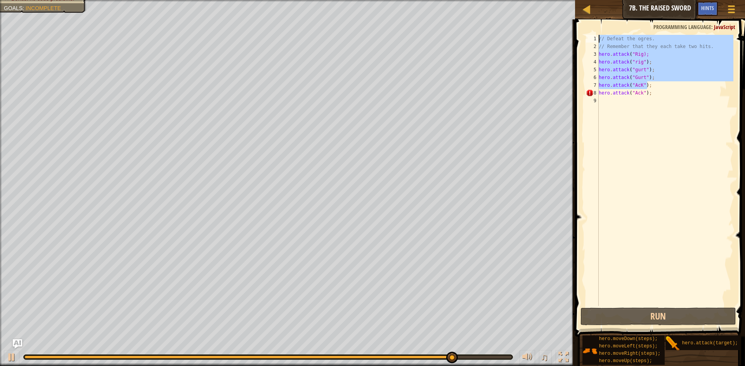
drag, startPoint x: 669, startPoint y: 86, endPoint x: 602, endPoint y: 9, distance: 102.0
click at [602, 9] on div "Map Introduction to Computer Science 7b. The Raised Sword Game Menu Done Hints …" at bounding box center [372, 183] width 745 height 366
type textarea "// Defeat the ogres. // Remember that they each take two hits."
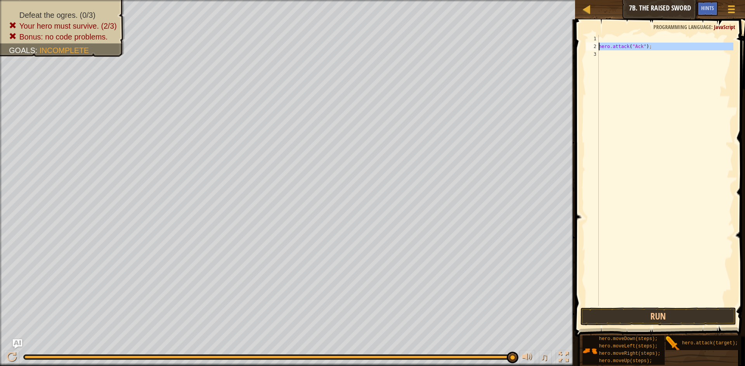
drag, startPoint x: 657, startPoint y: 54, endPoint x: 589, endPoint y: 45, distance: 68.5
click at [589, 45] on div "1 2 3 hero . attack ( "Ack" ) ; ההההההההההההההההההההההההההההההההההההההההההההההה…" at bounding box center [658, 170] width 149 height 271
type textarea "hero.attack("Ack");"
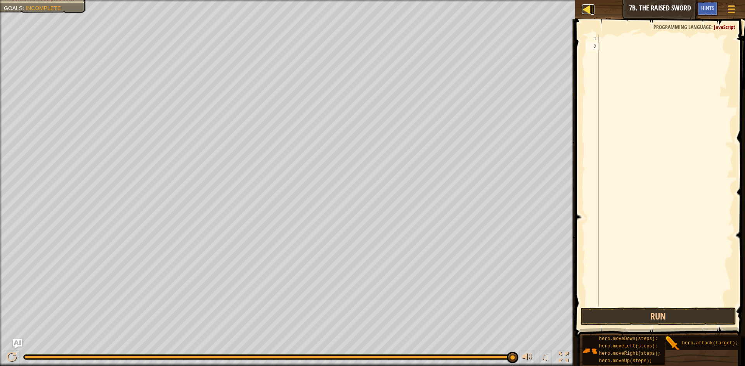
click at [583, 9] on div at bounding box center [587, 9] width 10 height 10
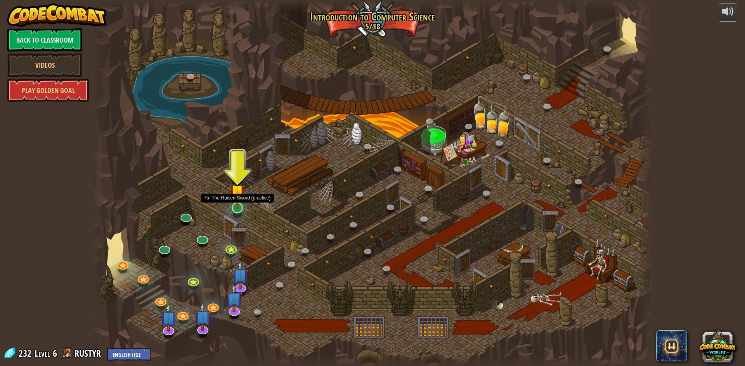
click at [242, 199] on img at bounding box center [237, 191] width 15 height 35
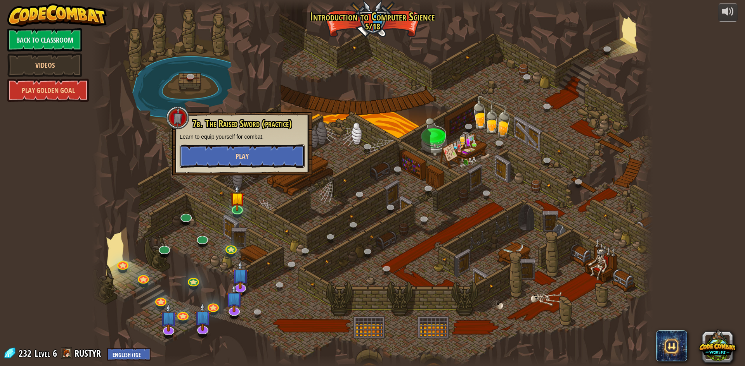
click at [250, 162] on button "Play" at bounding box center [242, 156] width 125 height 23
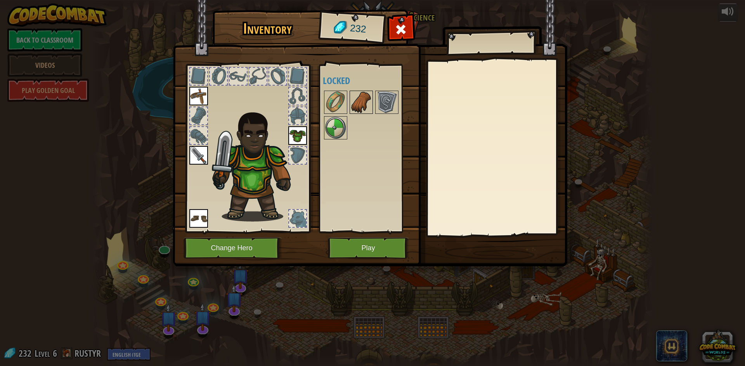
click at [353, 102] on img at bounding box center [361, 103] width 22 height 22
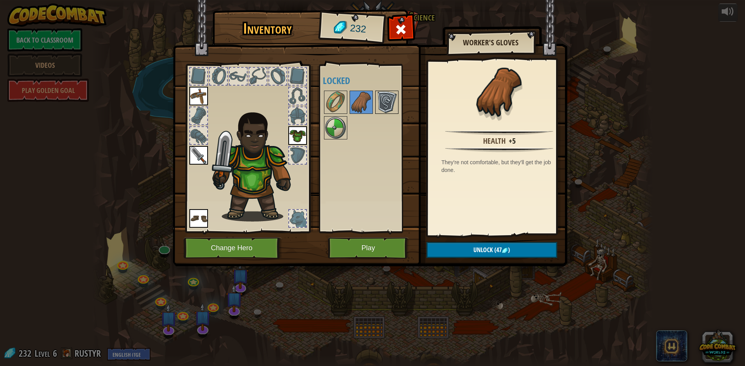
click at [394, 105] on img at bounding box center [387, 103] width 22 height 22
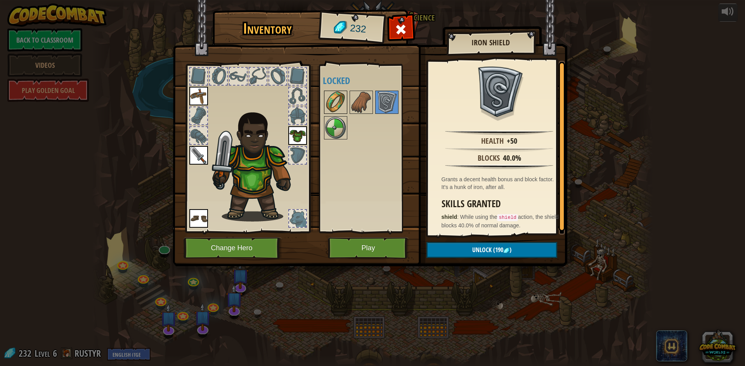
click at [336, 100] on img at bounding box center [336, 103] width 22 height 22
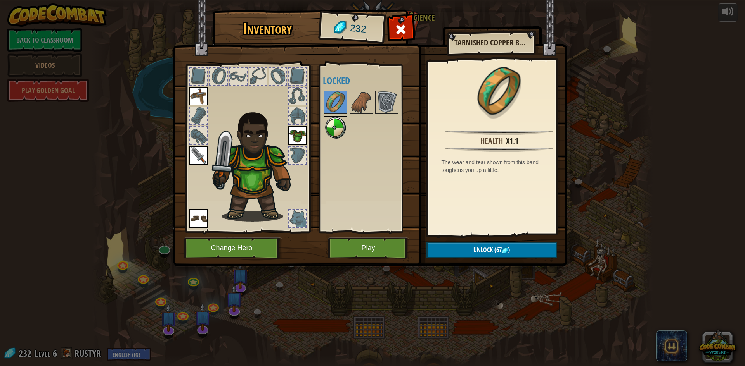
click at [341, 128] on img at bounding box center [336, 128] width 22 height 22
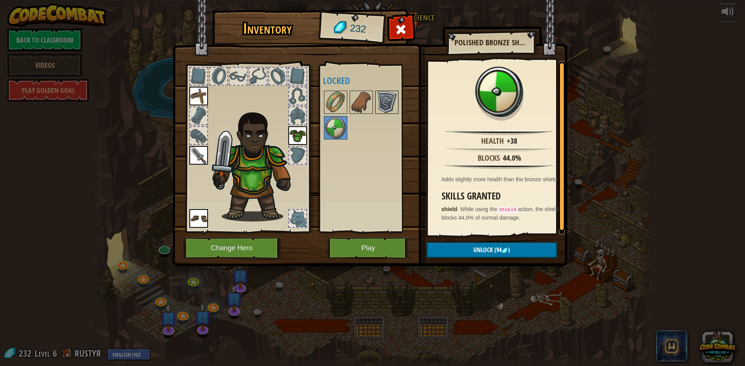
click at [385, 101] on img at bounding box center [387, 103] width 22 height 22
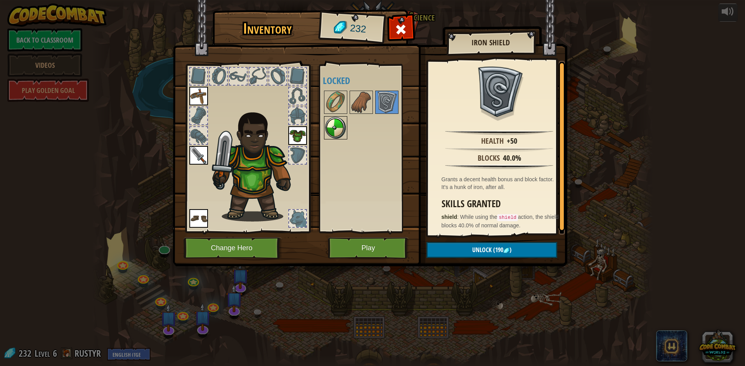
click at [340, 131] on img at bounding box center [336, 128] width 22 height 22
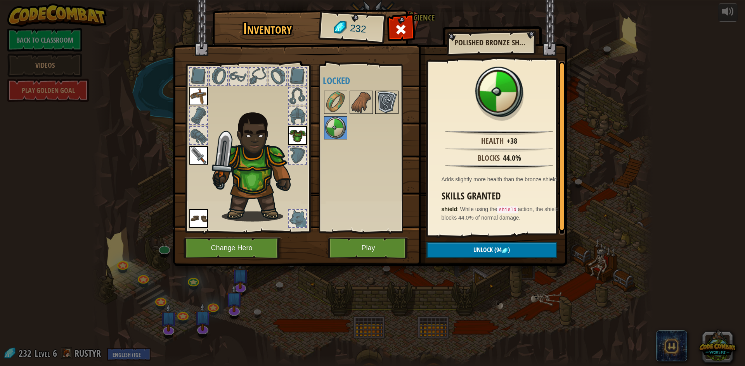
drag, startPoint x: 386, startPoint y: 95, endPoint x: 390, endPoint y: 106, distance: 11.7
click at [388, 102] on img at bounding box center [387, 103] width 22 height 22
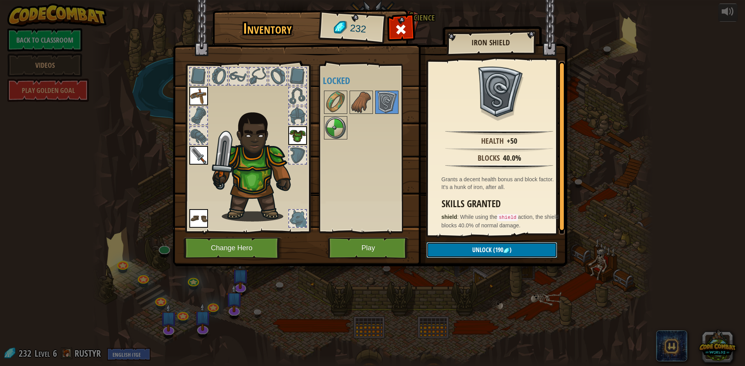
click at [519, 254] on button "Unlock (190 )" at bounding box center [491, 250] width 131 height 16
click at [511, 246] on button "Confirm" at bounding box center [491, 250] width 131 height 16
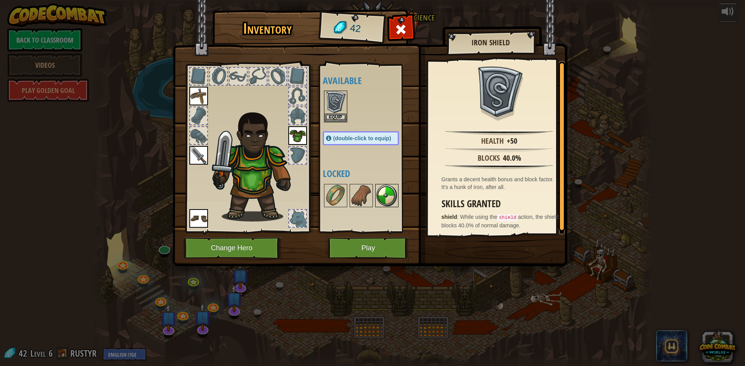
click at [390, 193] on img at bounding box center [387, 196] width 22 height 22
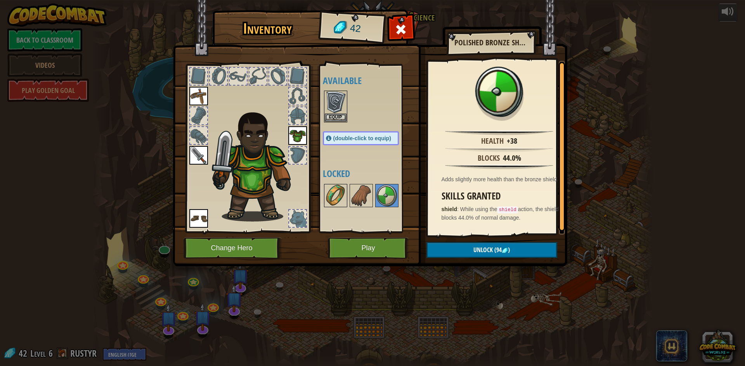
click at [333, 201] on img at bounding box center [336, 196] width 22 height 22
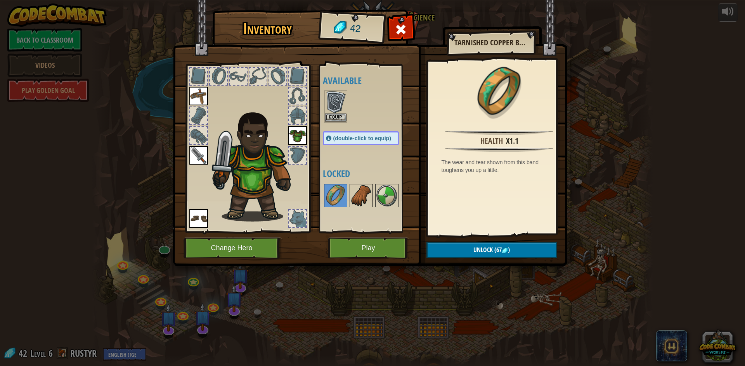
click at [355, 190] on img at bounding box center [361, 196] width 22 height 22
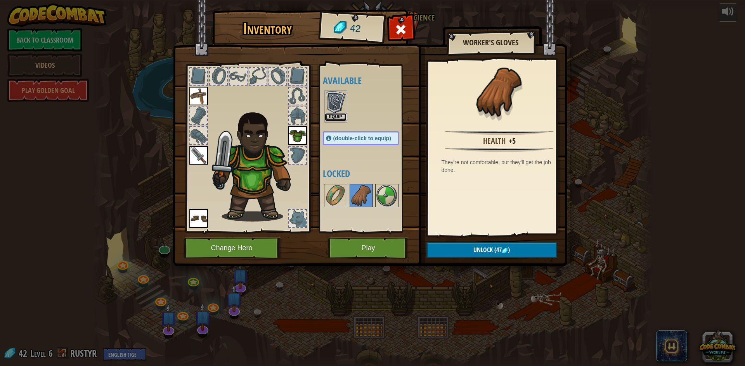
click at [339, 119] on button "Equip" at bounding box center [336, 117] width 22 height 8
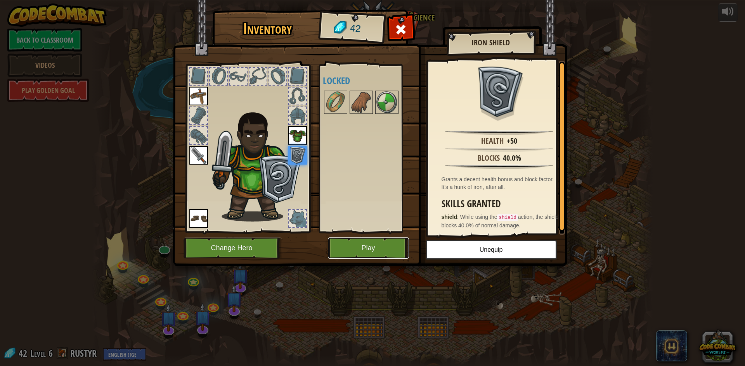
click at [383, 243] on button "Play" at bounding box center [368, 248] width 81 height 21
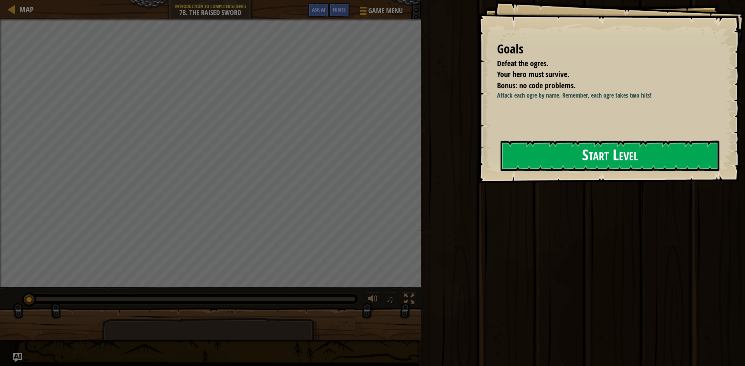
click at [542, 145] on button "Start Level" at bounding box center [609, 156] width 219 height 31
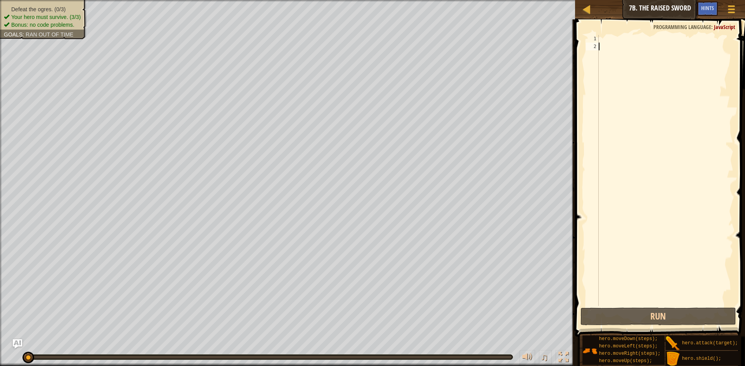
scroll to position [6, 0]
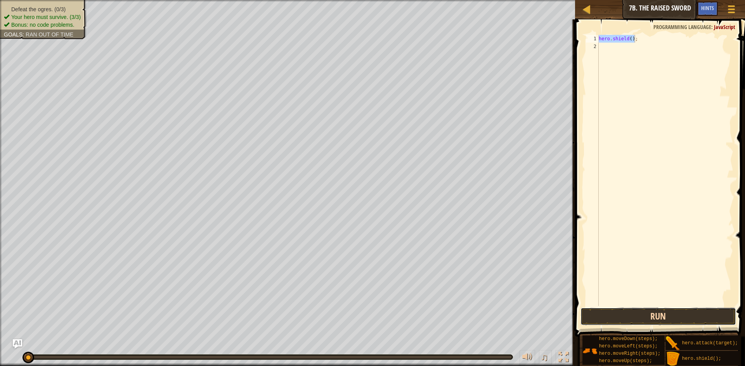
click at [697, 312] on button "Run" at bounding box center [657, 317] width 155 height 18
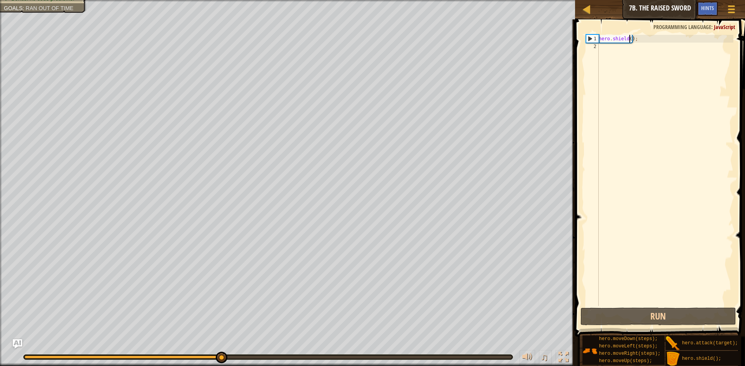
click at [628, 42] on div "hero . shield ( ) ;" at bounding box center [665, 178] width 136 height 287
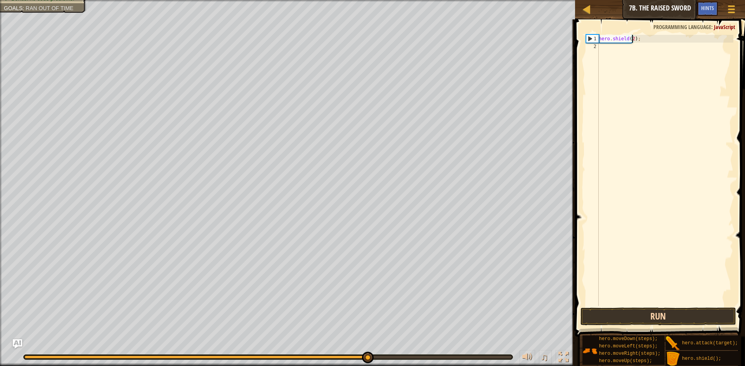
type textarea "hero.shield(2);"
click at [687, 318] on button "Run" at bounding box center [657, 317] width 155 height 18
click at [677, 317] on button "Run" at bounding box center [657, 317] width 155 height 18
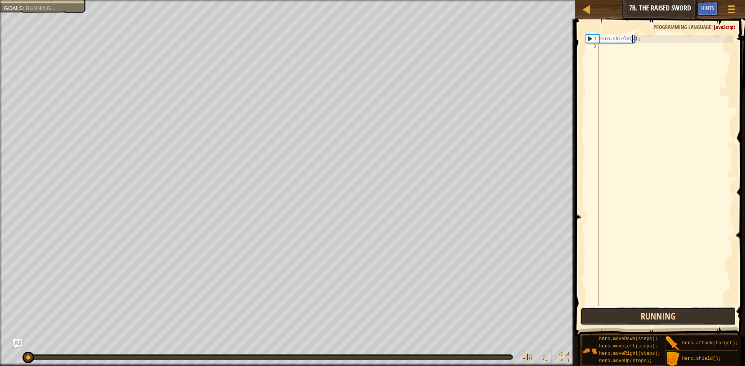
click at [677, 317] on button "Running" at bounding box center [657, 317] width 155 height 18
click at [677, 317] on button "Run" at bounding box center [657, 317] width 155 height 18
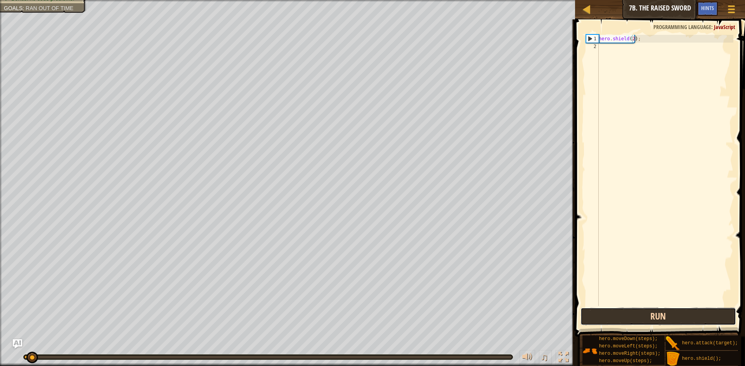
click at [677, 317] on button "Run" at bounding box center [657, 317] width 155 height 18
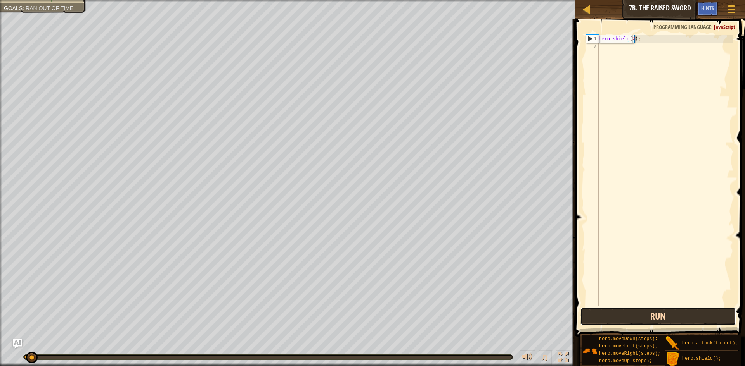
click at [677, 317] on button "Run" at bounding box center [657, 317] width 155 height 18
click at [677, 317] on button "Running" at bounding box center [657, 317] width 155 height 18
click at [677, 317] on button "Run" at bounding box center [657, 317] width 155 height 18
click at [677, 317] on button "Running" at bounding box center [657, 317] width 155 height 18
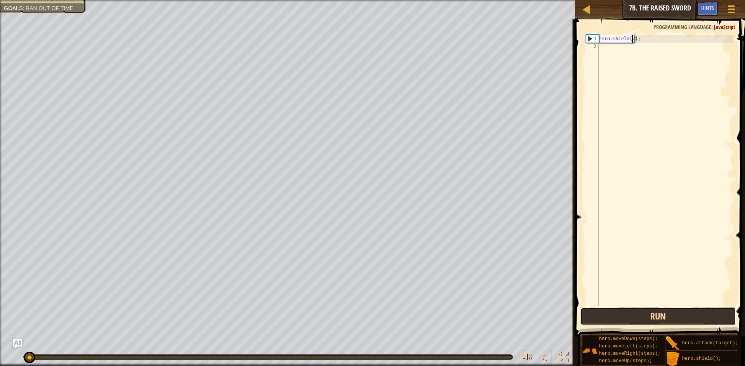
click at [677, 317] on button "Run" at bounding box center [657, 317] width 155 height 18
click at [679, 318] on button "Running" at bounding box center [657, 317] width 155 height 18
click at [679, 318] on button "Run" at bounding box center [657, 317] width 155 height 18
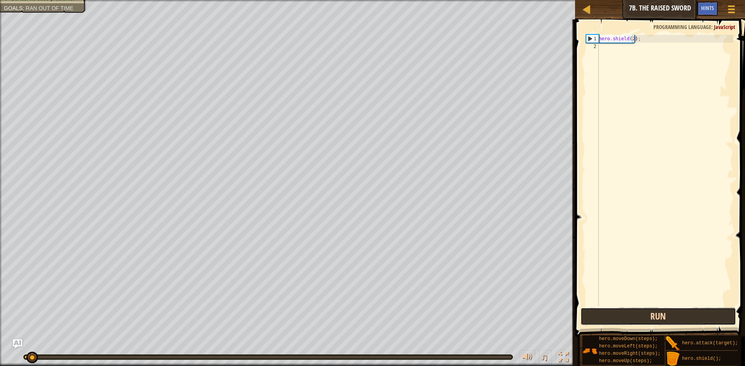
click at [679, 318] on button "Run" at bounding box center [657, 317] width 155 height 18
click at [679, 318] on button "Running" at bounding box center [657, 317] width 155 height 18
click at [679, 318] on button "Run" at bounding box center [657, 317] width 155 height 18
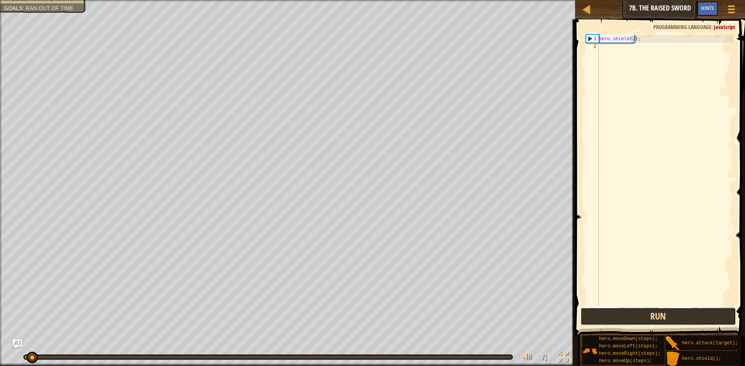
click at [679, 318] on button "Run" at bounding box center [657, 317] width 155 height 18
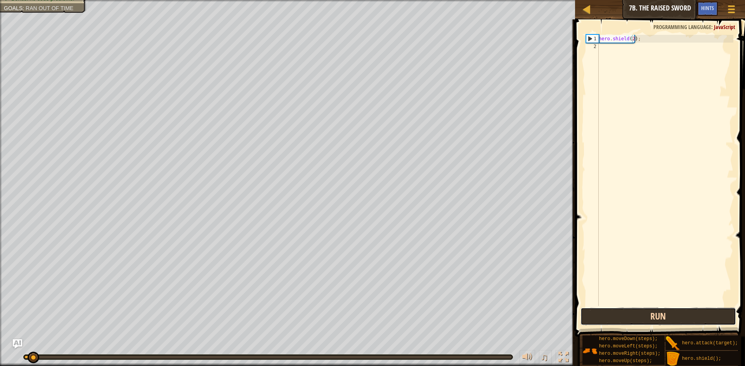
click at [679, 318] on button "Run" at bounding box center [657, 317] width 155 height 18
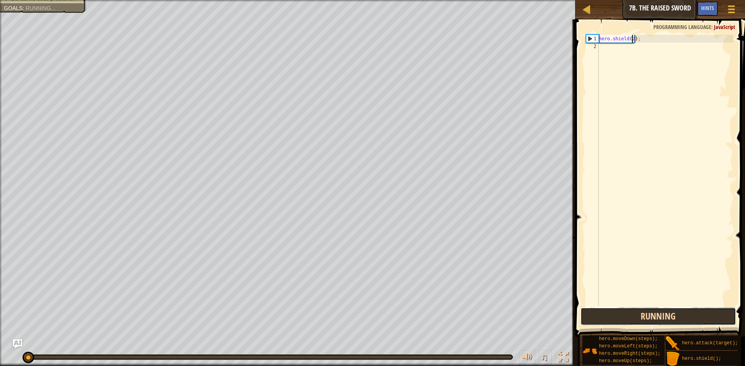
click at [679, 318] on button "Running" at bounding box center [657, 317] width 155 height 18
click at [679, 318] on button "Run" at bounding box center [657, 317] width 155 height 18
click at [679, 318] on button "Running" at bounding box center [657, 317] width 155 height 18
click at [679, 318] on button "Run" at bounding box center [657, 317] width 155 height 18
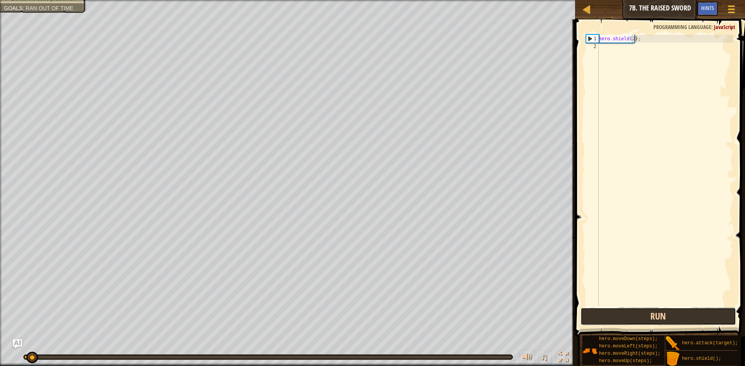
click at [679, 318] on button "Run" at bounding box center [657, 317] width 155 height 18
click at [679, 318] on button "Running" at bounding box center [657, 317] width 155 height 18
click at [679, 318] on button "Run" at bounding box center [657, 317] width 155 height 18
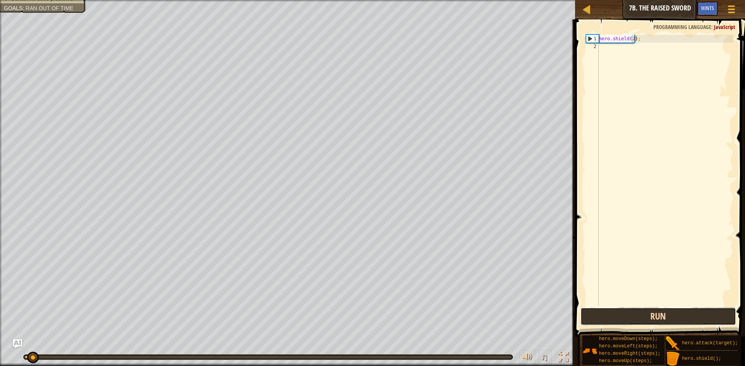
click at [679, 318] on button "Run" at bounding box center [657, 317] width 155 height 18
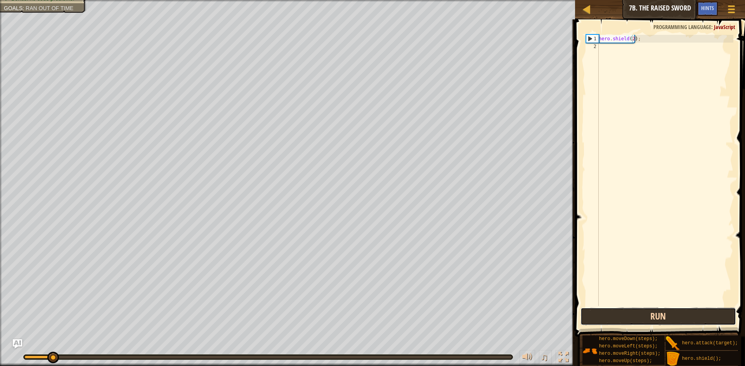
click at [678, 320] on button "Run" at bounding box center [657, 317] width 155 height 18
drag, startPoint x: 649, startPoint y: 263, endPoint x: 646, endPoint y: 300, distance: 37.4
click at [646, 292] on div "hero . shield ( 2 ) ;" at bounding box center [665, 178] width 136 height 287
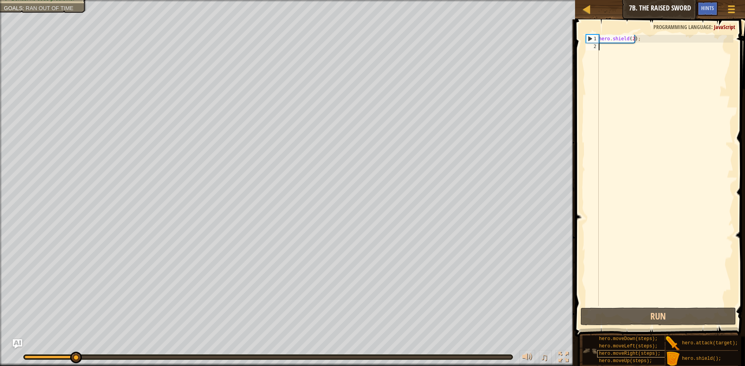
scroll to position [3, 0]
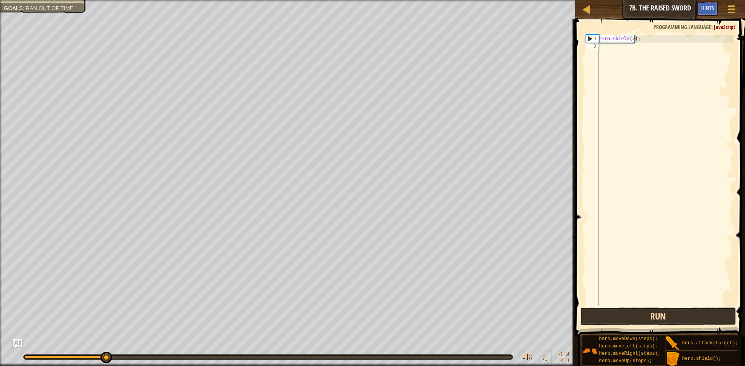
click at [664, 309] on div "1 2 hero . shield ( 2 ) ; ההההההההההההההההההההההההההההההההההההההההההההההההההההה…" at bounding box center [658, 193] width 172 height 340
click at [660, 321] on button "Run" at bounding box center [657, 317] width 155 height 18
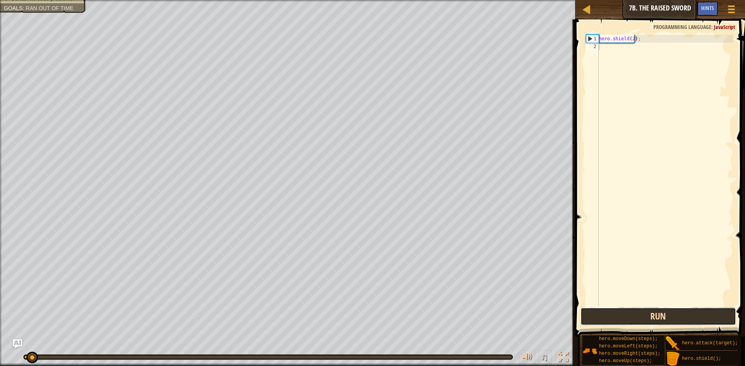
click at [660, 321] on button "Run" at bounding box center [657, 317] width 155 height 18
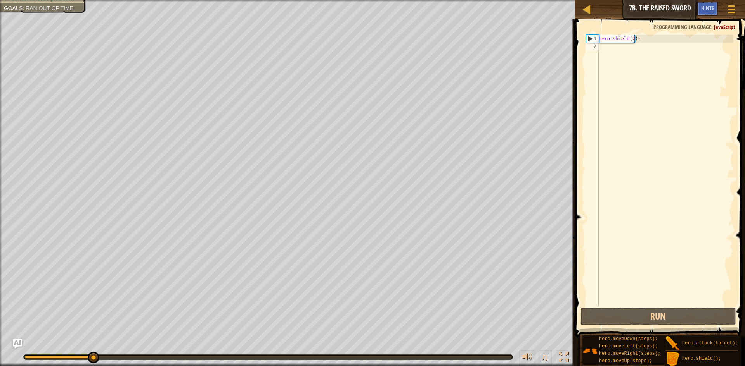
drag, startPoint x: 640, startPoint y: 33, endPoint x: 583, endPoint y: 40, distance: 57.0
click at [583, 40] on span at bounding box center [660, 167] width 176 height 340
drag, startPoint x: 646, startPoint y: 43, endPoint x: 631, endPoint y: 38, distance: 16.1
click at [613, 44] on div "hero . shield ( 2 ) ;" at bounding box center [665, 178] width 136 height 287
click at [647, 41] on div "hero . shield ( 2 ) ;" at bounding box center [665, 178] width 136 height 287
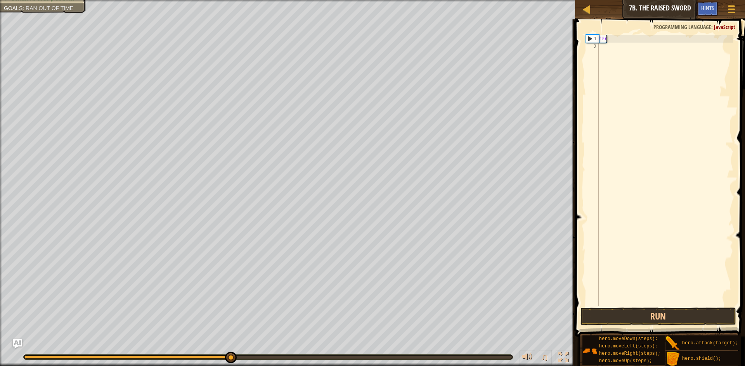
type textarea "h"
